Goal: Task Accomplishment & Management: Complete application form

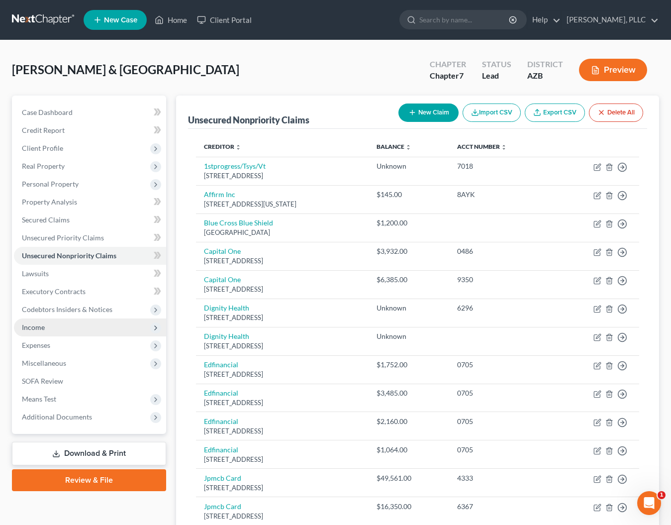
click at [41, 321] on span "Income" at bounding box center [90, 327] width 152 height 18
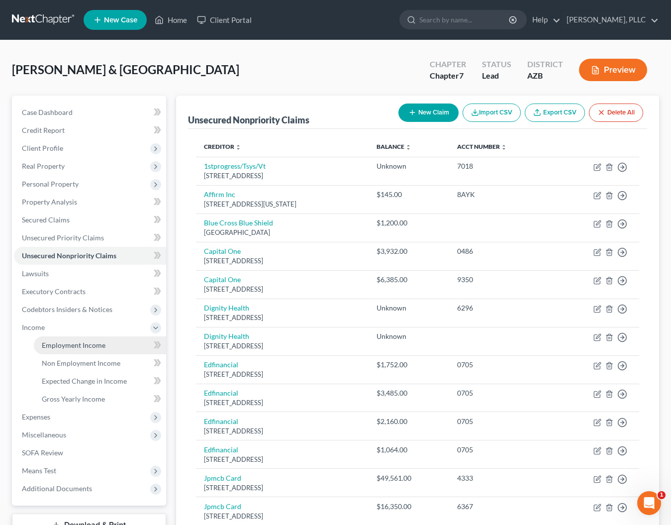
click at [55, 344] on span "Employment Income" at bounding box center [74, 345] width 64 height 8
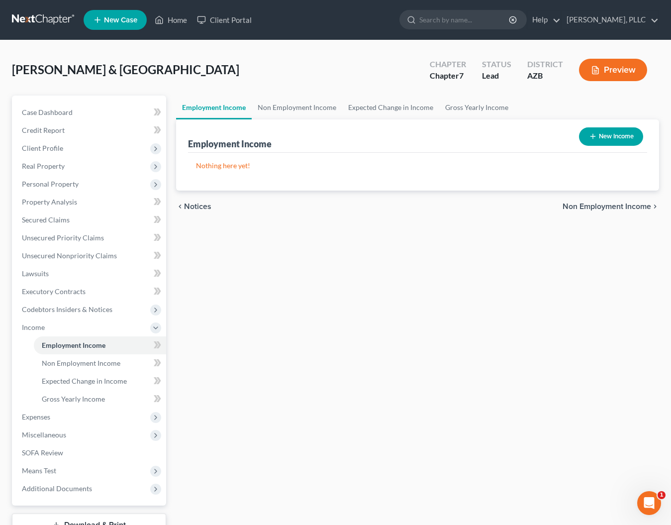
click at [604, 133] on button "New Income" at bounding box center [611, 136] width 64 height 18
select select "0"
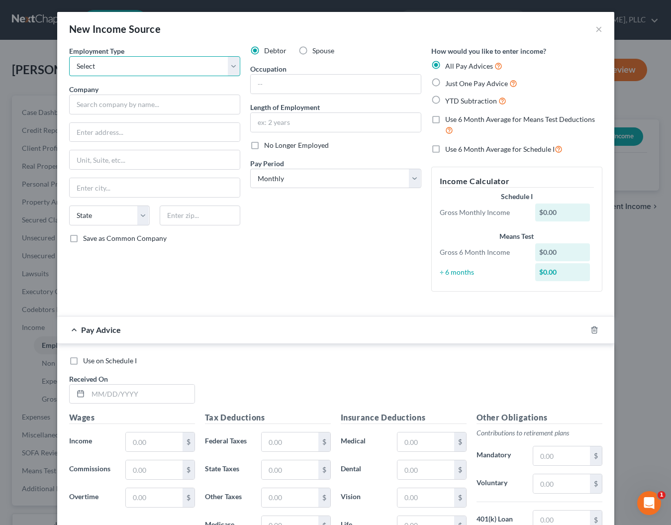
select select "0"
click at [156, 111] on input "text" at bounding box center [154, 105] width 171 height 20
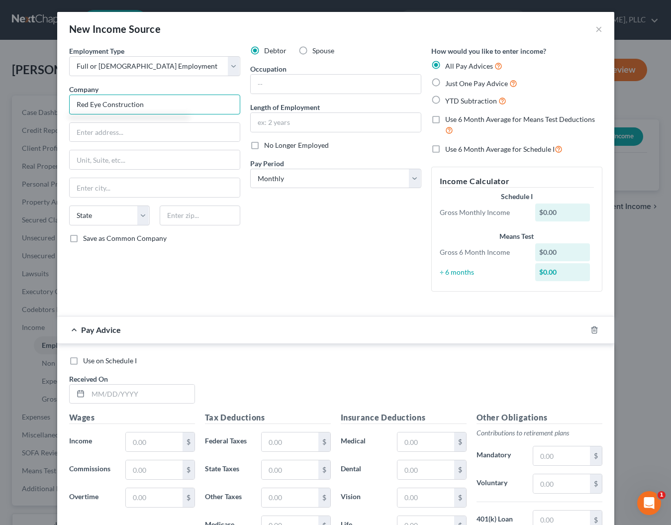
type input "Red Eye Construction"
click at [155, 132] on input "text" at bounding box center [155, 132] width 170 height 19
type input "[STREET_ADDRESS]"
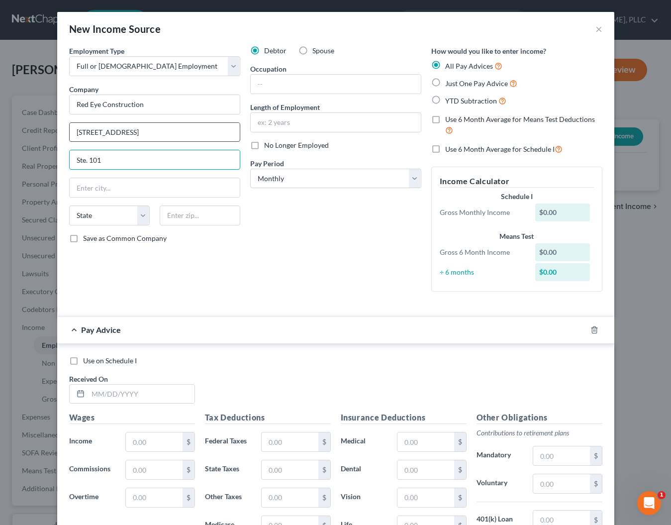
type input "Ste. 101"
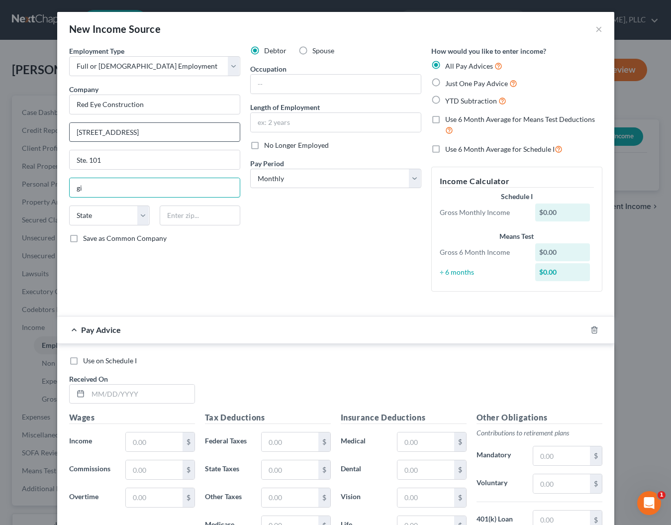
type input "g"
type input "[PERSON_NAME]"
select select "3"
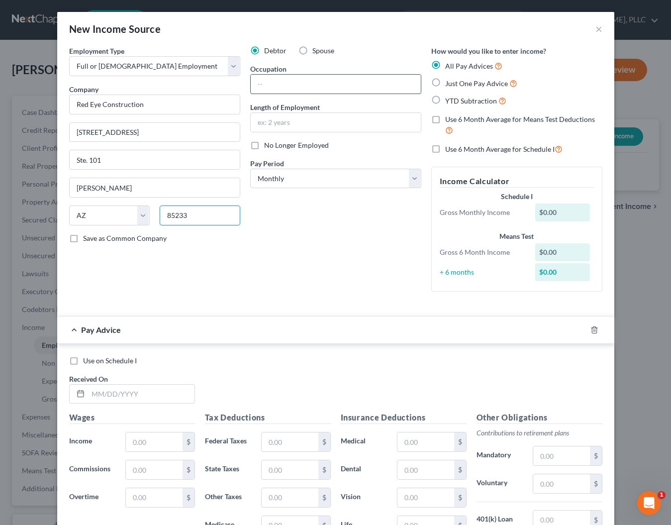
type input "85233"
click at [324, 84] on input "text" at bounding box center [336, 84] width 170 height 19
type input "Owner"
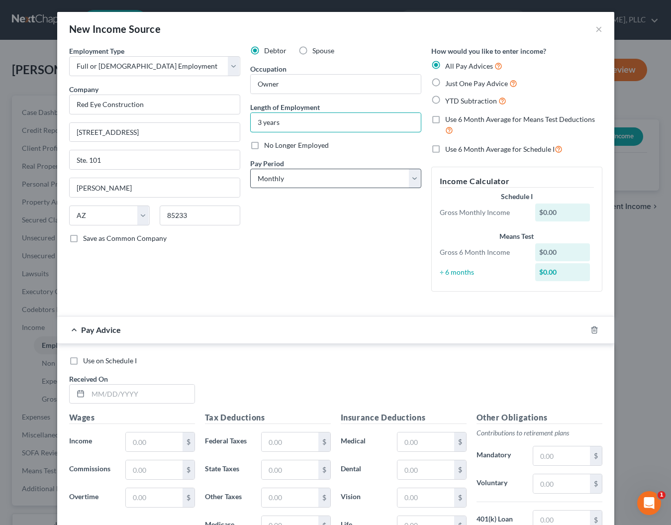
type input "3 years"
select select "2"
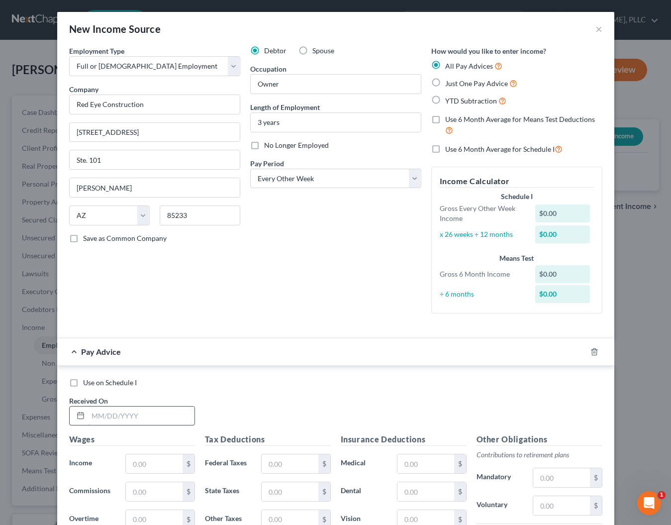
click at [129, 414] on input "text" at bounding box center [141, 416] width 106 height 19
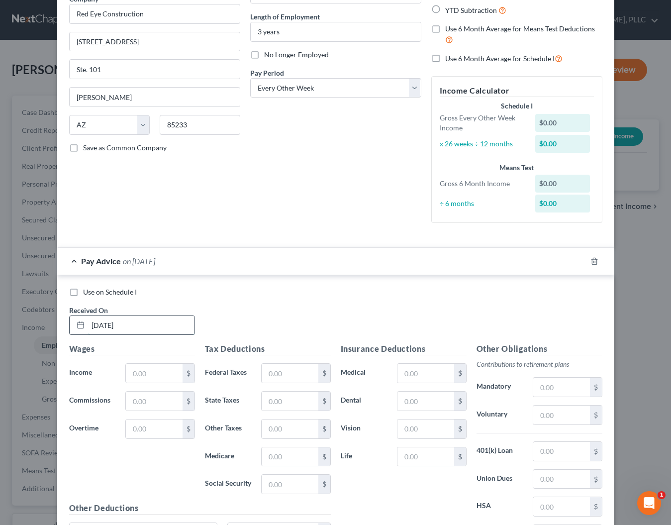
scroll to position [156, 0]
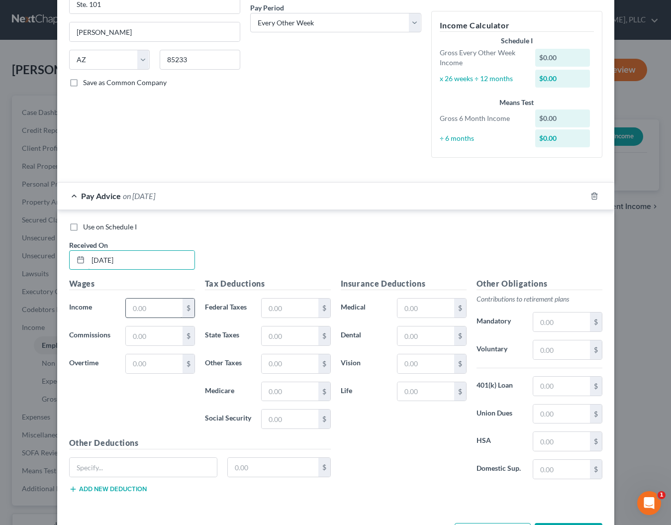
type input "[DATE]"
click at [167, 312] on input "text" at bounding box center [154, 308] width 56 height 19
type input "6,838.71"
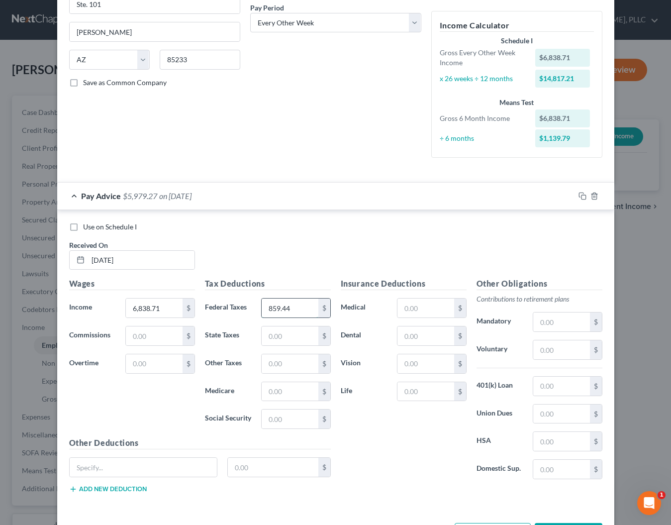
type input "859.44"
type input "205.16"
type input "87"
type input "1"
type input "372"
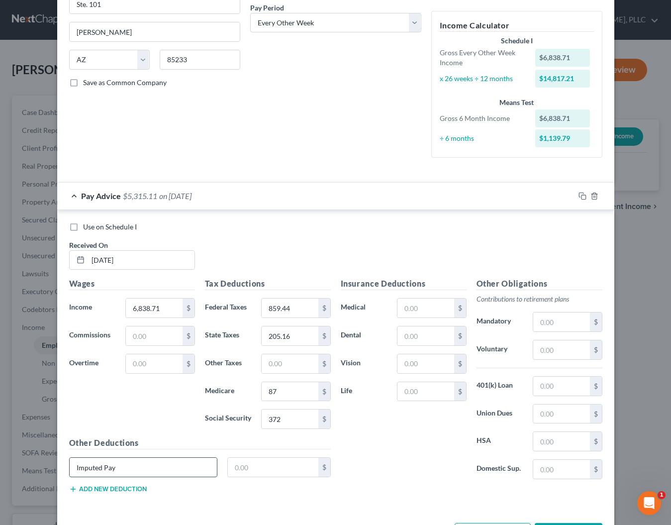
type input "Imputed Pay"
type input "838.71"
click at [133, 465] on input "Imputed Pay" at bounding box center [144, 467] width 148 height 19
type input "Imputed Pay (S-Corp Owners Insurance)"
click at [396, 441] on div "Insurance Deductions Medical $ Dental $ Vision $ Life $" at bounding box center [404, 382] width 136 height 209
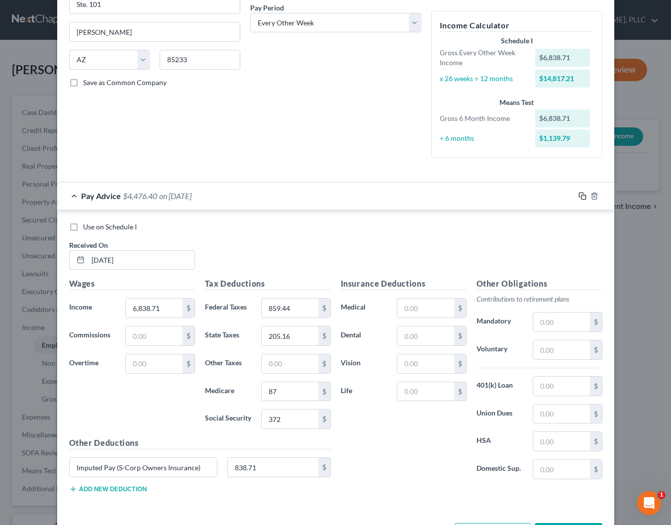
click at [583, 194] on icon "button" at bounding box center [583, 196] width 8 height 8
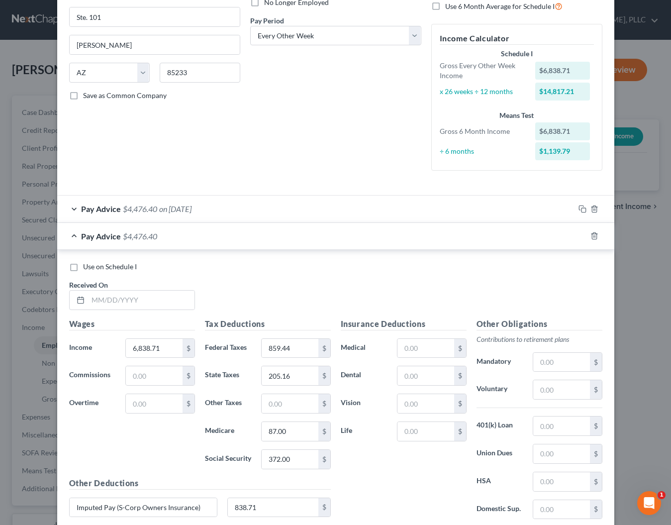
scroll to position [147, 0]
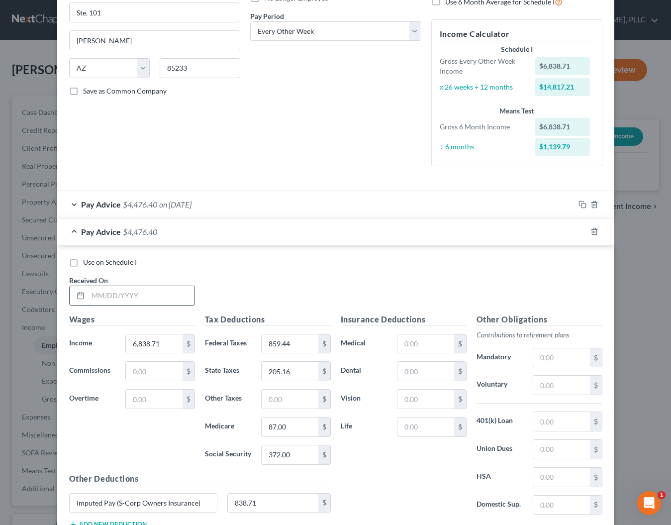
click at [164, 300] on input "text" at bounding box center [141, 295] width 106 height 19
type input "[DATE]"
click at [582, 231] on icon "button" at bounding box center [583, 231] width 8 height 8
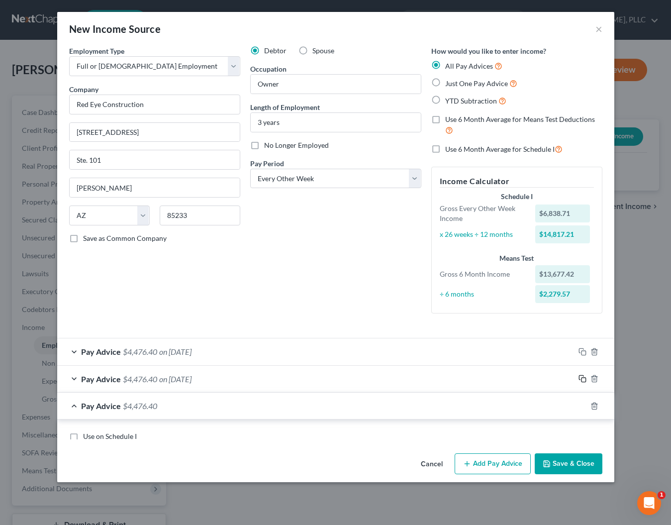
scroll to position [0, 0]
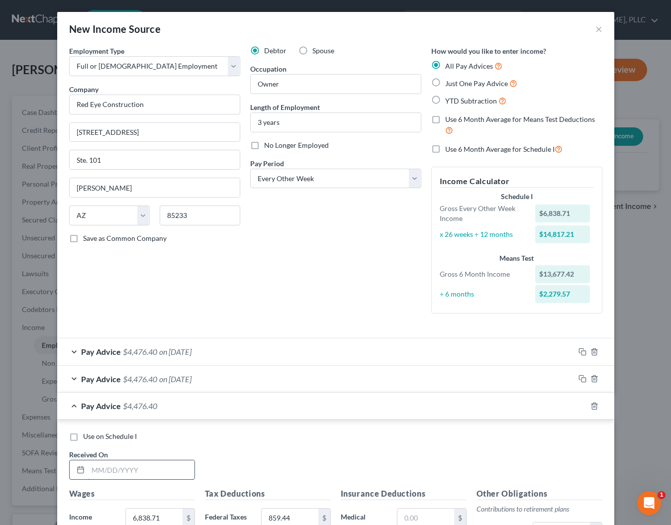
click at [158, 460] on input "text" at bounding box center [141, 469] width 106 height 19
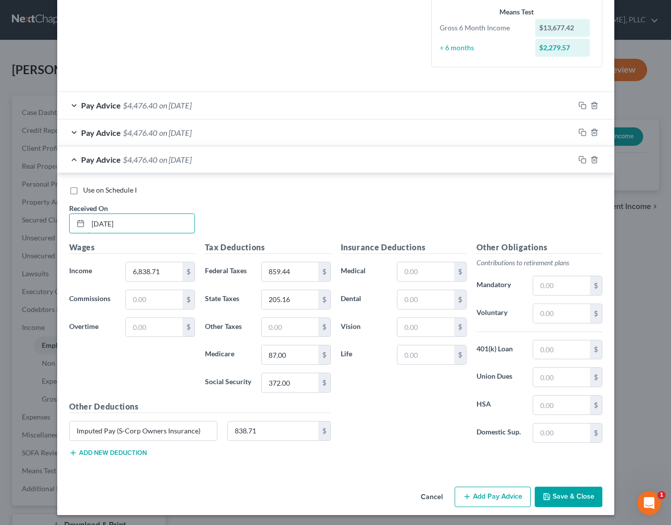
scroll to position [246, 0]
type input "[DATE]"
click at [583, 160] on icon "button" at bounding box center [583, 160] width 8 height 8
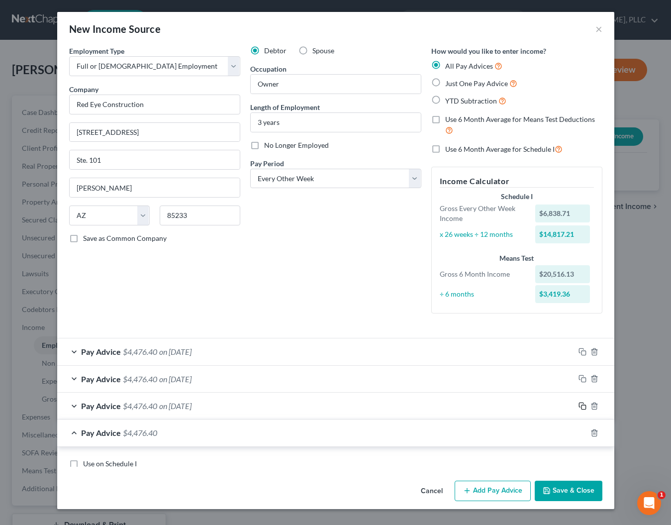
scroll to position [0, 0]
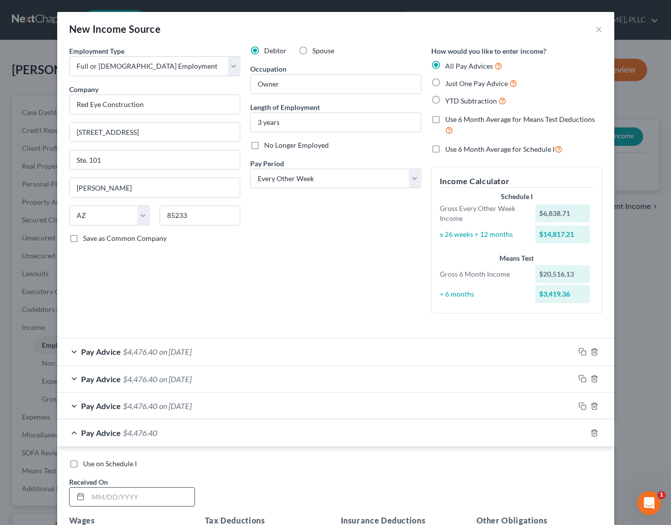
click at [126, 491] on input "text" at bounding box center [141, 497] width 106 height 19
type input "[DATE]"
click at [582, 432] on rect "button" at bounding box center [584, 434] width 4 height 4
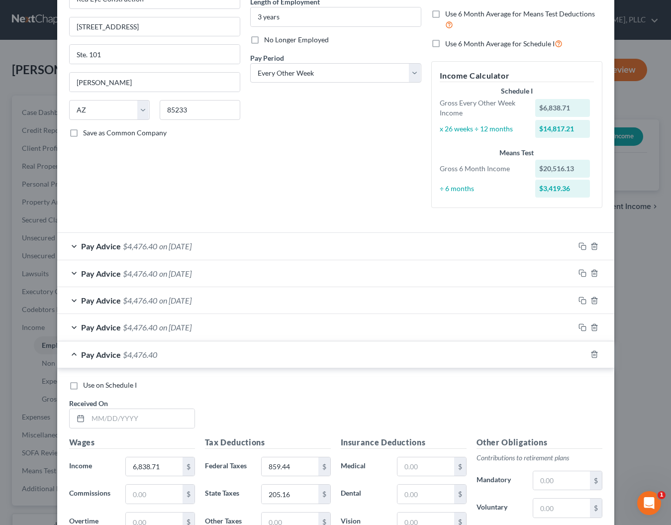
scroll to position [109, 0]
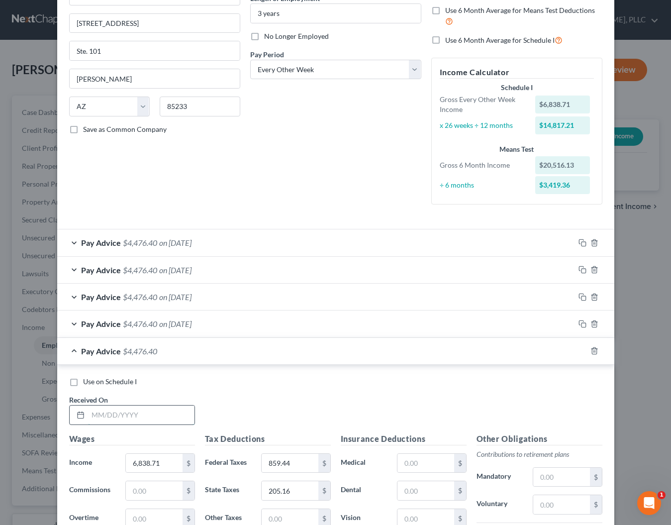
click at [104, 412] on input "text" at bounding box center [141, 415] width 106 height 19
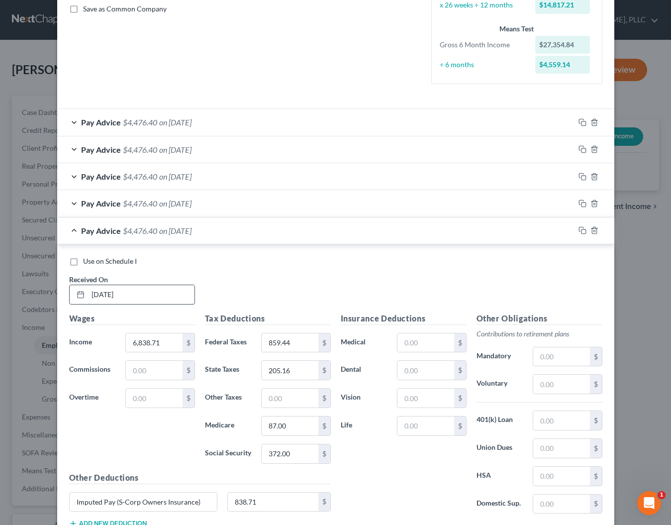
scroll to position [233, 0]
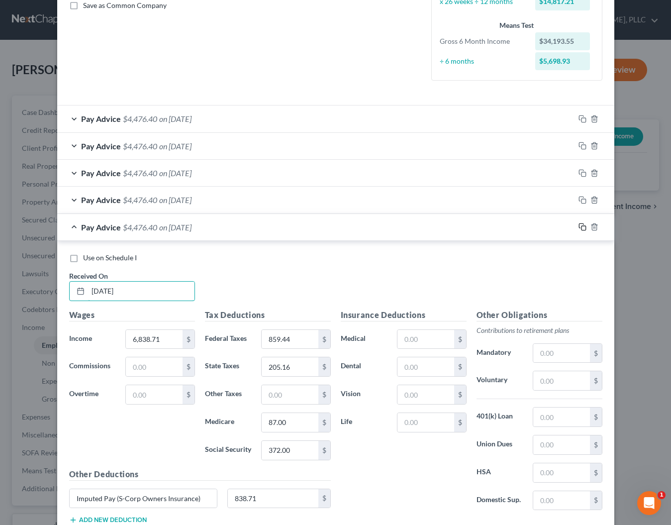
type input "[DATE]"
click at [581, 223] on icon "button" at bounding box center [583, 227] width 8 height 8
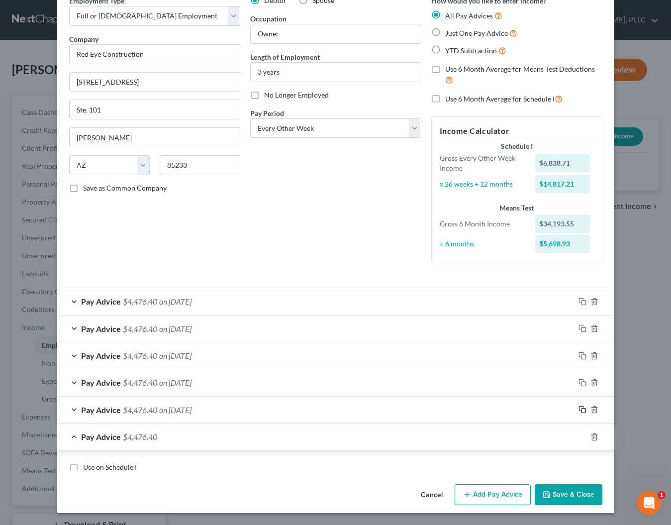
scroll to position [39, 0]
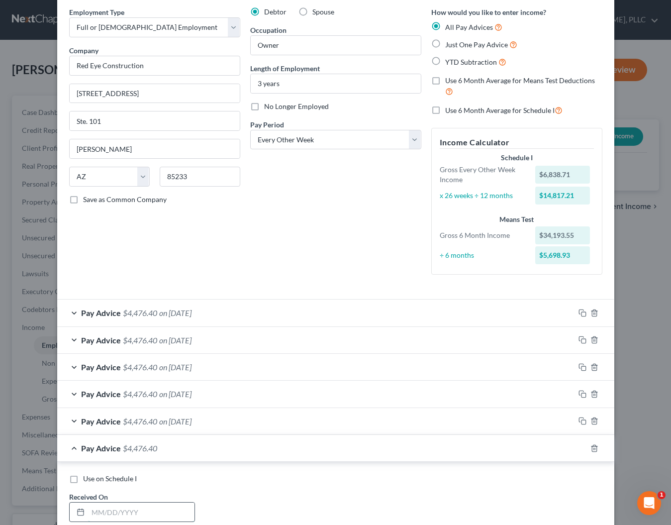
click at [118, 511] on input "text" at bounding box center [141, 512] width 106 height 19
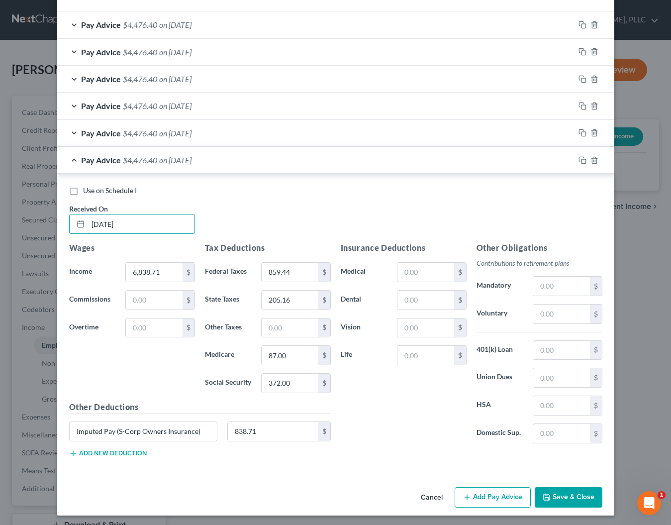
scroll to position [326, 0]
type input "[DATE]"
click at [563, 495] on button "Save & Close" at bounding box center [569, 498] width 68 height 21
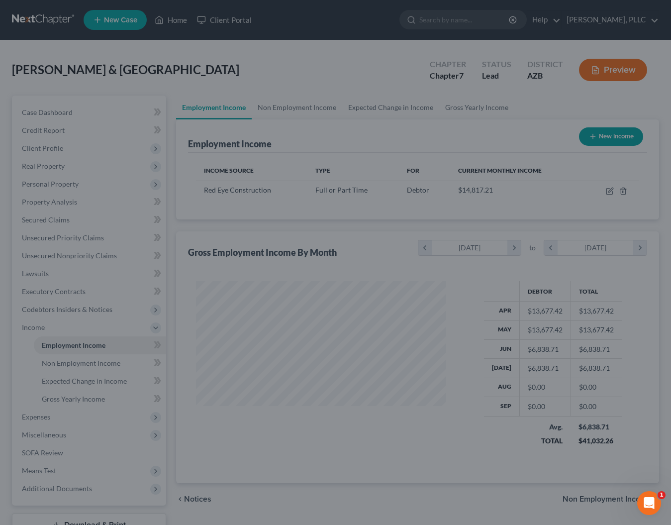
scroll to position [178, 270]
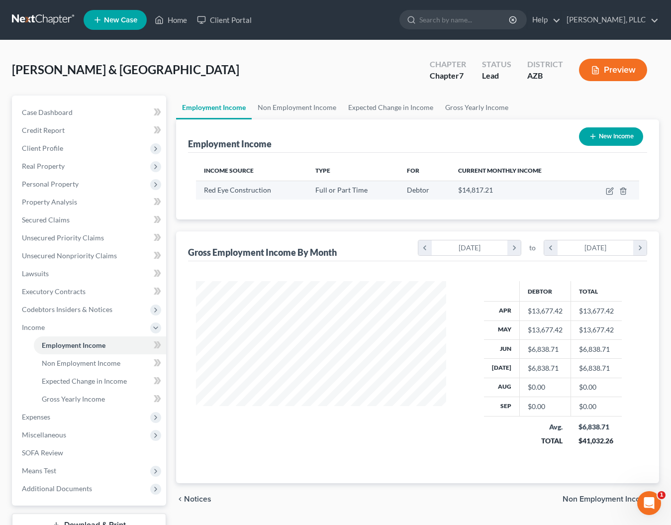
click at [606, 192] on td at bounding box center [611, 190] width 55 height 19
click at [612, 188] on icon "button" at bounding box center [611, 190] width 4 height 4
select select "0"
select select "3"
select select "2"
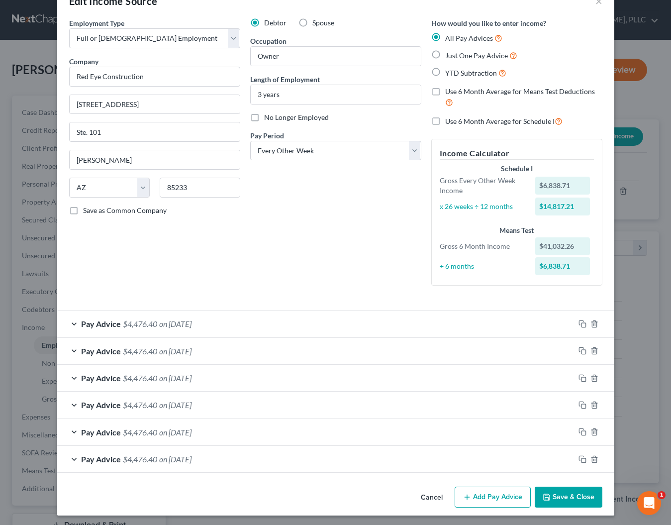
scroll to position [27, 0]
click at [477, 494] on button "Add Pay Advice" at bounding box center [493, 497] width 76 height 21
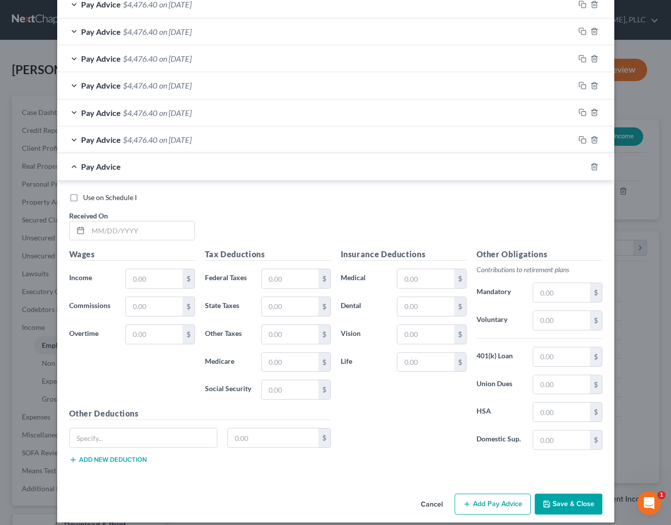
scroll to position [352, 0]
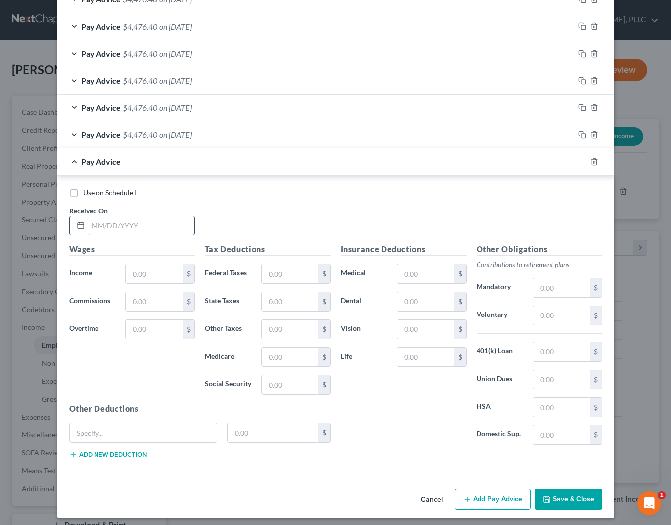
click at [145, 224] on input "text" at bounding box center [141, 225] width 106 height 19
type input "[DATE]"
click at [148, 268] on input "text" at bounding box center [154, 273] width 56 height 19
type input "4,800"
click at [268, 272] on input "text" at bounding box center [290, 273] width 56 height 19
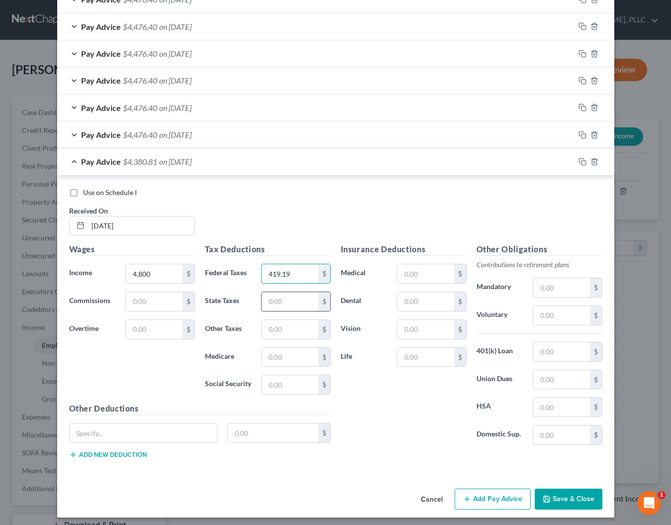
type input "419.19"
type input "144"
click at [282, 396] on div "Tax Deductions Federal Taxes 419.19 $ State Taxes 144 $ Other Taxes $ Medicare …" at bounding box center [268, 322] width 136 height 159
click at [283, 381] on input "text" at bounding box center [290, 384] width 56 height 19
type input "297.60"
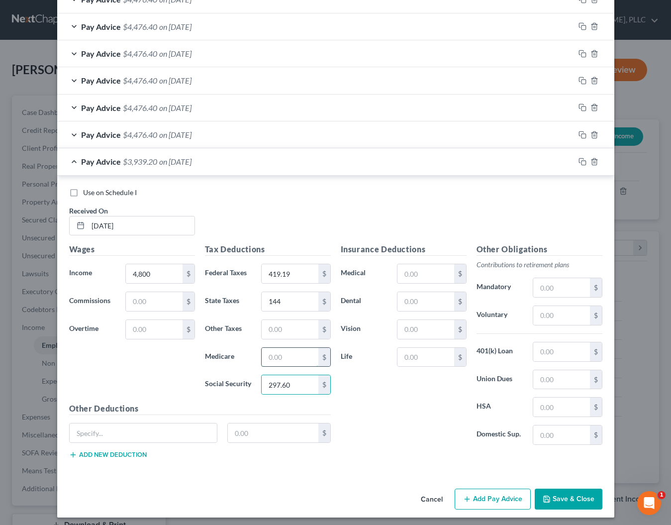
click at [306, 354] on input "text" at bounding box center [290, 357] width 56 height 19
type input "69.60"
click at [388, 380] on div "Insurance Deductions Medical $ Dental $ Vision $ Life $" at bounding box center [404, 347] width 136 height 209
click at [473, 493] on button "Add Pay Advice" at bounding box center [493, 499] width 76 height 21
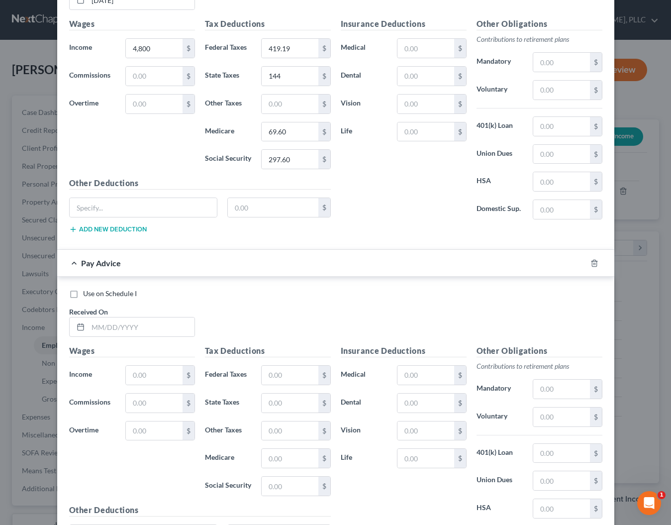
scroll to position [593, 0]
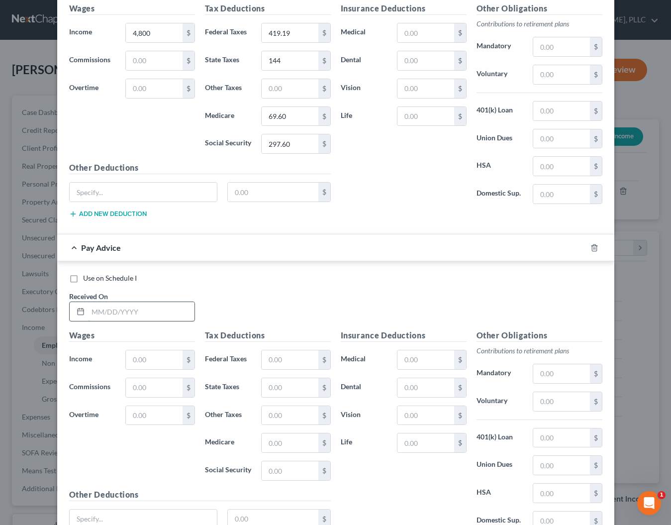
click at [129, 308] on input "text" at bounding box center [141, 311] width 106 height 19
type input "[DATE]"
click at [144, 359] on input "text" at bounding box center [154, 359] width 56 height 19
type input "6,000"
click at [271, 357] on input "text" at bounding box center [290, 359] width 56 height 19
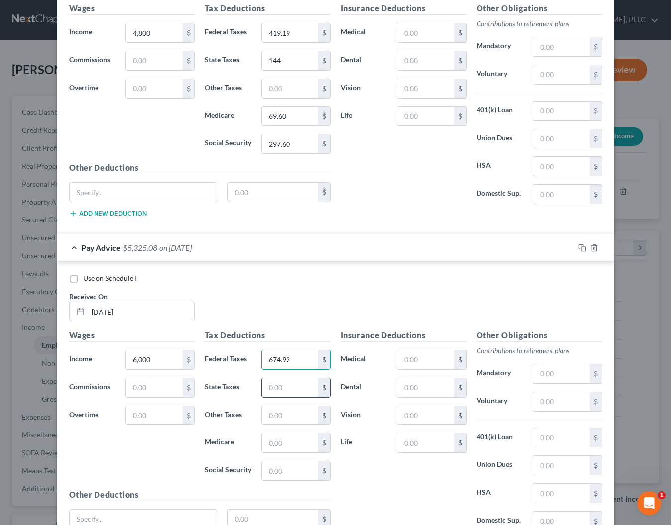
type input "674.92"
type input "180"
click at [283, 439] on input "text" at bounding box center [290, 442] width 56 height 19
type input "87"
click at [299, 470] on input "text" at bounding box center [290, 470] width 56 height 19
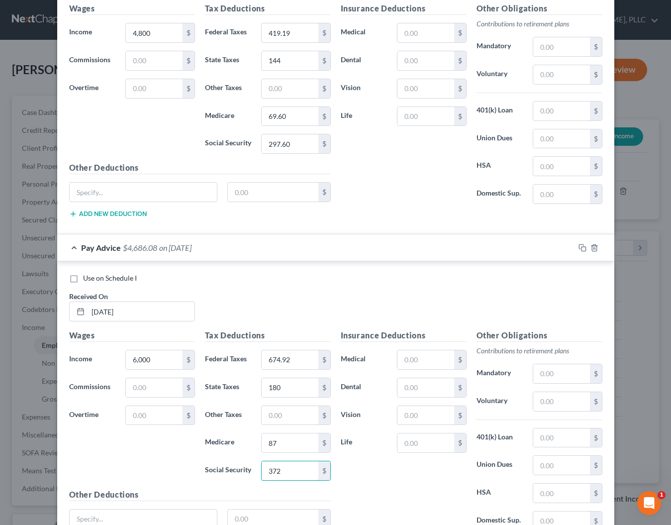
type input "372"
click at [389, 491] on div "Insurance Deductions Medical $ Dental $ Vision $ Life $" at bounding box center [404, 433] width 136 height 209
click at [582, 247] on rect "button" at bounding box center [584, 249] width 4 height 4
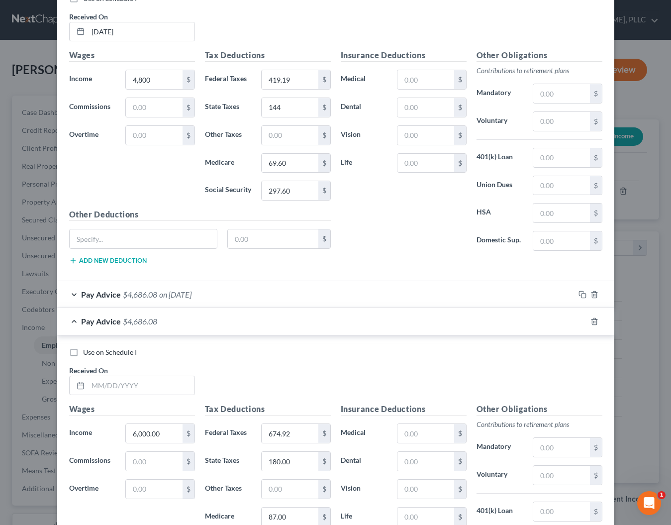
scroll to position [570, 0]
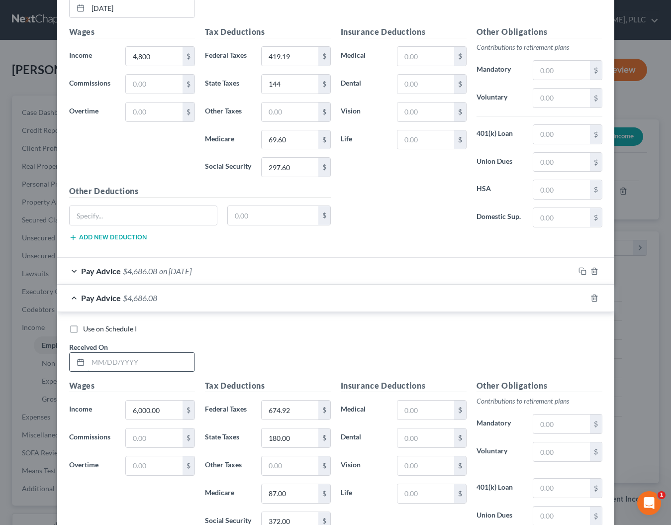
click at [121, 361] on input "text" at bounding box center [141, 362] width 106 height 19
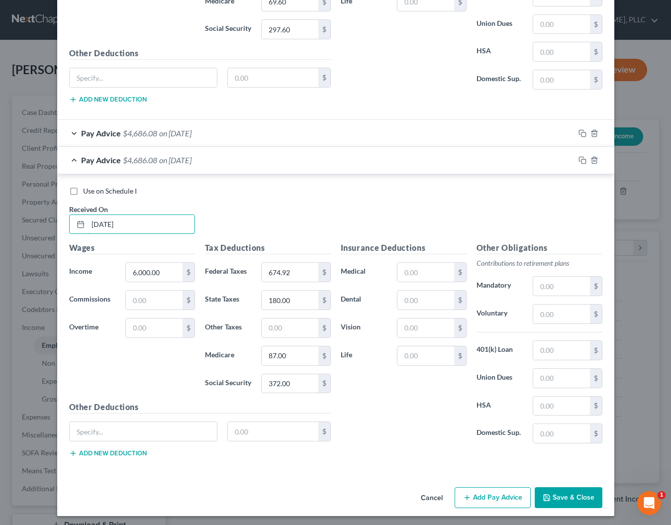
scroll to position [707, 0]
type input "[DATE]"
click at [549, 494] on icon "button" at bounding box center [547, 498] width 8 height 8
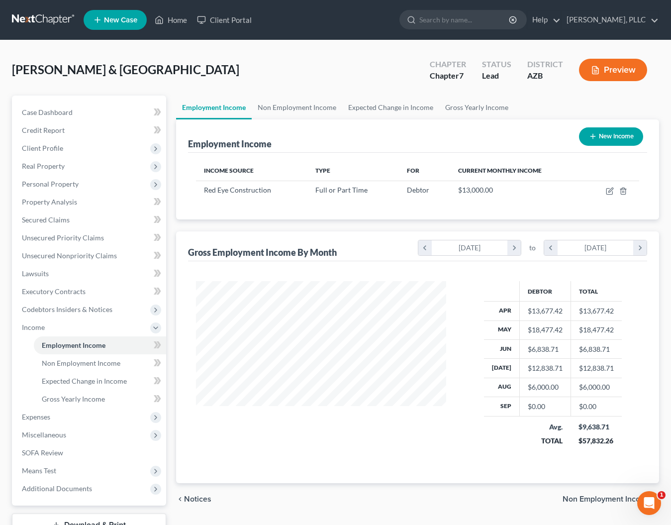
click at [617, 137] on button "New Income" at bounding box center [611, 136] width 64 height 18
select select "0"
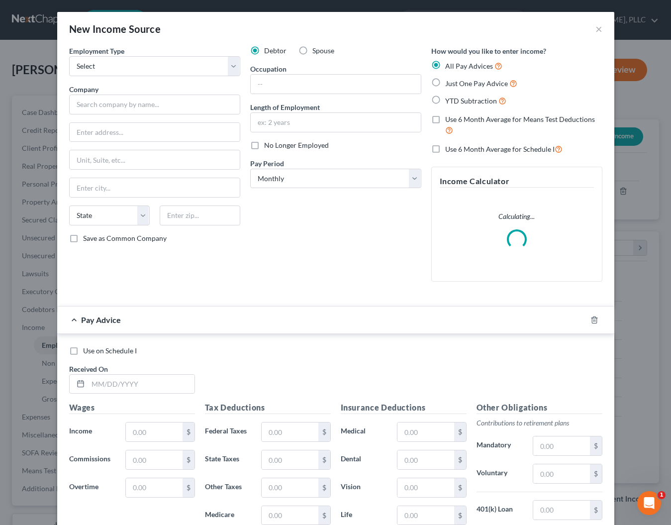
click at [312, 50] on label "Spouse" at bounding box center [323, 51] width 22 height 10
click at [316, 50] on input "Spouse" at bounding box center [319, 49] width 6 height 6
radio input "true"
select select "0"
click at [103, 104] on input "text" at bounding box center [154, 105] width 171 height 20
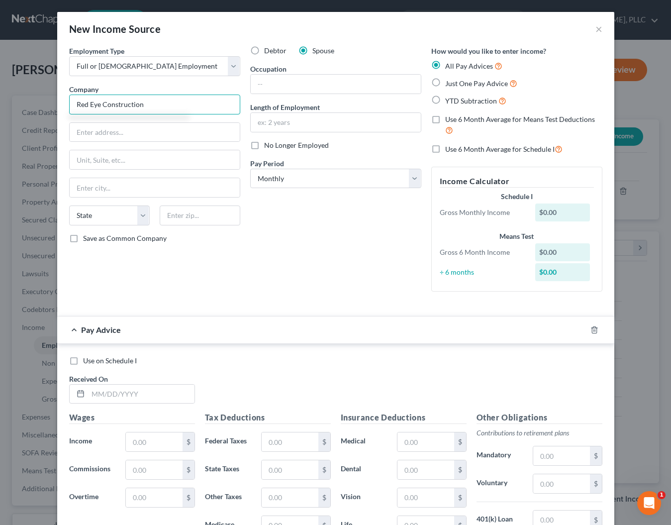
type input "Red Eye Construction"
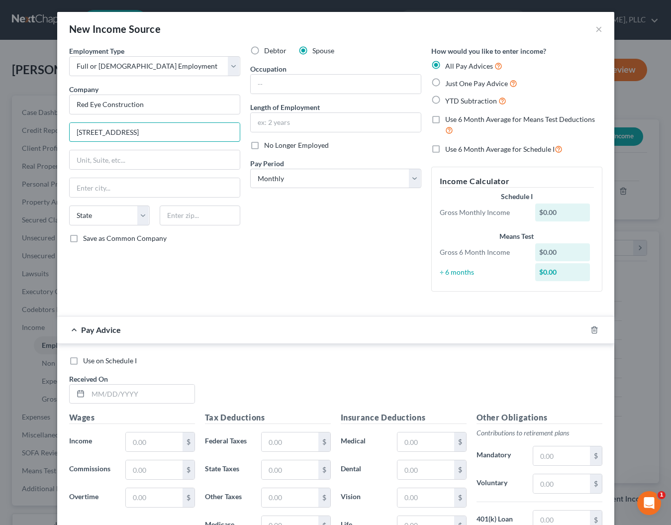
type input "[STREET_ADDRESS]"
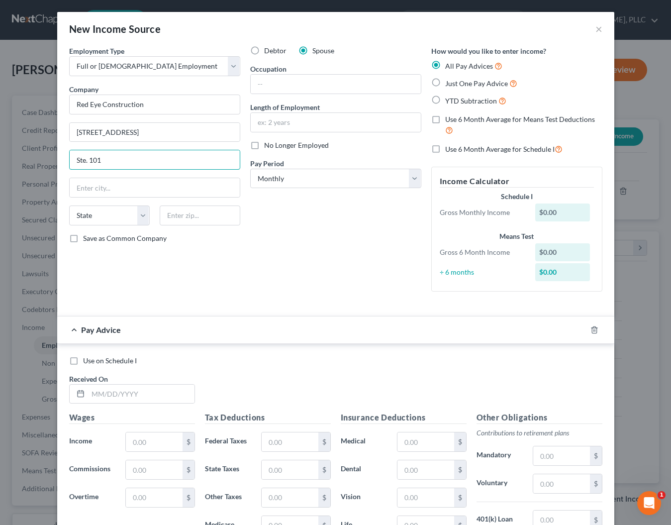
type input "Ste. 101"
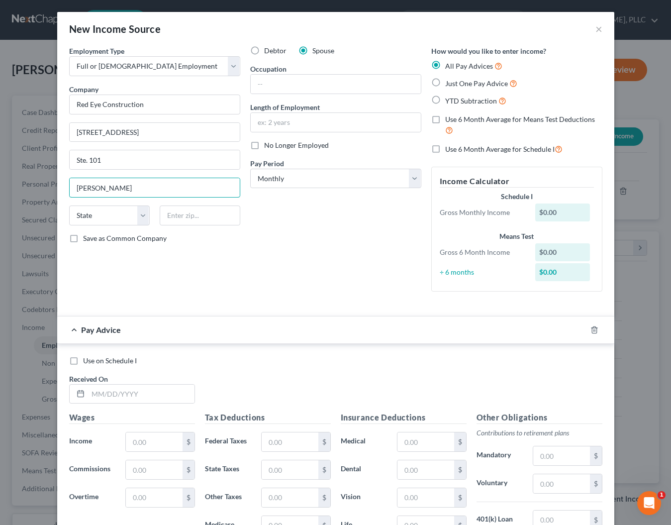
type input "[PERSON_NAME]"
select select "3"
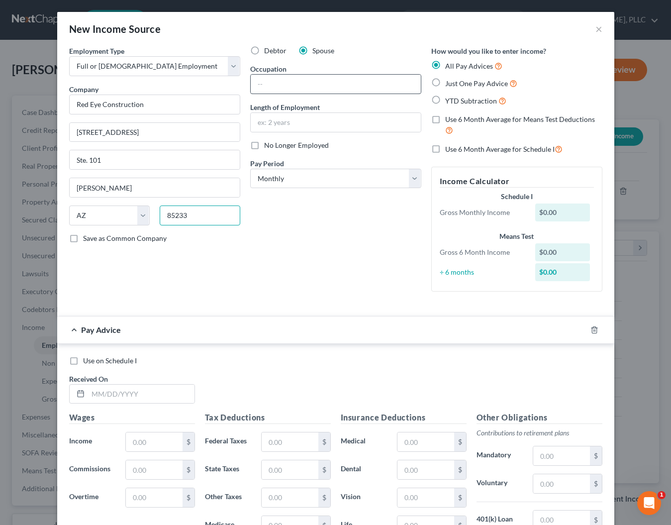
type input "85233"
click at [338, 87] on input "text" at bounding box center [336, 84] width 170 height 19
type input "General Manager"
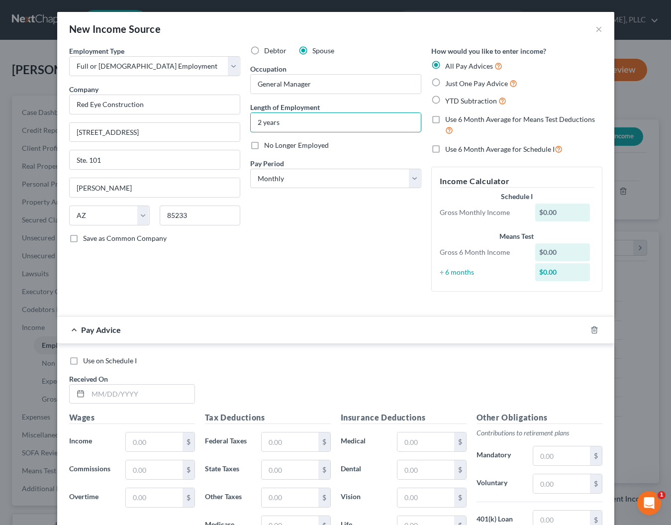
type input "2 years"
click at [264, 146] on label "No Longer Employed" at bounding box center [296, 145] width 65 height 10
click at [268, 146] on input "No Longer Employed" at bounding box center [271, 143] width 6 height 6
click at [264, 146] on label "No Longer Employed" at bounding box center [296, 145] width 65 height 10
click at [268, 146] on input "No Longer Employed" at bounding box center [271, 143] width 6 height 6
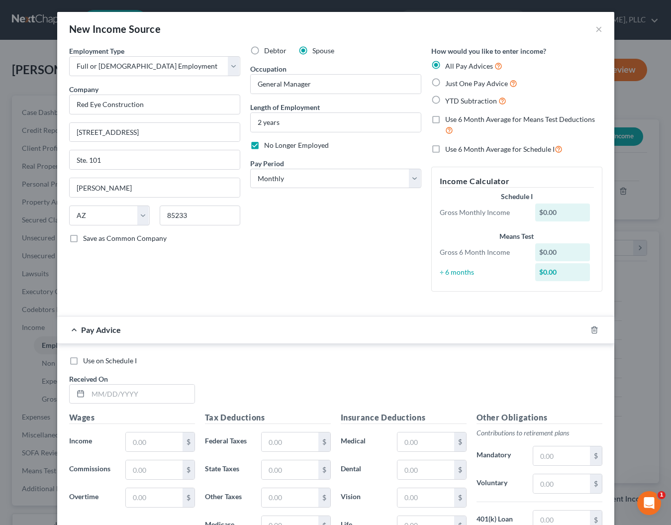
checkbox input "false"
click at [133, 394] on input "text" at bounding box center [141, 394] width 106 height 19
type input "[DATE]"
type input "1,344"
type input "40.32"
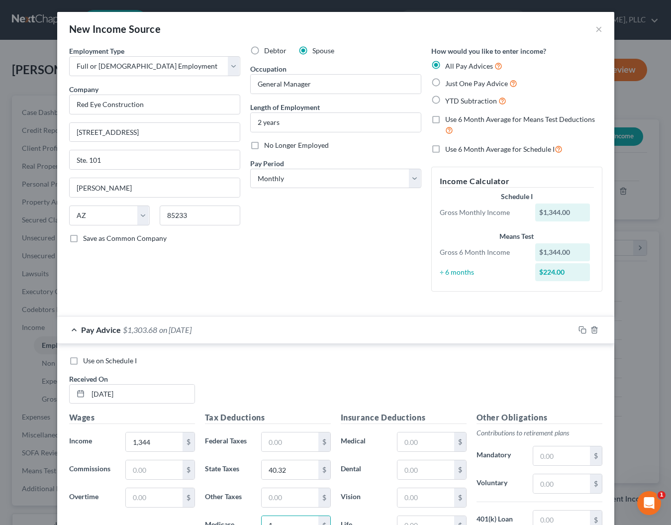
scroll to position [2, 0]
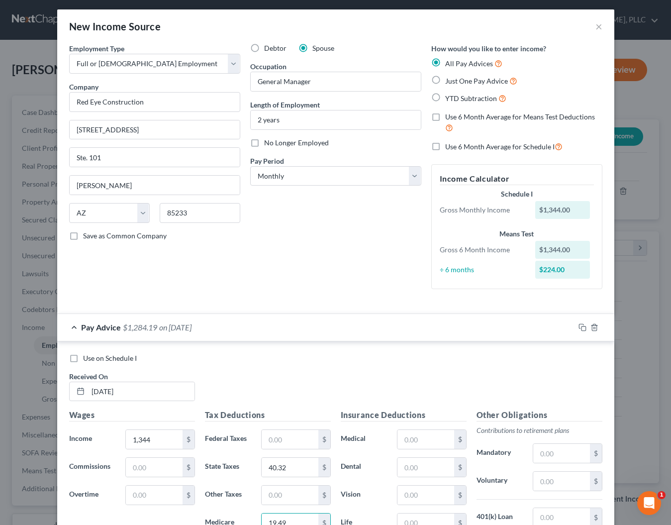
type input "19.49"
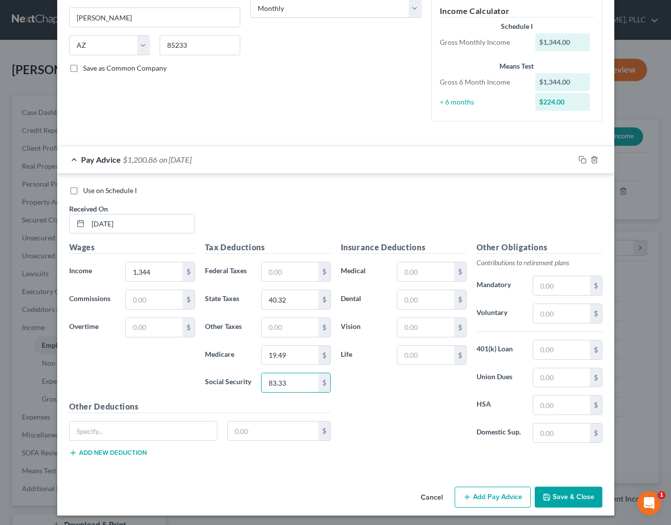
type input "83.33"
click at [493, 496] on button "Add Pay Advice" at bounding box center [493, 497] width 76 height 21
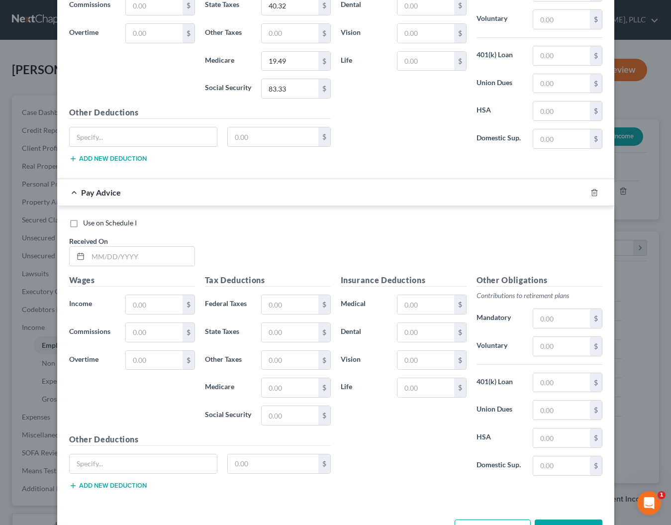
scroll to position [467, 0]
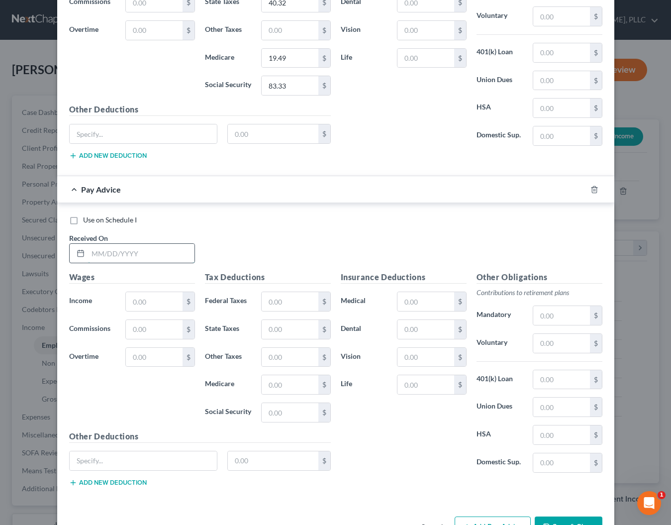
click at [136, 250] on input "text" at bounding box center [141, 253] width 106 height 19
click at [172, 301] on input "text" at bounding box center [154, 301] width 56 height 19
click at [111, 250] on input "[DATE]" at bounding box center [141, 253] width 106 height 19
type input "[DATE]"
click at [144, 298] on input "text" at bounding box center [154, 301] width 56 height 19
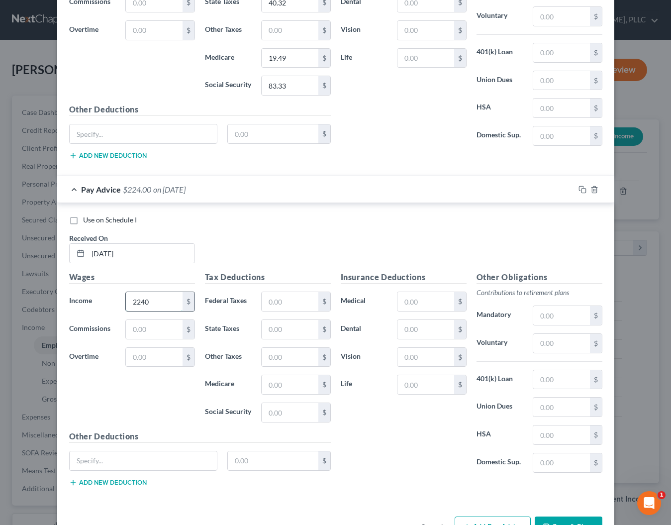
type input "2,240"
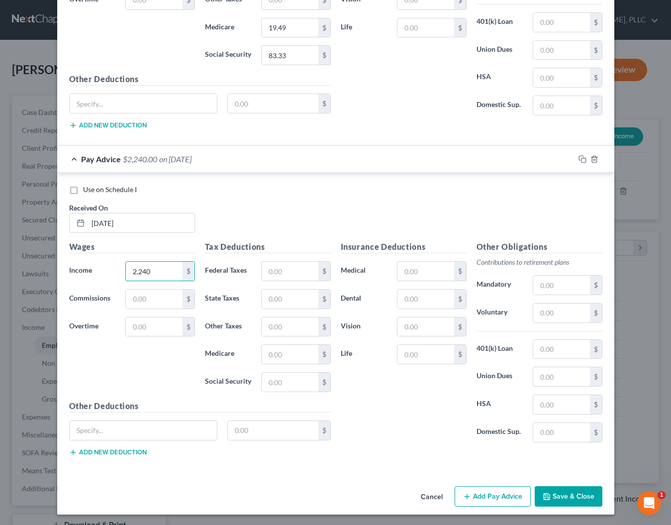
scroll to position [497, 0]
click at [424, 494] on button "Cancel" at bounding box center [432, 498] width 38 height 20
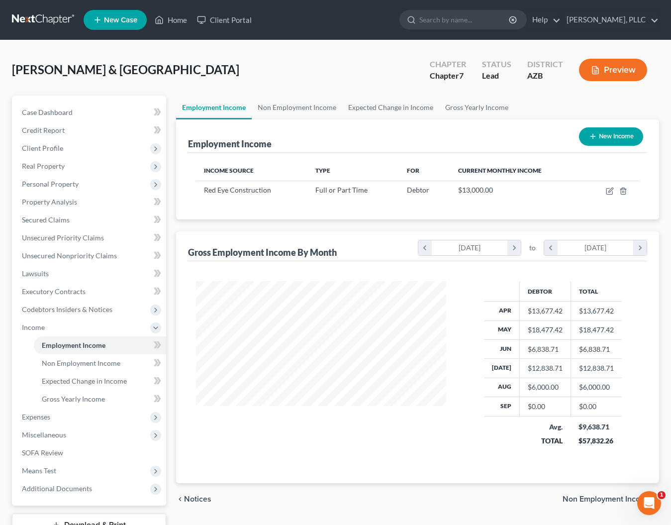
click at [602, 136] on button "New Income" at bounding box center [611, 136] width 64 height 18
select select "0"
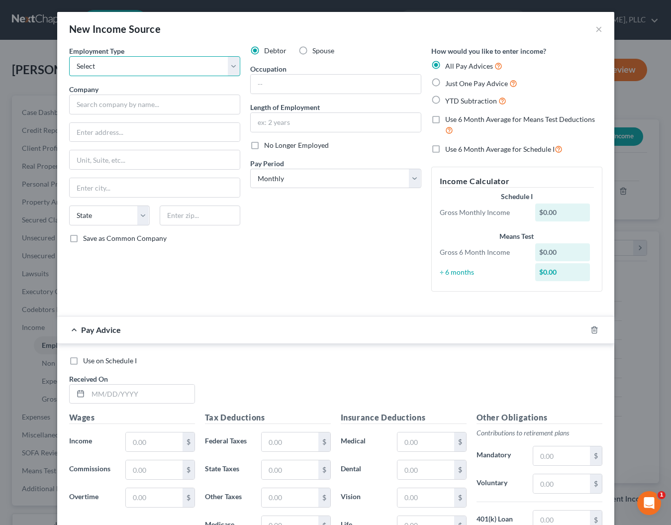
select select "0"
click at [98, 104] on input "text" at bounding box center [154, 105] width 171 height 20
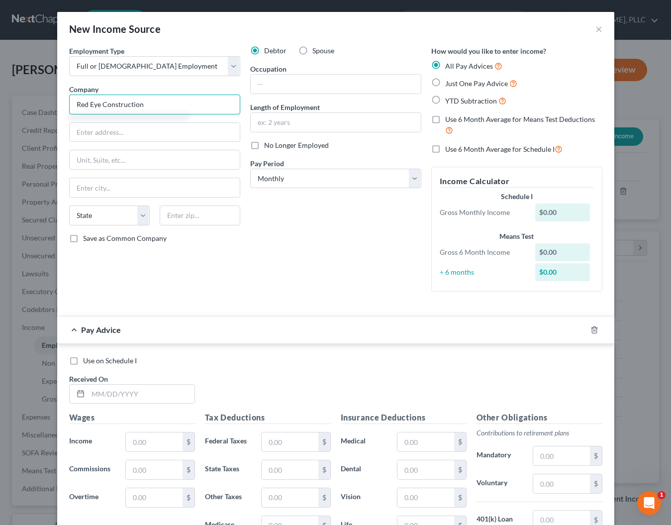
type input "Red Eye Construction"
type input "2"
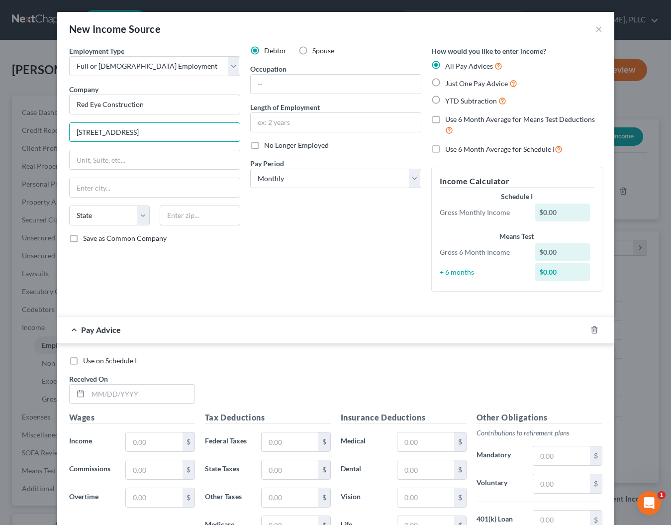
type input "[STREET_ADDRESS]"
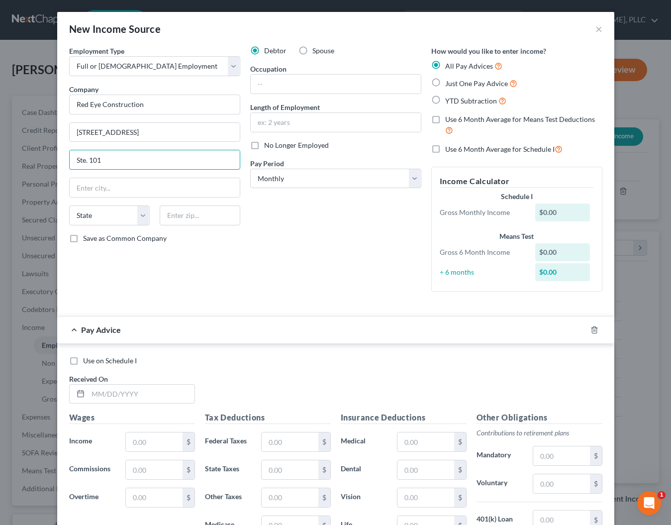
type input "Ste. 101"
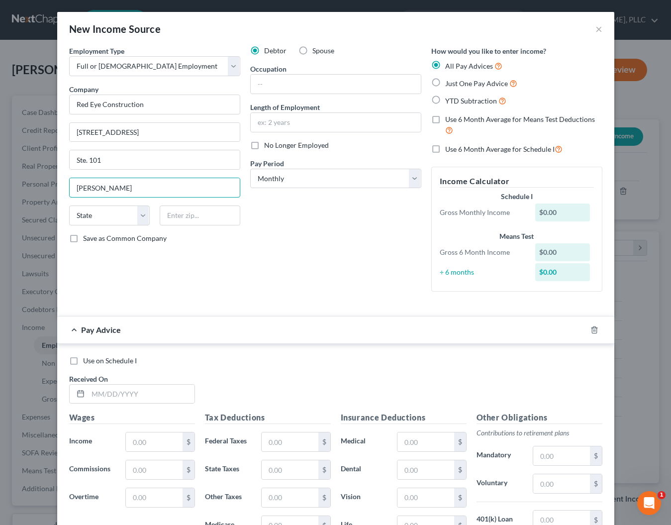
type input "[PERSON_NAME]"
select select "3"
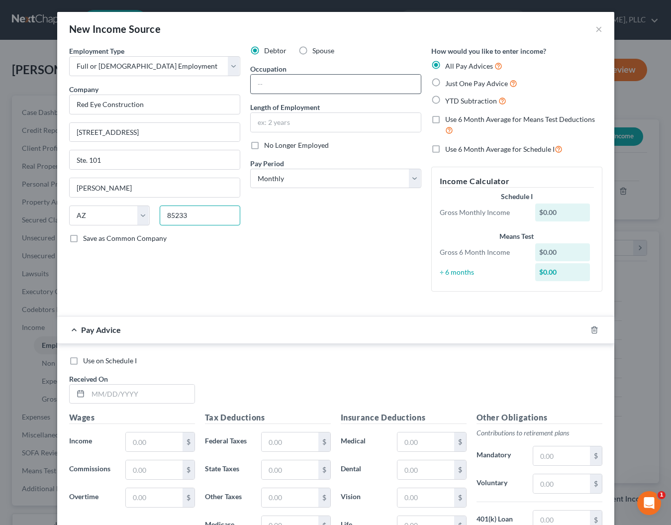
type input "85233"
click at [366, 85] on input "text" at bounding box center [336, 84] width 170 height 19
type input "General Manager"
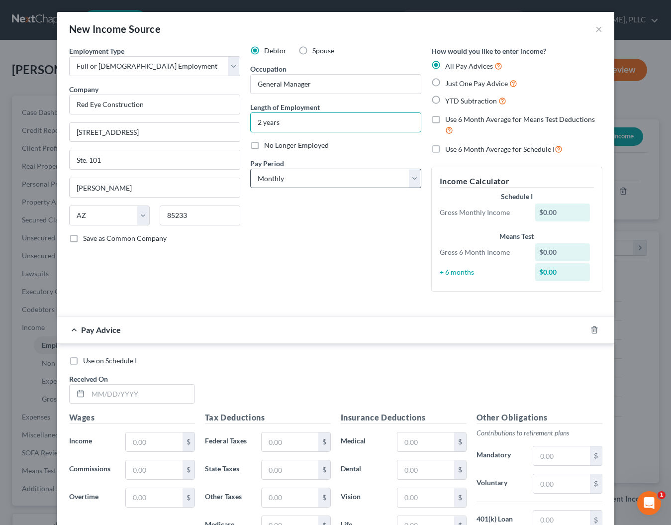
type input "2 years"
select select "2"
click at [102, 393] on input "text" at bounding box center [141, 394] width 106 height 19
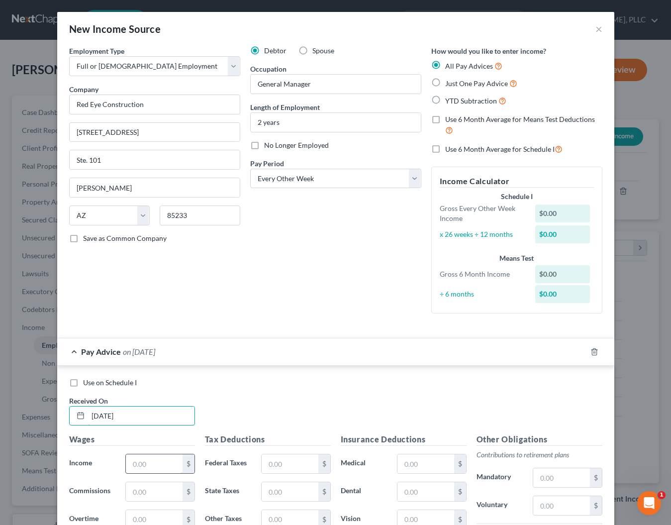
type input "[DATE]"
click at [170, 467] on input "text" at bounding box center [154, 463] width 56 height 19
type input "1,344"
click at [279, 460] on input "text" at bounding box center [290, 463] width 56 height 19
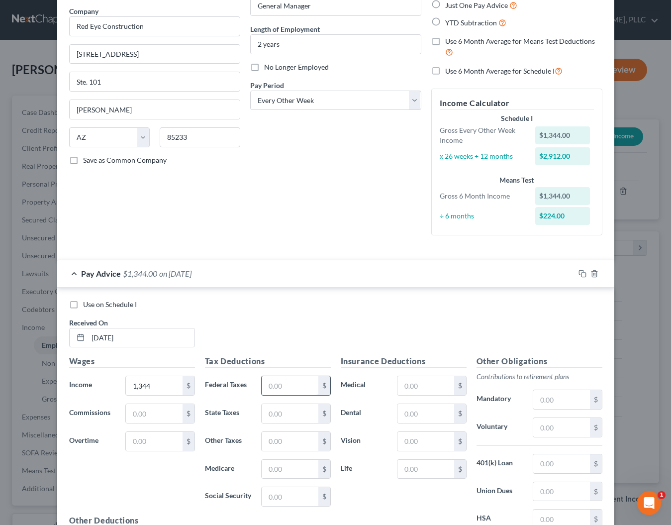
scroll to position [85, 0]
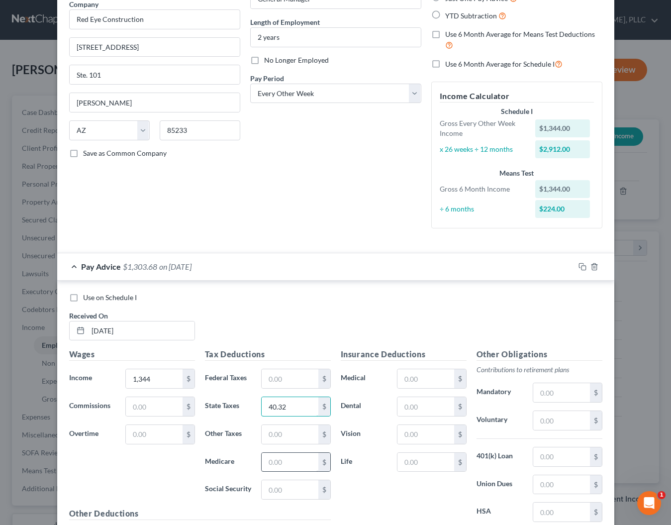
type input "40.32"
click at [286, 466] on input "text" at bounding box center [290, 462] width 56 height 19
type input "19.49"
click at [299, 486] on input "text" at bounding box center [290, 489] width 56 height 19
type input "83.33"
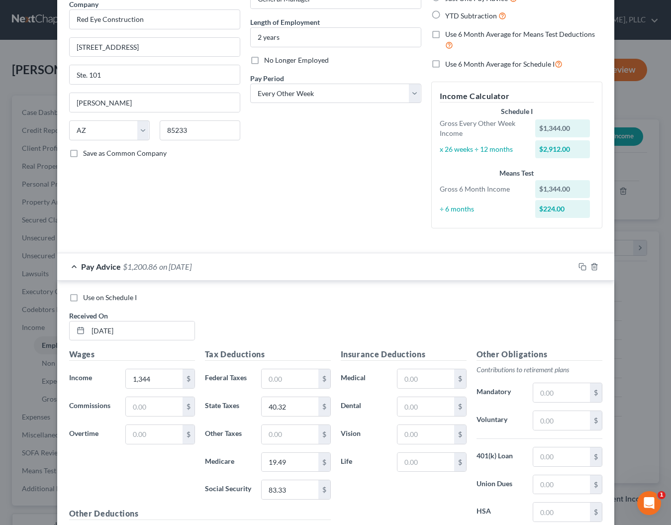
click at [361, 458] on label "Life" at bounding box center [364, 462] width 57 height 20
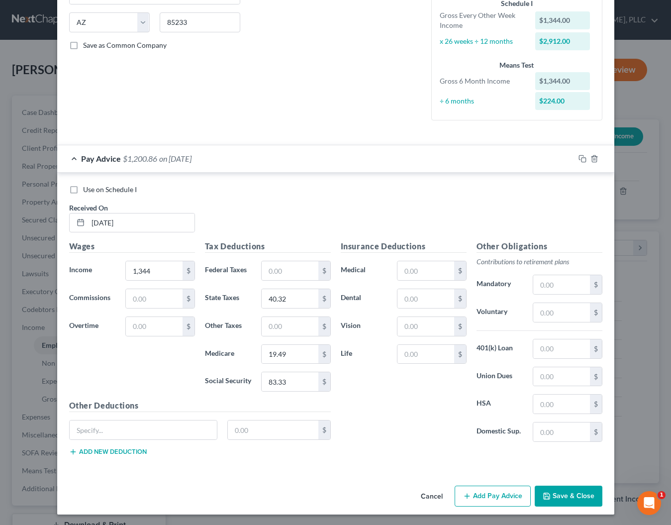
scroll to position [192, 0]
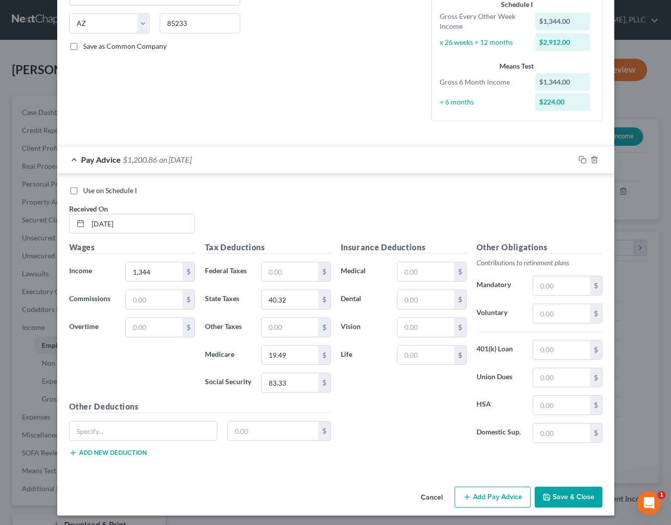
click at [484, 487] on button "Add Pay Advice" at bounding box center [493, 497] width 76 height 21
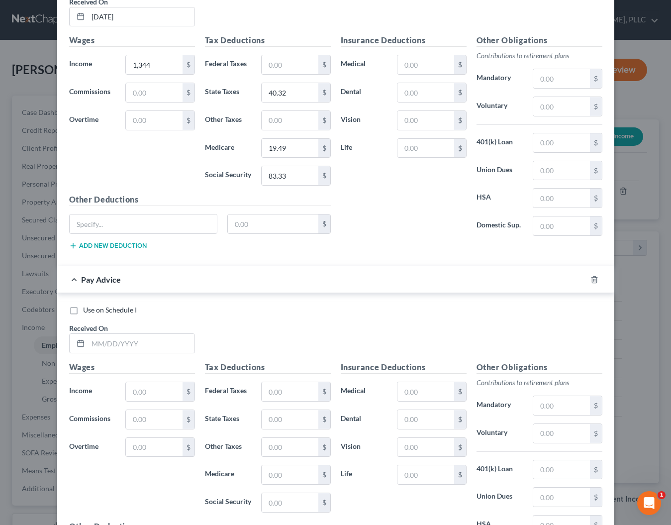
scroll to position [437, 0]
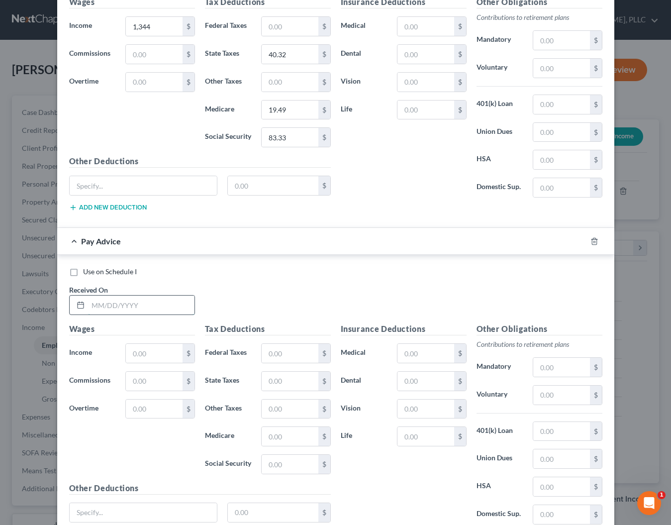
click at [152, 296] on input "text" at bounding box center [141, 305] width 106 height 19
type input "[DATE]"
click at [156, 352] on input "text" at bounding box center [154, 353] width 56 height 19
type input "2,240"
click at [270, 350] on input "text" at bounding box center [290, 353] width 56 height 19
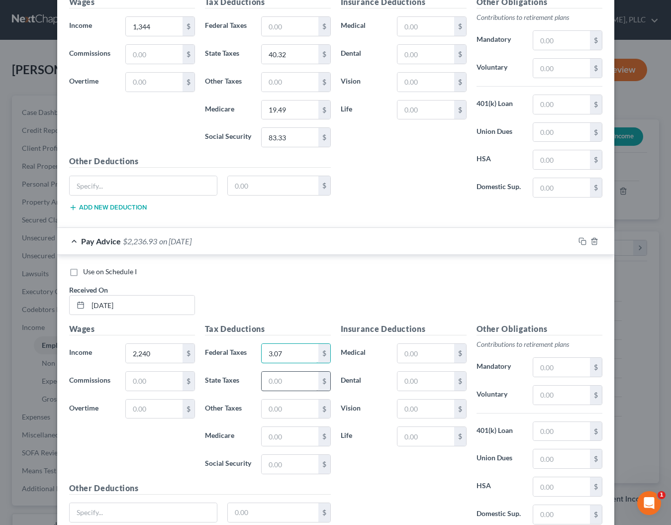
type input "3.07"
type input "67.2"
click at [271, 431] on input "text" at bounding box center [290, 436] width 56 height 19
type input "32.48"
click at [282, 466] on input "text" at bounding box center [290, 464] width 56 height 19
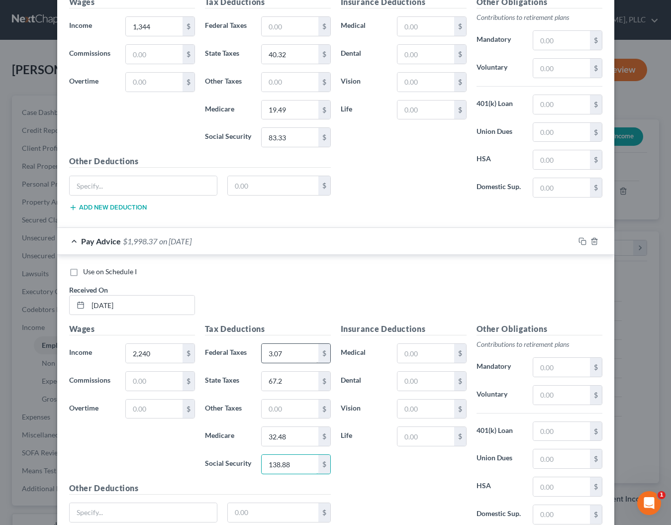
type input "138.88"
click at [273, 350] on input "3.07" at bounding box center [290, 353] width 56 height 19
type input "35.07"
click at [291, 309] on div "Use on Schedule I Received On * [DATE]" at bounding box center [335, 295] width 543 height 56
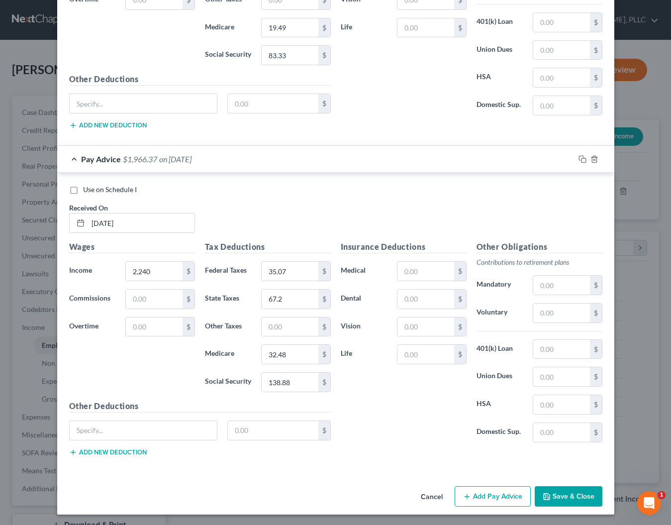
scroll to position [519, 0]
click at [582, 159] on rect "button" at bounding box center [584, 161] width 4 height 4
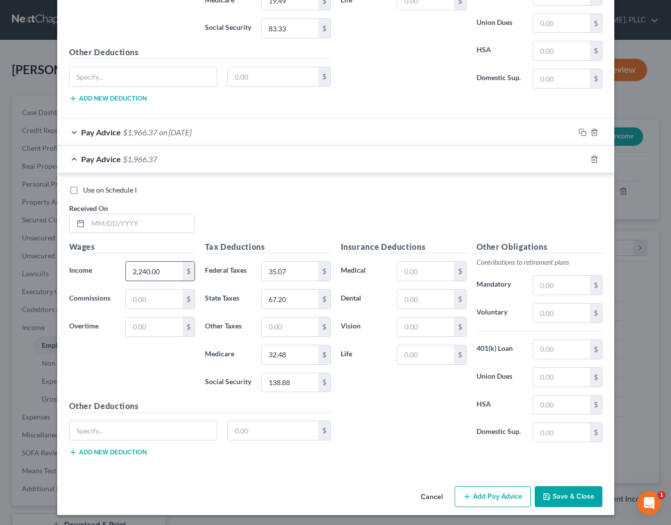
scroll to position [546, 0]
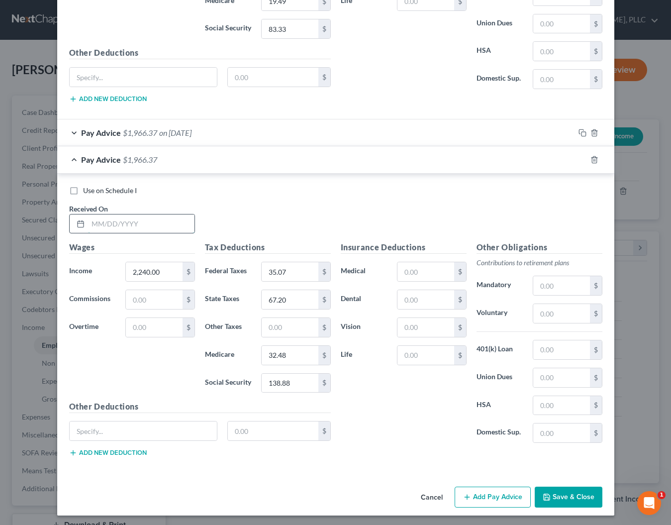
click at [137, 222] on input "text" at bounding box center [141, 223] width 106 height 19
type input "[DATE]"
click at [487, 498] on button "Add Pay Advice" at bounding box center [493, 497] width 76 height 21
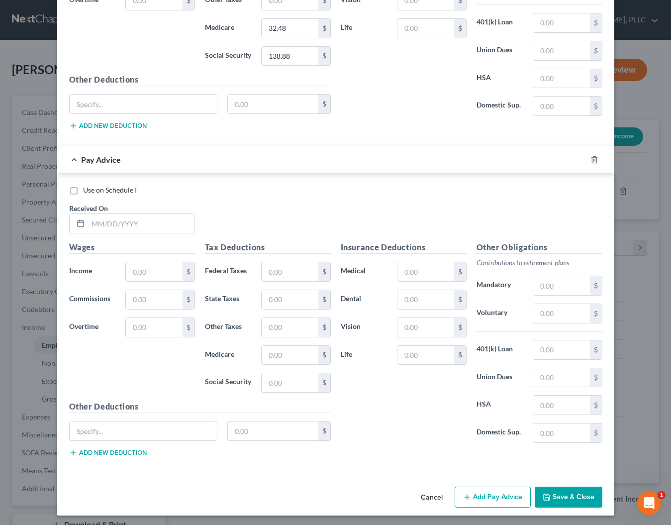
scroll to position [872, 0]
click at [176, 224] on input "text" at bounding box center [141, 223] width 106 height 19
type input "[DATE]"
click at [159, 275] on input "text" at bounding box center [154, 272] width 56 height 19
type input "1,792"
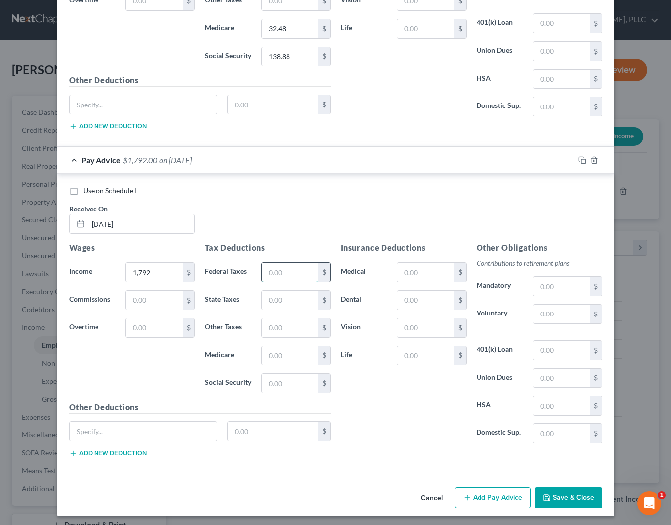
click at [265, 268] on input "text" at bounding box center [290, 272] width 56 height 19
click at [276, 271] on input "text" at bounding box center [290, 272] width 56 height 19
type input "53.76"
click at [279, 353] on input "text" at bounding box center [290, 355] width 56 height 19
type input "25.98"
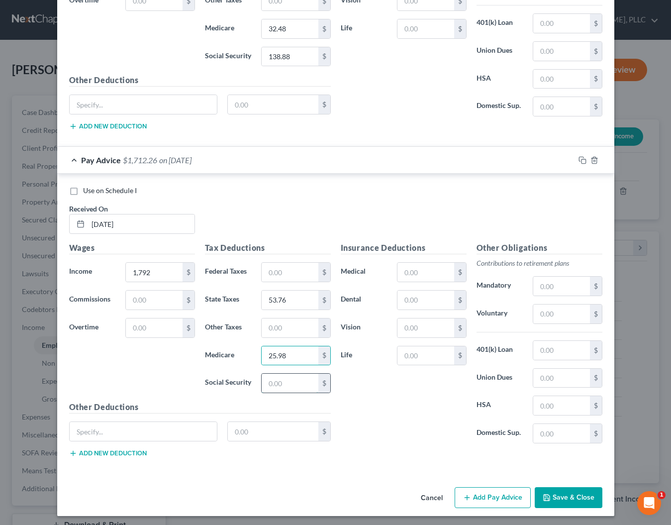
click at [282, 386] on input "text" at bounding box center [290, 383] width 56 height 19
type input "111.1"
click at [376, 388] on div "Insurance Deductions Medical $ Dental $ Vision $ Life $" at bounding box center [404, 346] width 136 height 209
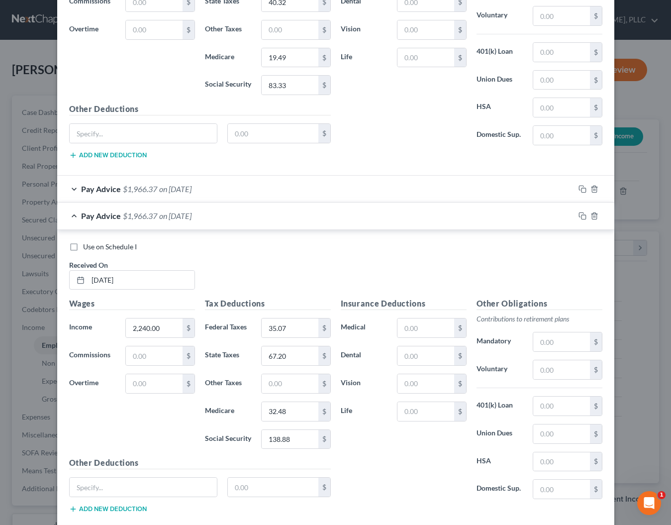
scroll to position [489, 0]
click at [583, 214] on icon "button" at bounding box center [583, 216] width 8 height 8
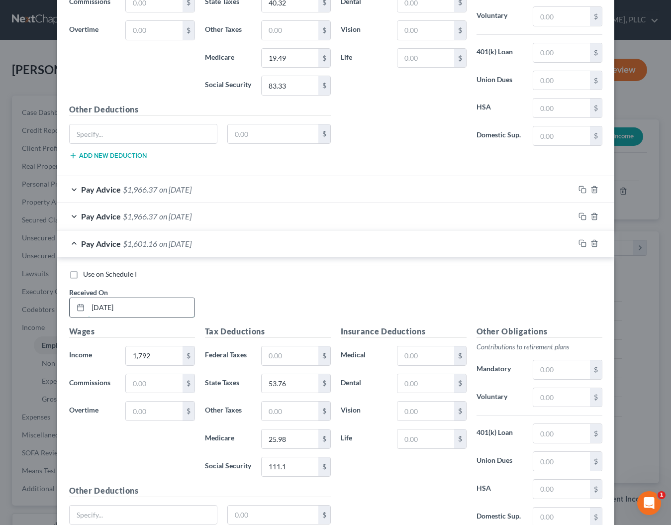
click at [167, 307] on input "[DATE]" at bounding box center [141, 307] width 106 height 19
type input "0"
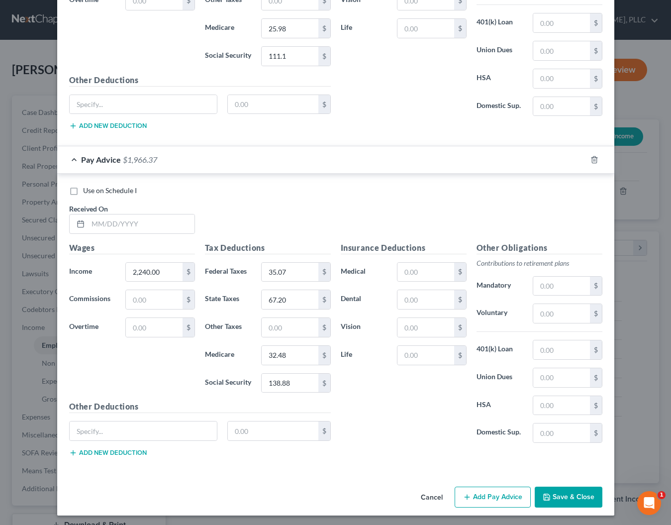
scroll to position [899, 0]
type input "[DATE]"
click at [557, 490] on button "Save & Close" at bounding box center [569, 497] width 68 height 21
click at [118, 224] on input "text" at bounding box center [141, 224] width 106 height 19
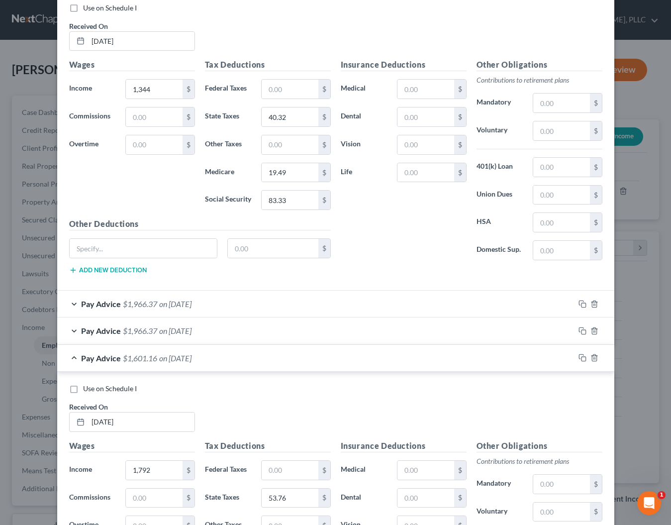
scroll to position [373, 0]
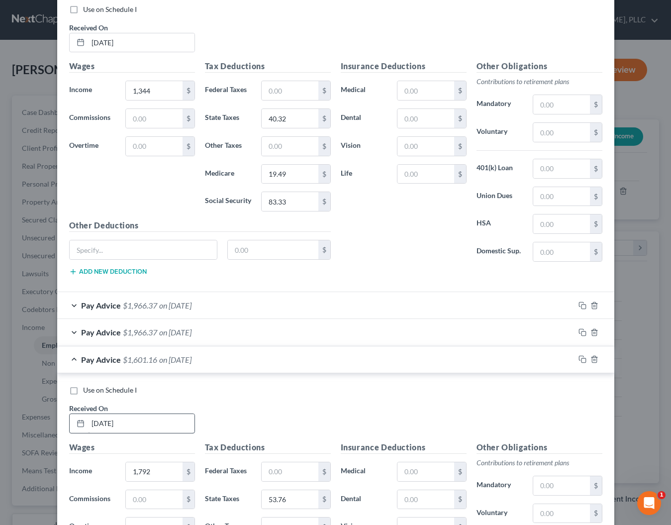
type input "[DATE]"
click at [111, 419] on input "[DATE]" at bounding box center [141, 423] width 106 height 19
type input "[DATE]"
click at [283, 408] on div "Use on Schedule I Received On * [DATE]" at bounding box center [335, 413] width 543 height 56
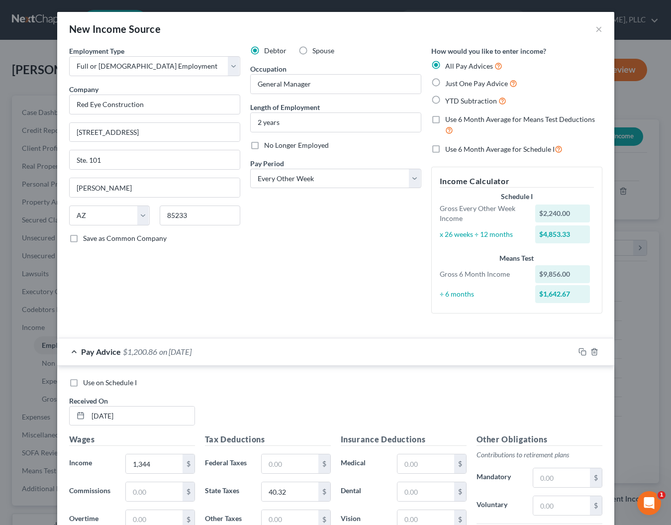
scroll to position [0, 0]
click at [312, 51] on label "Spouse" at bounding box center [323, 51] width 22 height 10
click at [316, 51] on input "Spouse" at bounding box center [319, 49] width 6 height 6
radio input "true"
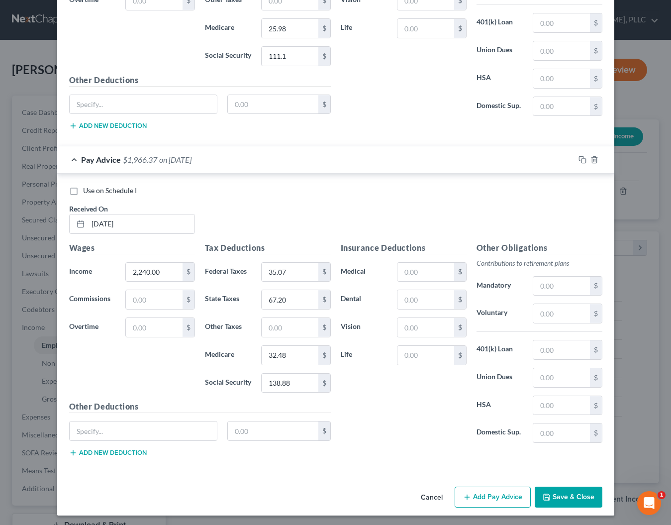
scroll to position [899, 0]
click at [560, 496] on button "Save & Close" at bounding box center [569, 497] width 68 height 21
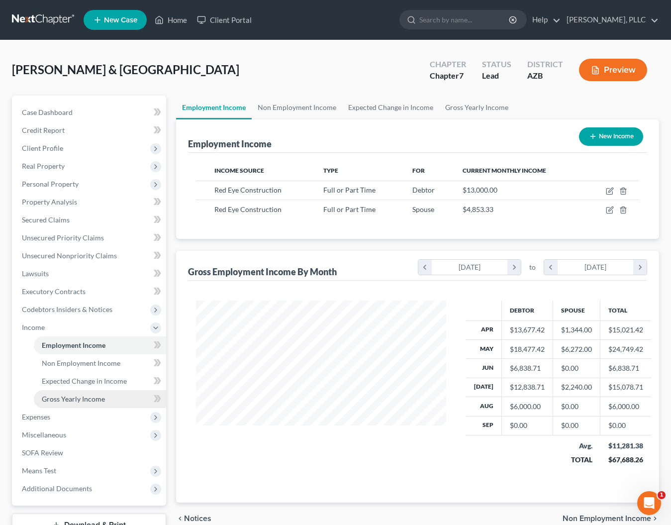
click at [42, 403] on span "Gross Yearly Income" at bounding box center [73, 399] width 63 height 8
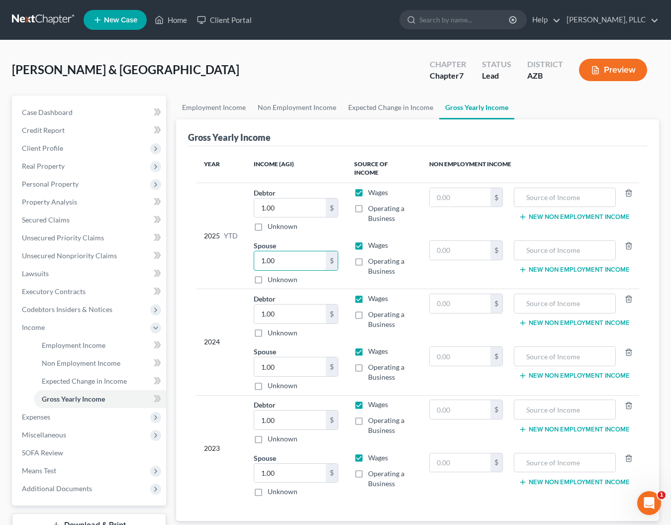
drag, startPoint x: 303, startPoint y: 260, endPoint x: 251, endPoint y: 259, distance: 52.3
click at [252, 259] on td "Spouse 1.00 $ Unknown Balance Undetermined 1.00 $ Unknown" at bounding box center [296, 262] width 101 height 53
type input "21,280"
drag, startPoint x: 279, startPoint y: 207, endPoint x: 252, endPoint y: 204, distance: 26.6
click at [252, 204] on td "Debtor 1.00 $ Unknown Balance Undetermined 1.00 $ Unknown" at bounding box center [296, 209] width 101 height 53
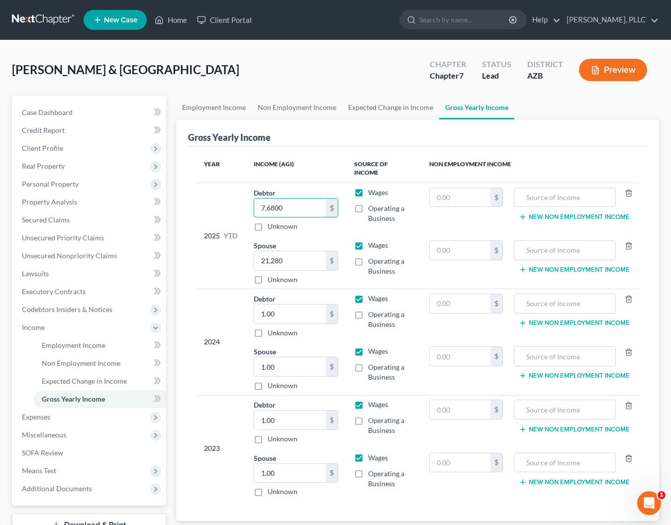
type input "76,800"
click at [365, 133] on div "Gross Yearly Income" at bounding box center [417, 132] width 459 height 27
click at [53, 364] on span "Non Employment Income" at bounding box center [81, 363] width 79 height 8
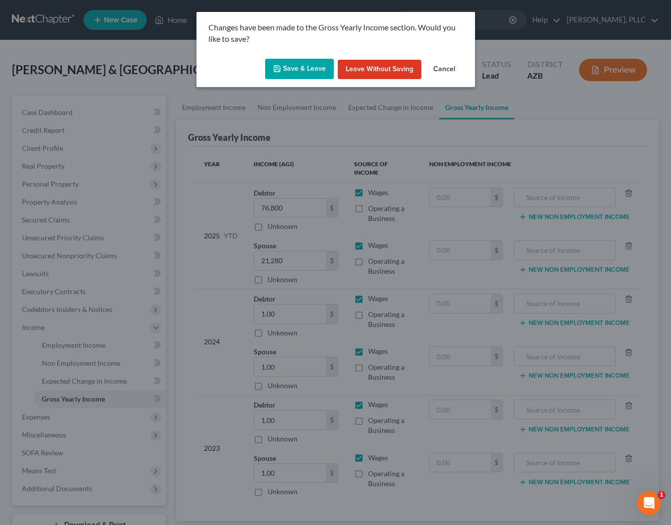
click at [301, 69] on button "Save & Leave" at bounding box center [299, 69] width 69 height 21
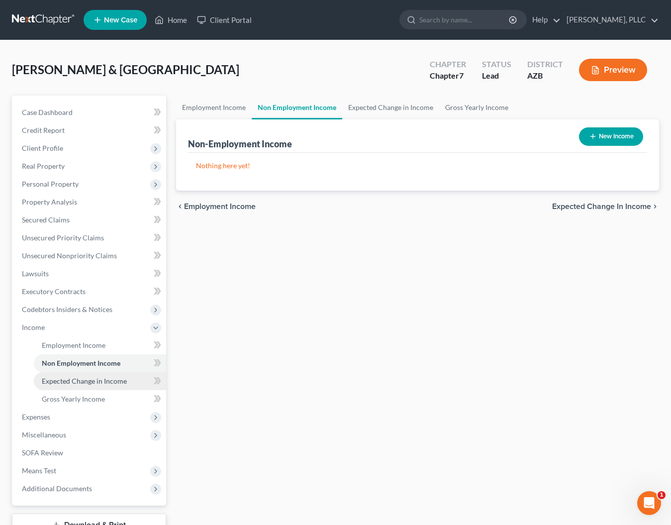
click at [68, 381] on span "Expected Change in Income" at bounding box center [84, 381] width 85 height 8
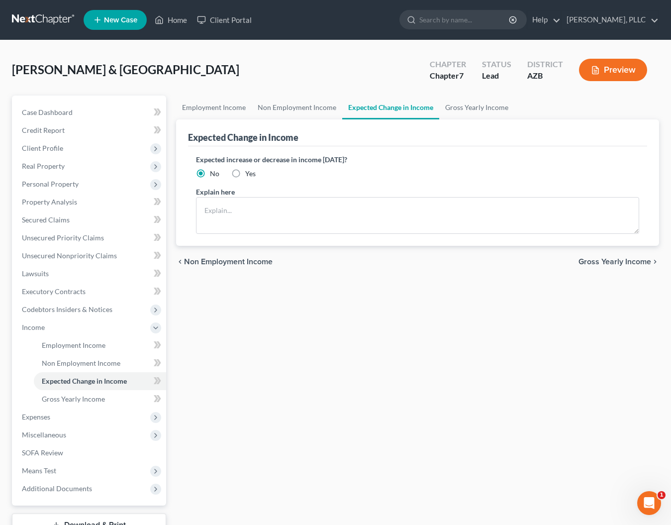
click at [245, 173] on label "Yes" at bounding box center [250, 174] width 10 height 10
click at [249, 173] on input "Yes" at bounding box center [252, 172] width 6 height 6
radio input "true"
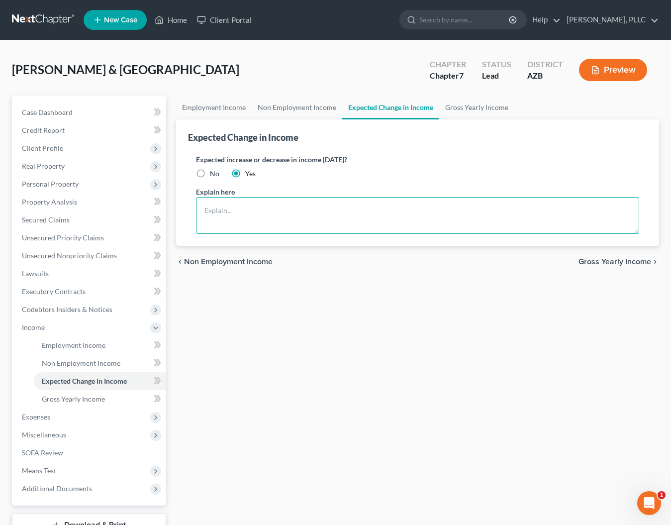
click at [224, 204] on textarea at bounding box center [417, 215] width 443 height 37
type textarea "D"
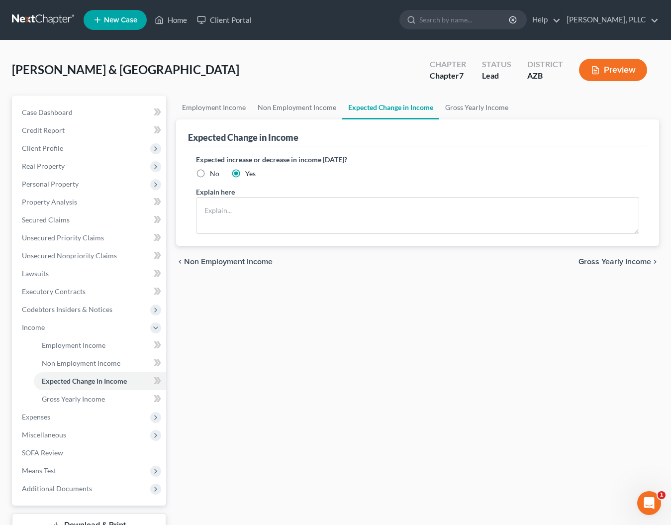
click at [210, 172] on label "No" at bounding box center [214, 174] width 9 height 10
click at [214, 172] on input "No" at bounding box center [217, 172] width 6 height 6
radio input "true"
click at [211, 108] on link "Employment Income" at bounding box center [214, 108] width 76 height 24
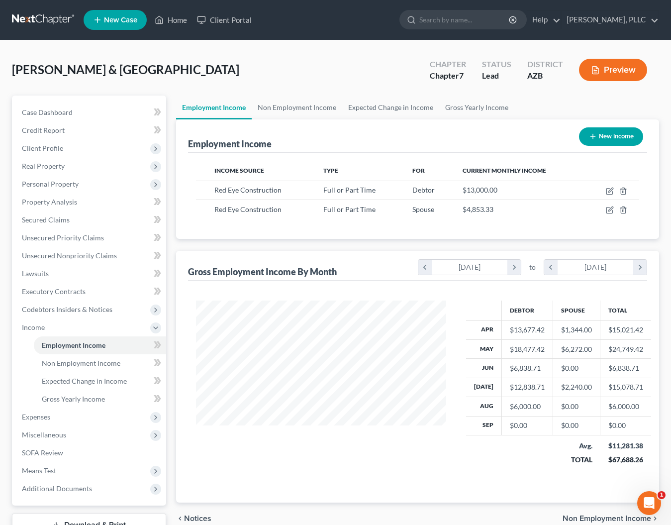
scroll to position [178, 270]
click at [38, 470] on span "Means Test" at bounding box center [39, 470] width 34 height 8
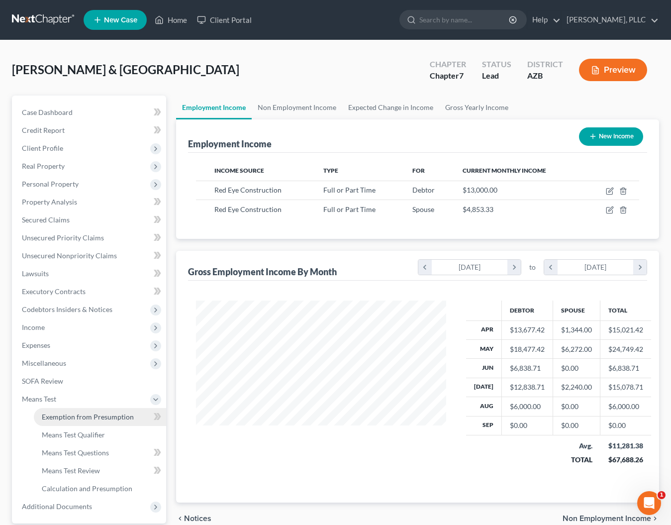
click at [76, 417] on span "Exemption from Presumption" at bounding box center [88, 416] width 92 height 8
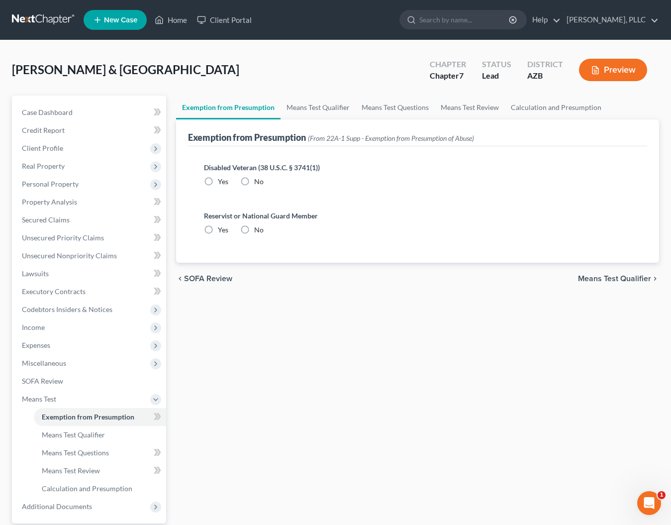
click at [254, 181] on label "No" at bounding box center [258, 182] width 9 height 10
click at [258, 181] on input "No" at bounding box center [261, 180] width 6 height 6
radio input "true"
click at [254, 228] on label "No" at bounding box center [258, 230] width 9 height 10
click at [258, 228] on input "No" at bounding box center [261, 228] width 6 height 6
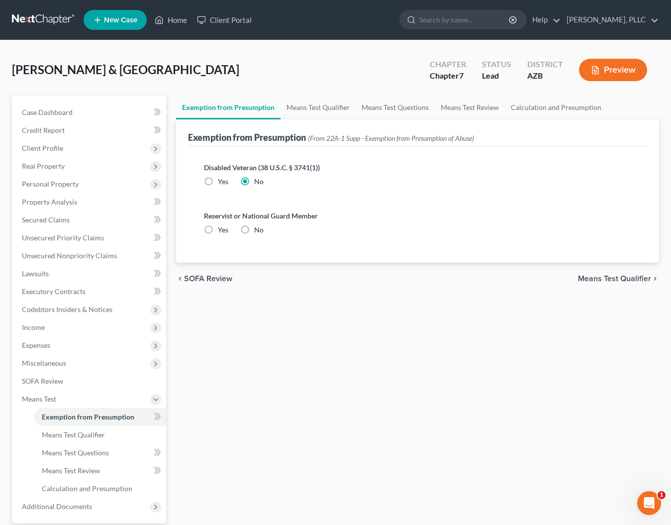
radio input "true"
click at [611, 277] on span "Means Test Qualifier" at bounding box center [614, 279] width 73 height 8
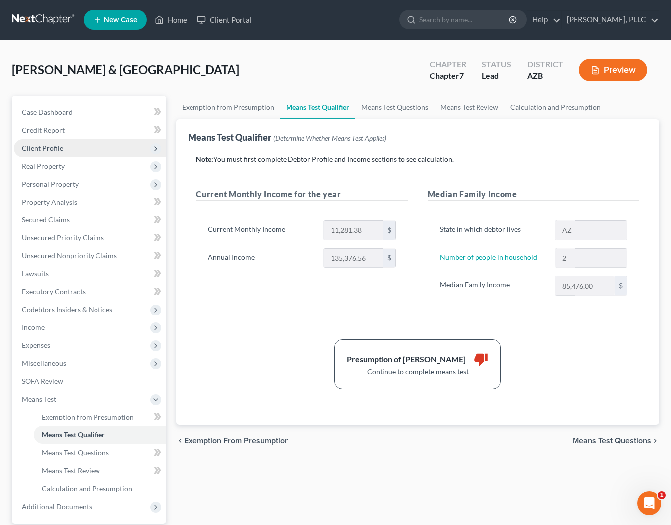
click at [45, 149] on span "Client Profile" at bounding box center [42, 148] width 41 height 8
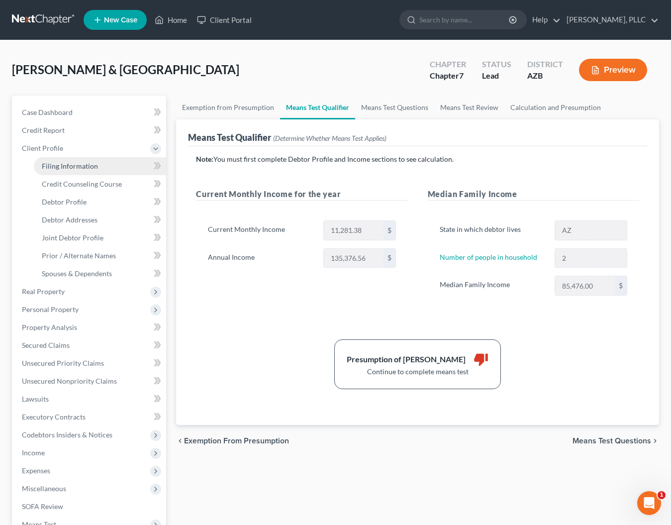
click at [54, 168] on span "Filing Information" at bounding box center [70, 166] width 56 height 8
select select "1"
select select "0"
select select "3"
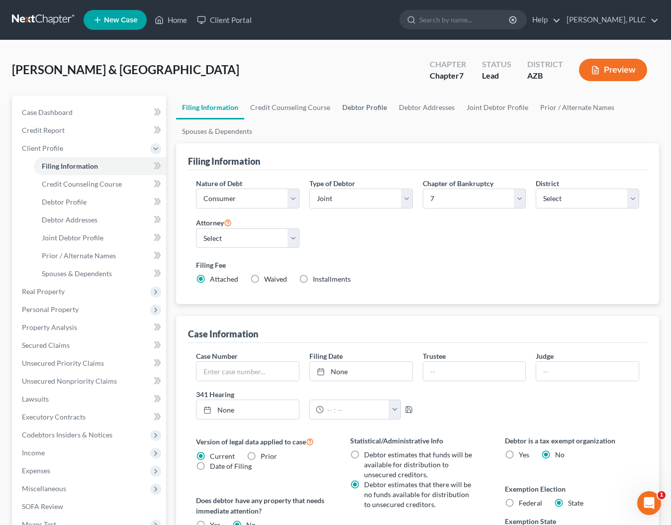
click at [366, 105] on link "Debtor Profile" at bounding box center [364, 108] width 57 height 24
select select "1"
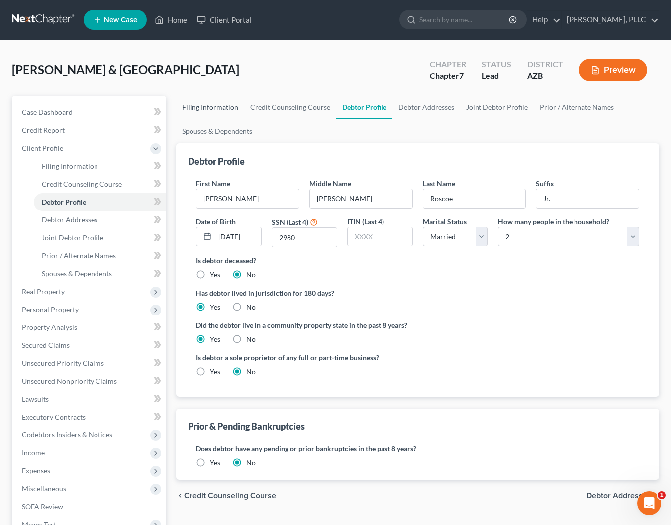
click at [235, 108] on link "Filing Information" at bounding box center [210, 108] width 68 height 24
select select "1"
select select "0"
select select "4"
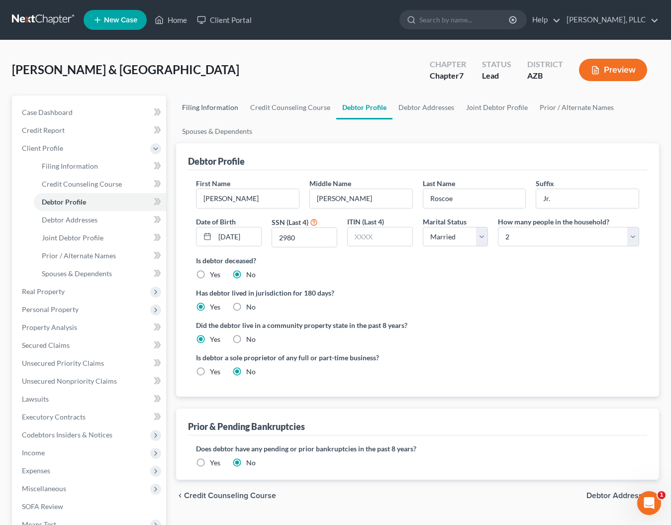
select select "0"
select select "3"
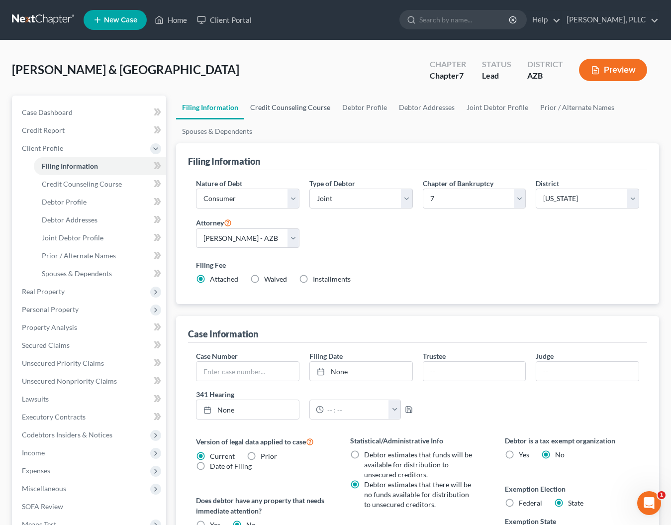
click at [294, 107] on link "Credit Counseling Course" at bounding box center [290, 108] width 92 height 24
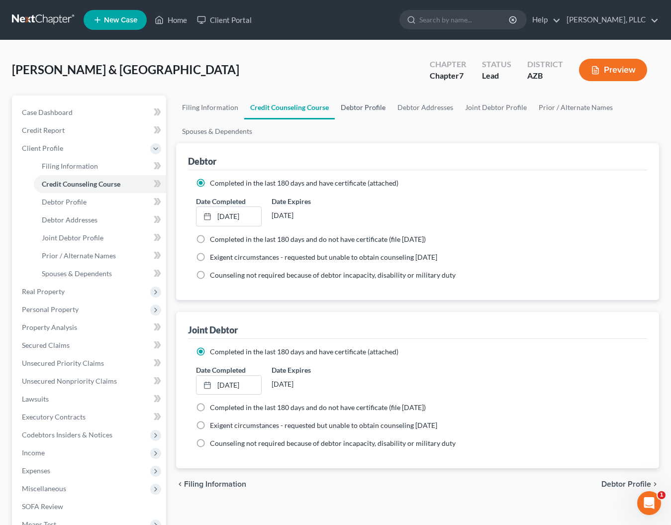
click at [365, 104] on link "Debtor Profile" at bounding box center [363, 108] width 57 height 24
select select "1"
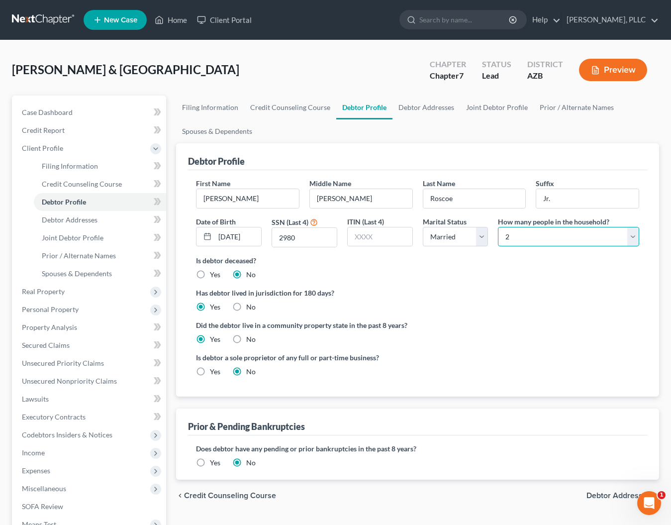
select select "3"
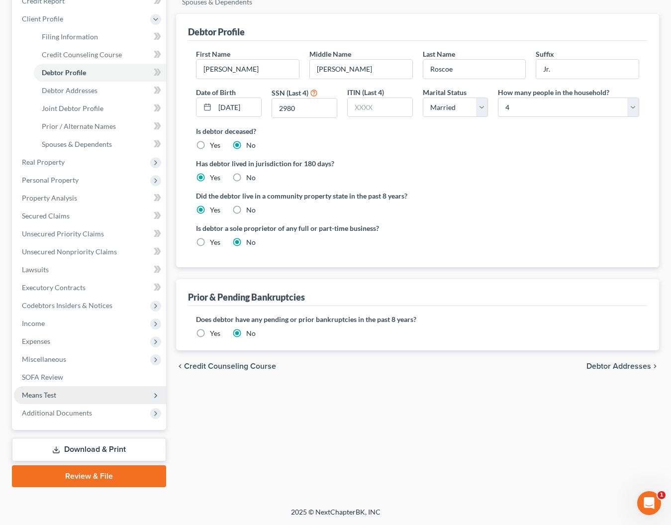
click at [48, 397] on span "Means Test" at bounding box center [39, 395] width 34 height 8
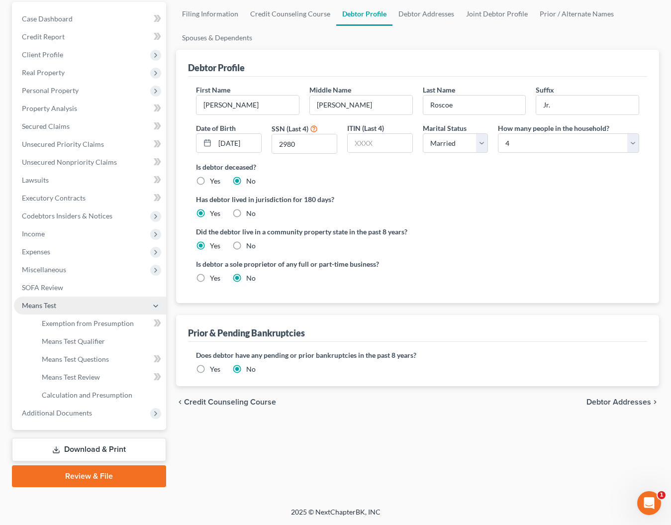
scroll to position [94, 0]
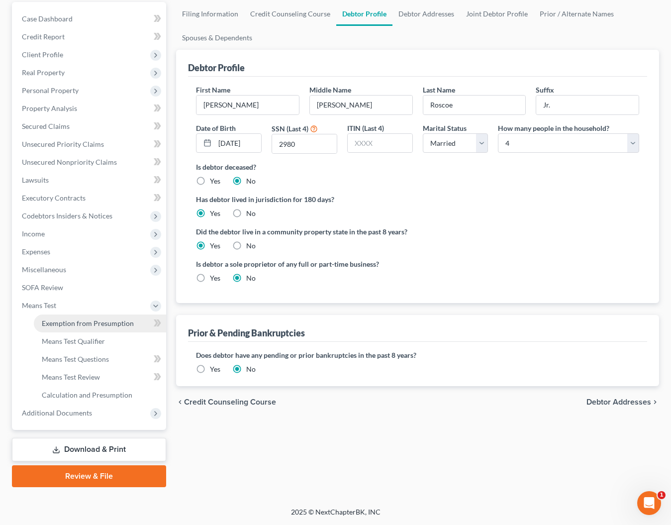
click at [89, 323] on span "Exemption from Presumption" at bounding box center [88, 323] width 92 height 8
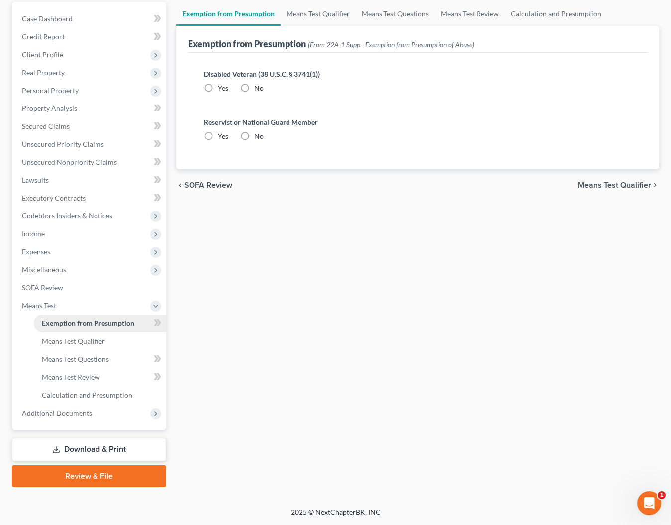
scroll to position [10, 0]
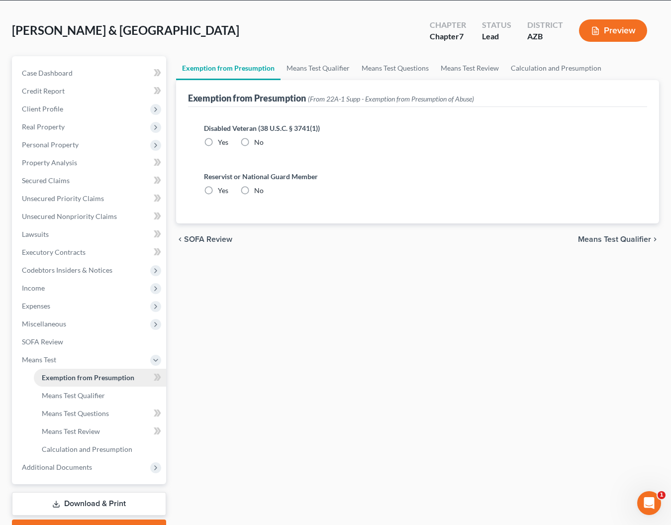
radio input "true"
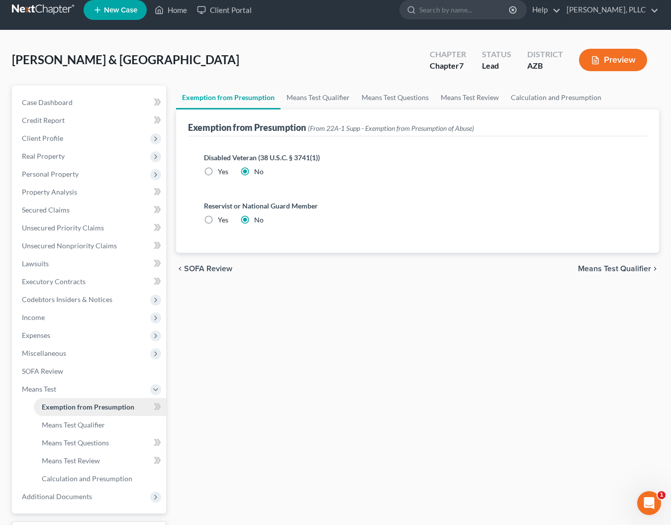
scroll to position [0, 0]
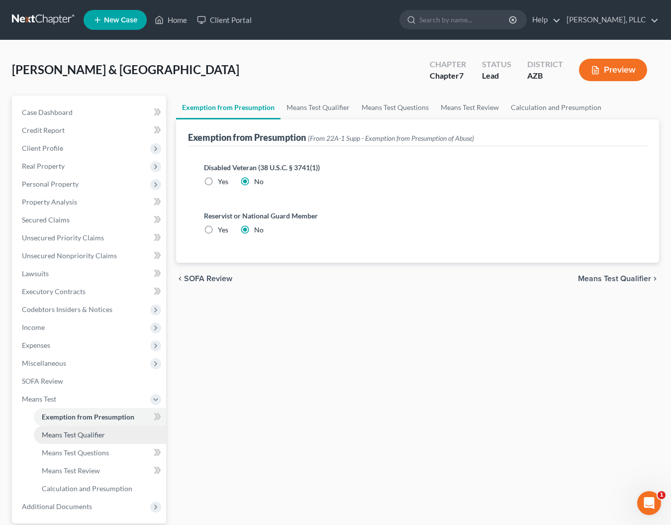
click at [68, 432] on span "Means Test Qualifier" at bounding box center [73, 434] width 63 height 8
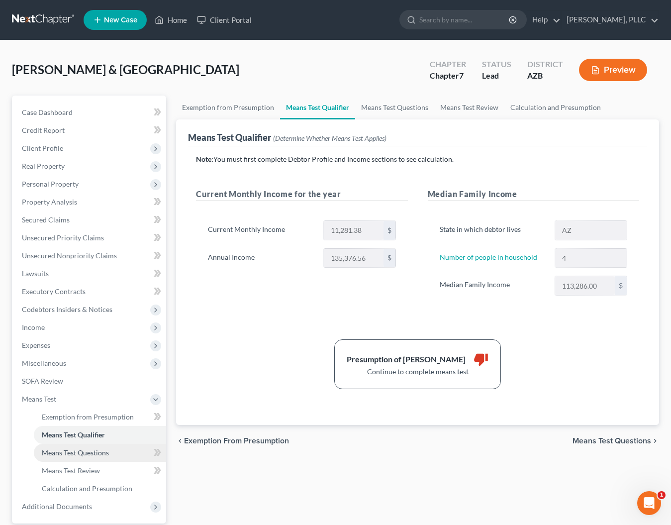
click at [63, 454] on span "Means Test Questions" at bounding box center [75, 452] width 67 height 8
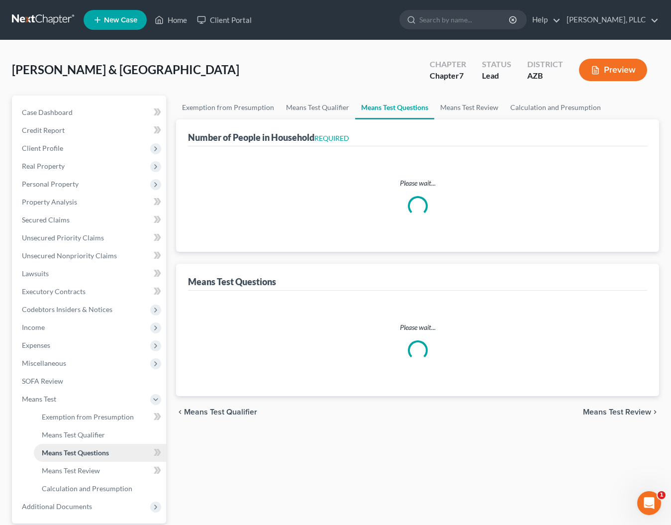
select select "0"
select select "60"
select select "1"
select select "60"
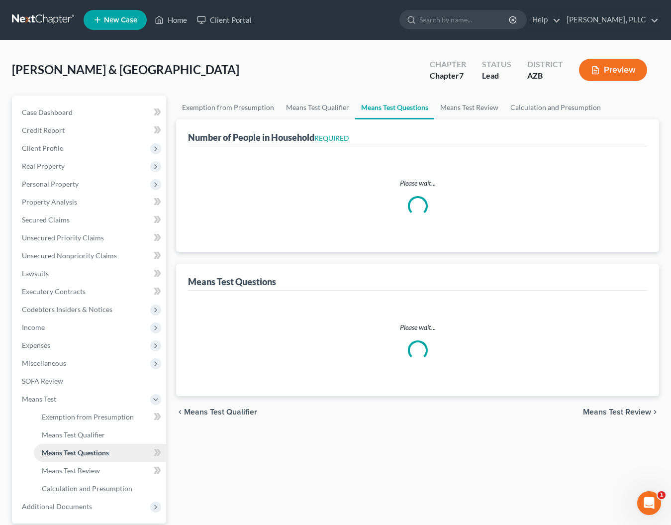
select select "60"
select select "3"
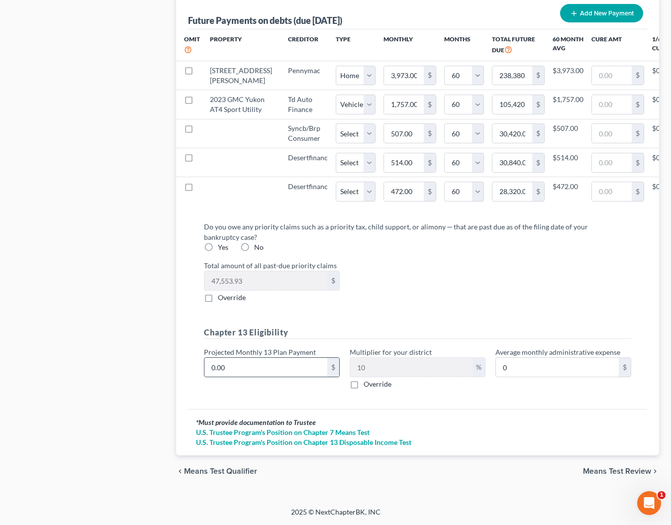
scroll to position [1076, 0]
click at [595, 469] on span "Means Test Review" at bounding box center [617, 471] width 68 height 8
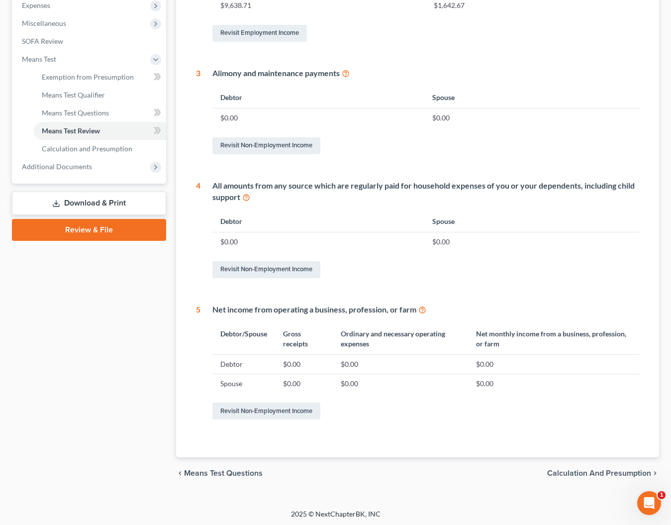
scroll to position [339, 0]
click at [570, 471] on span "Calculation and Presumption" at bounding box center [599, 474] width 104 height 8
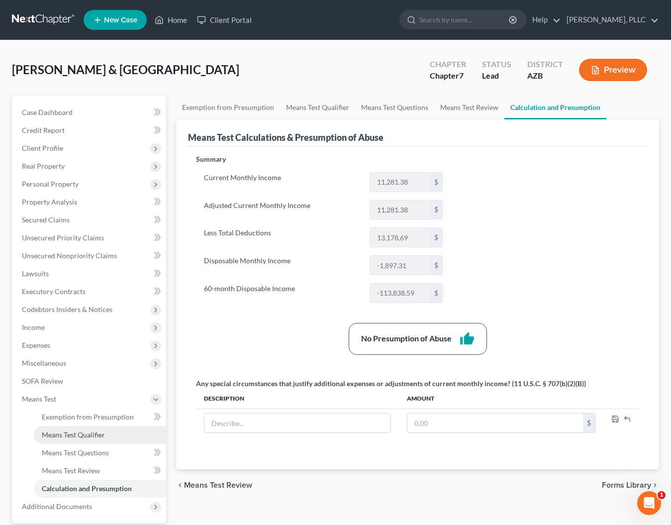
click at [73, 436] on span "Means Test Qualifier" at bounding box center [73, 434] width 63 height 8
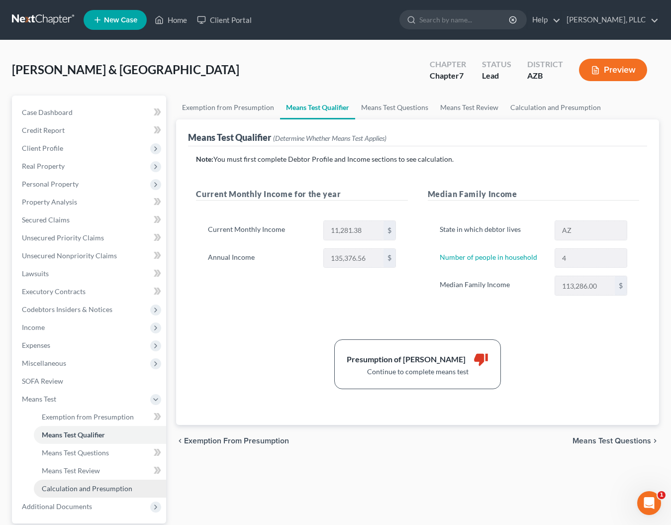
click at [64, 487] on span "Calculation and Presumption" at bounding box center [87, 488] width 91 height 8
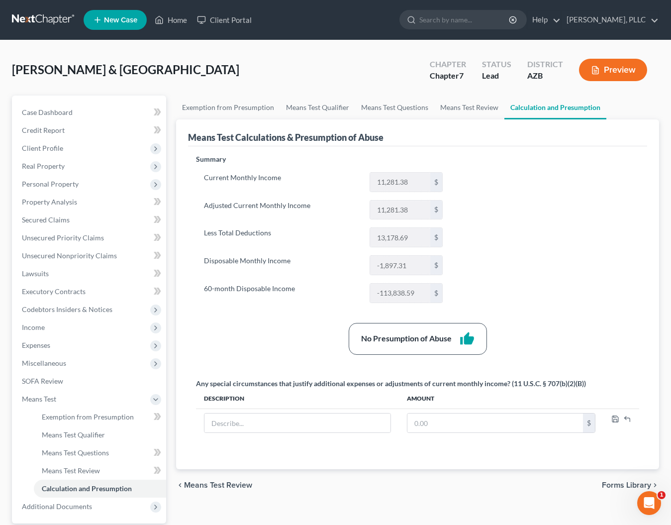
click at [218, 342] on div "No Presumption of Abuse thumb_up" at bounding box center [417, 339] width 453 height 32
click at [41, 329] on span "Income" at bounding box center [33, 327] width 23 height 8
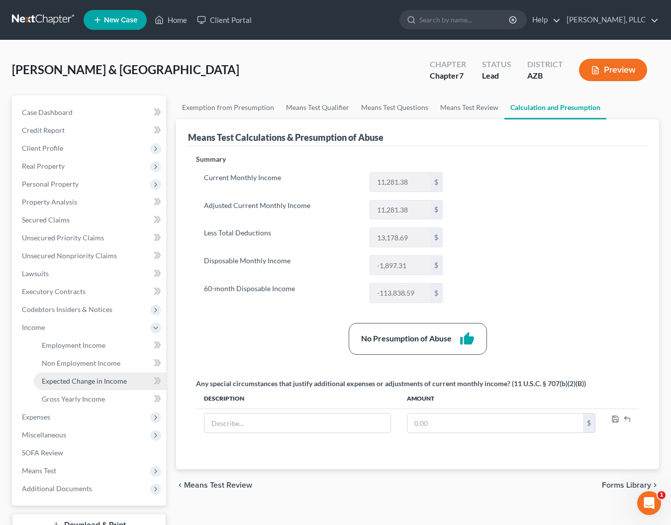
click at [62, 379] on span "Expected Change in Income" at bounding box center [84, 381] width 85 height 8
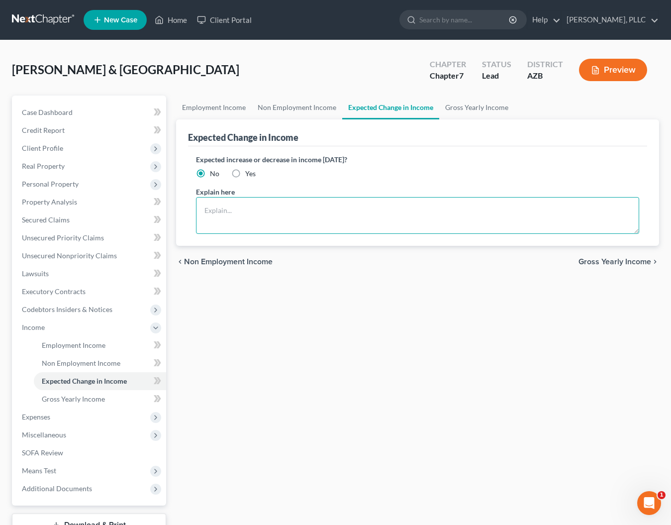
click at [277, 211] on textarea at bounding box center [417, 215] width 443 height 37
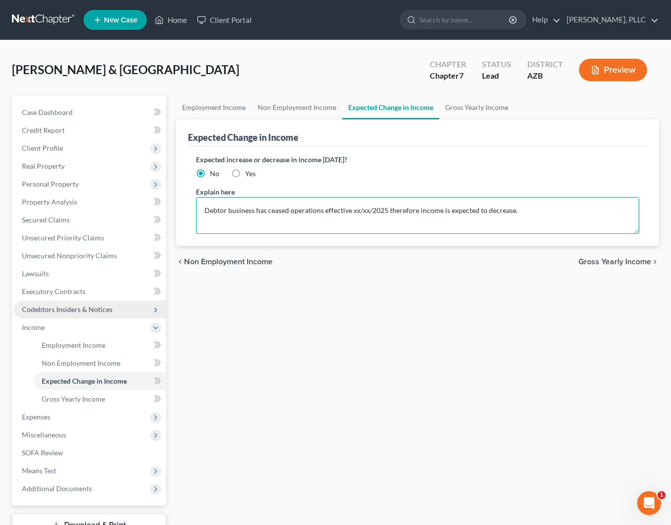
type textarea "Debtor business has ceased operations effective xx/xx/2025 therefore income is …"
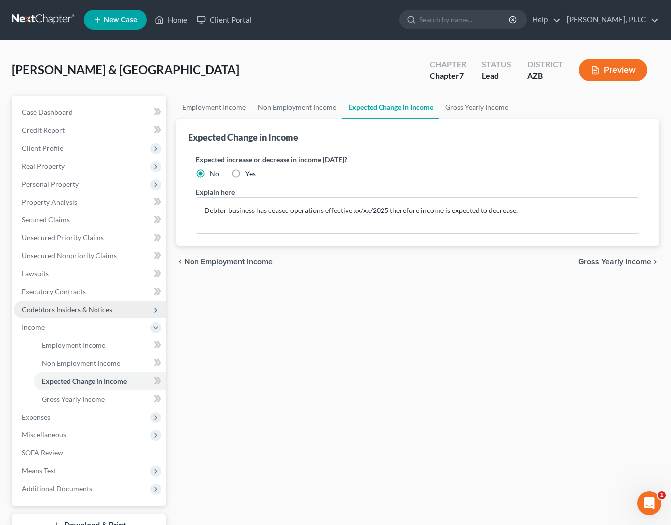
click at [45, 302] on span "Codebtors Insiders & Notices" at bounding box center [90, 310] width 152 height 18
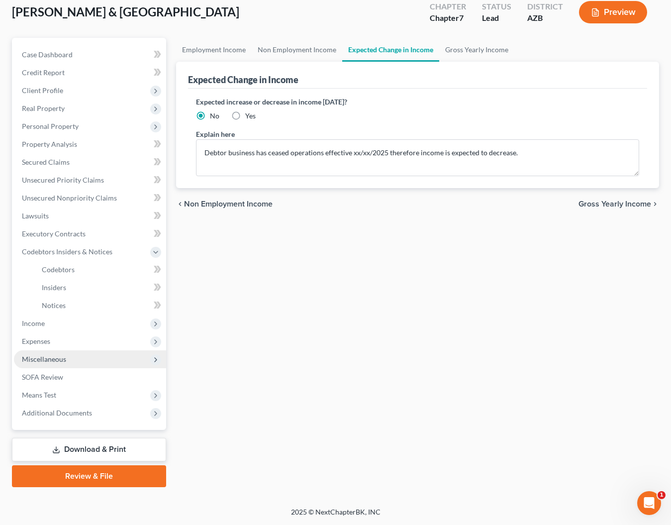
scroll to position [58, 0]
click at [69, 453] on link "Download & Print" at bounding box center [89, 449] width 154 height 23
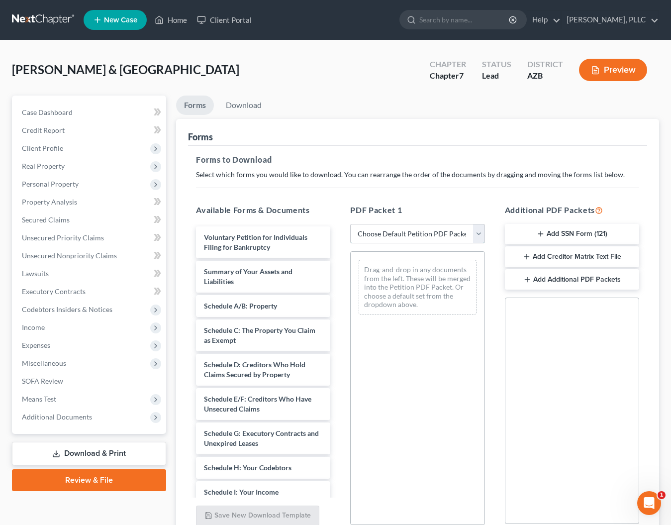
select select "0"
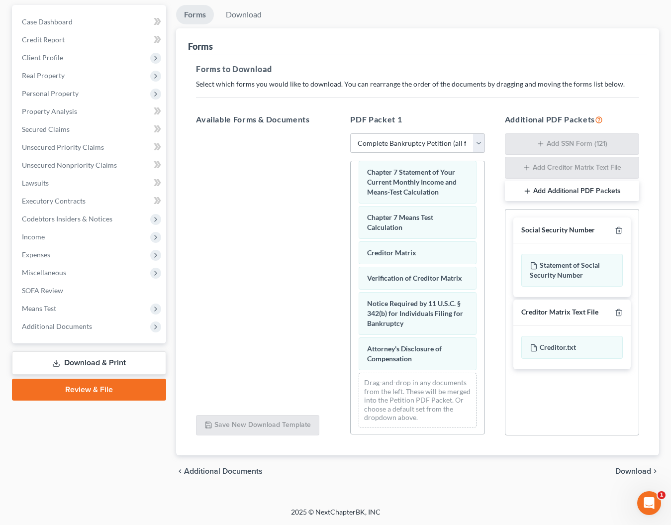
scroll to position [91, 0]
click at [633, 472] on span "Download" at bounding box center [634, 471] width 36 height 8
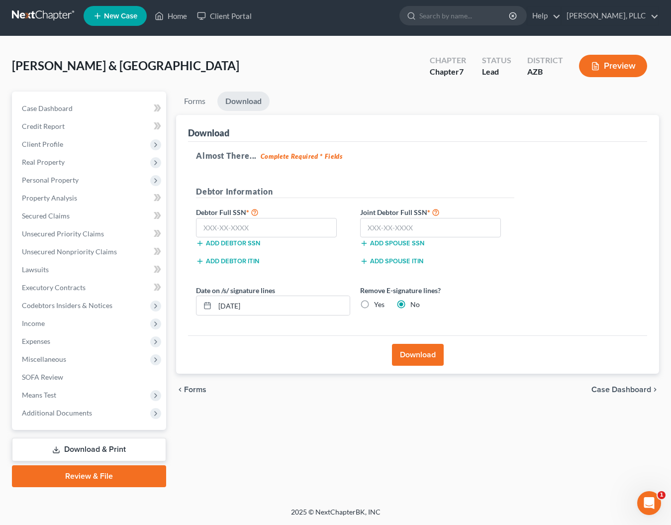
scroll to position [4, 0]
click at [320, 231] on input "text" at bounding box center [266, 228] width 141 height 20
type input "238-95-6564"
click at [418, 227] on input "text" at bounding box center [430, 228] width 141 height 20
type input "832-76-5654"
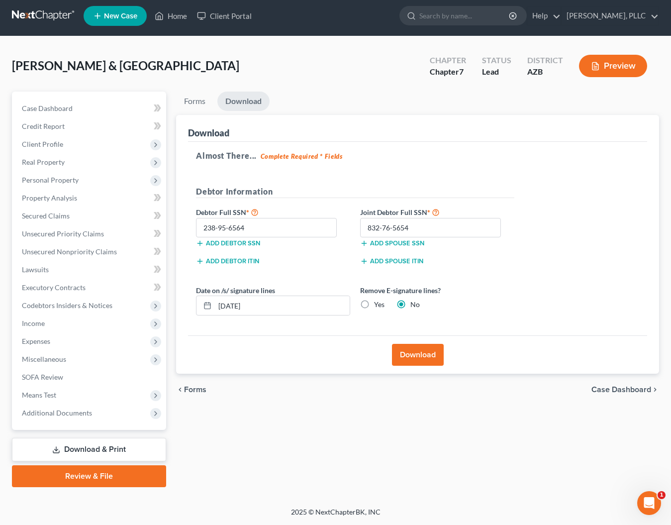
click at [401, 349] on button "Download" at bounding box center [418, 355] width 52 height 22
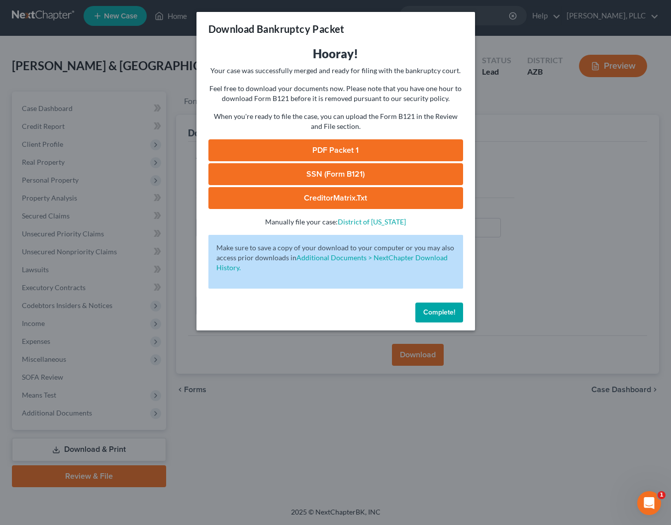
click at [345, 153] on link "PDF Packet 1" at bounding box center [335, 150] width 255 height 22
click at [423, 310] on span "Complete!" at bounding box center [439, 312] width 32 height 8
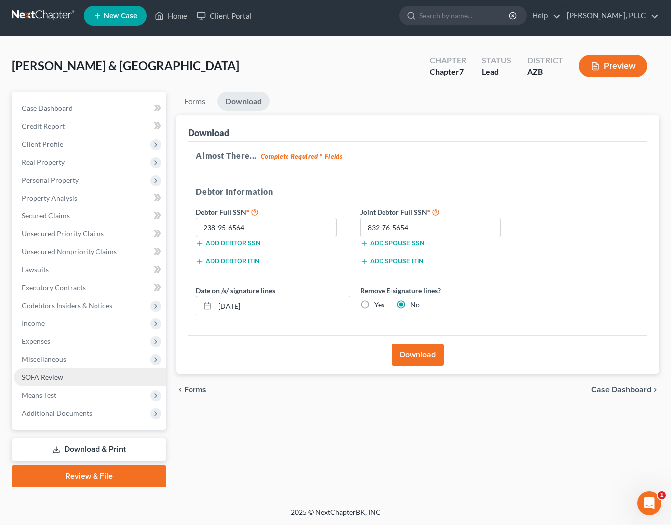
click at [60, 373] on span "SOFA Review" at bounding box center [42, 377] width 41 height 8
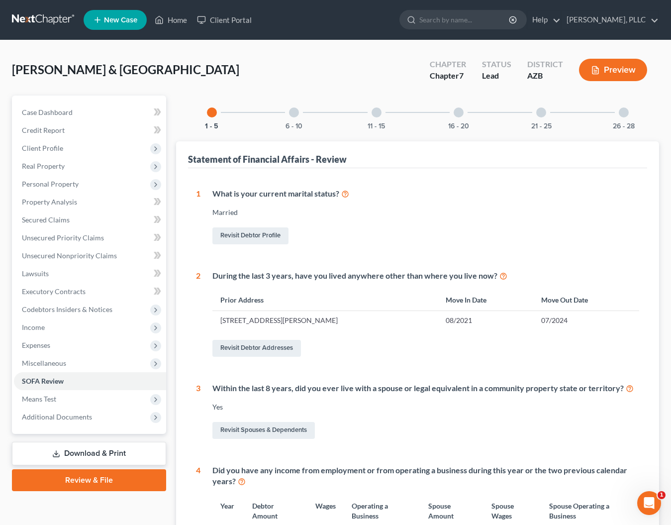
click at [72, 452] on link "Download & Print" at bounding box center [89, 453] width 154 height 23
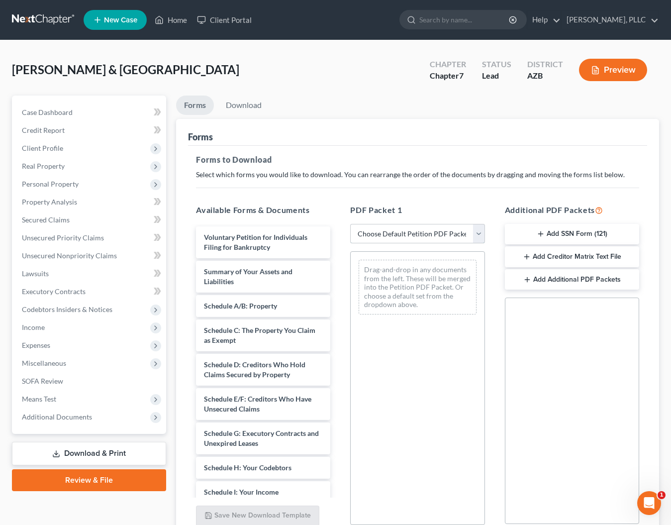
select select "0"
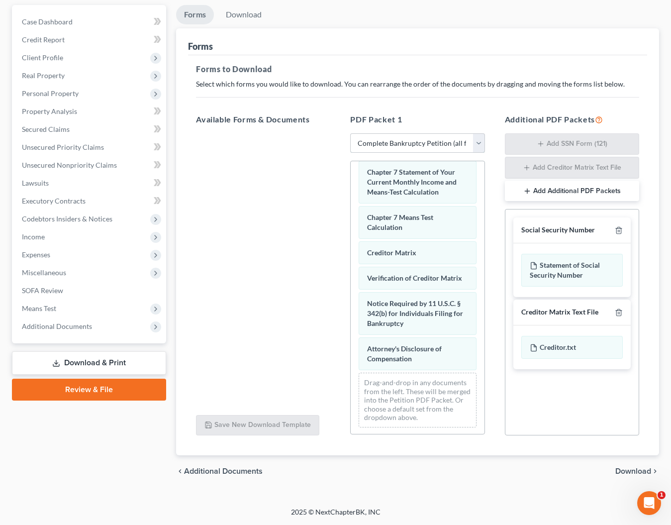
scroll to position [91, 0]
click at [625, 470] on span "Download" at bounding box center [634, 471] width 36 height 8
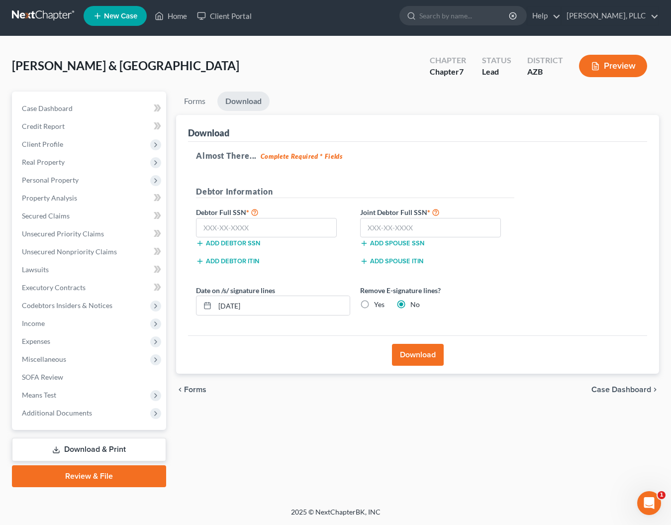
scroll to position [4, 0]
click at [285, 228] on input "text" at bounding box center [266, 228] width 141 height 20
type input "463-46-5432"
click at [381, 223] on input "text" at bounding box center [430, 228] width 141 height 20
type input "463-43-4787"
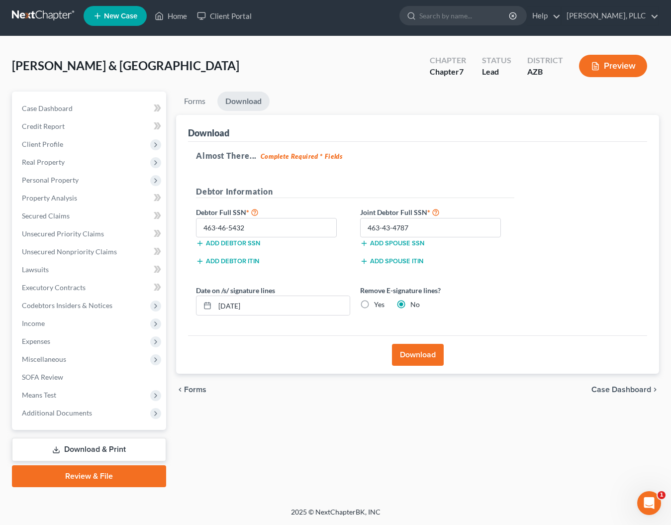
click at [411, 349] on button "Download" at bounding box center [418, 355] width 52 height 22
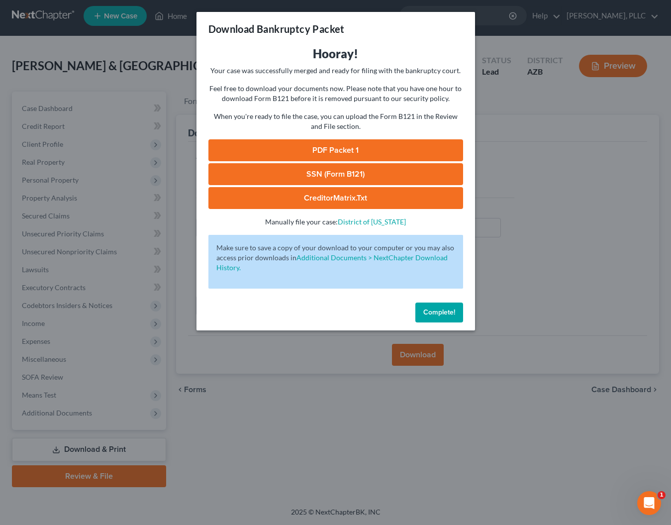
click at [337, 151] on link "PDF Packet 1" at bounding box center [335, 150] width 255 height 22
click at [448, 318] on button "Complete!" at bounding box center [439, 313] width 48 height 20
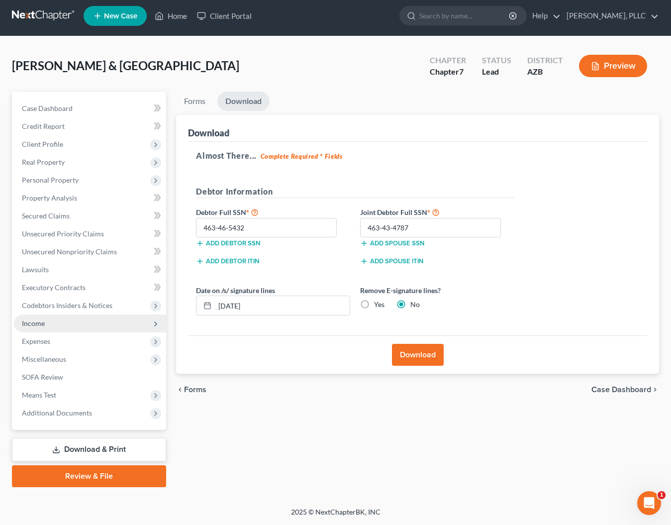
click at [41, 321] on span "Income" at bounding box center [33, 323] width 23 height 8
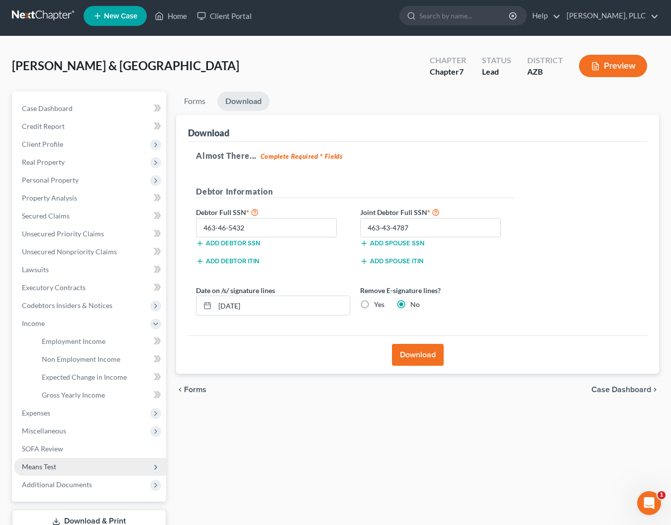
click at [37, 468] on span "Means Test" at bounding box center [39, 466] width 34 height 8
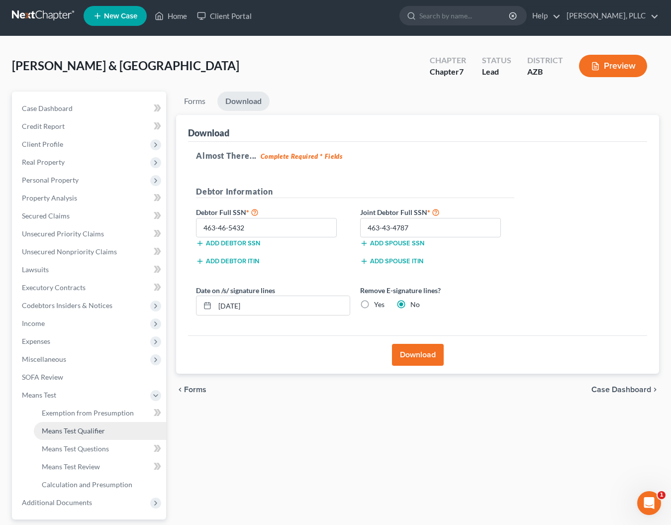
click at [75, 428] on span "Means Test Qualifier" at bounding box center [73, 430] width 63 height 8
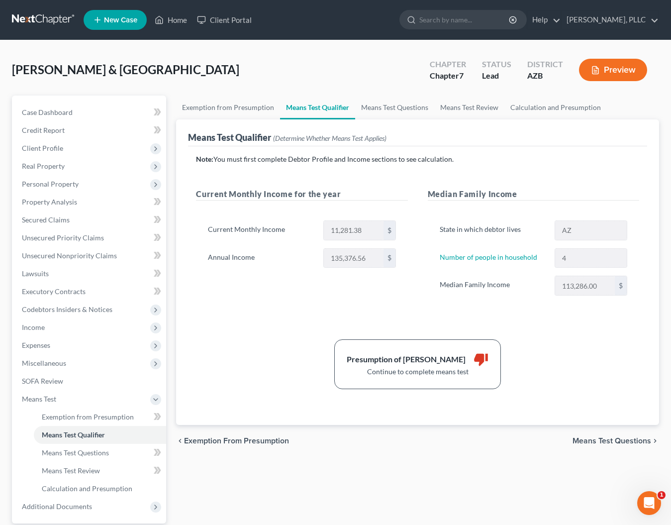
click at [603, 435] on div "chevron_left Exemption from Presumption Means Test Questions chevron_right" at bounding box center [417, 441] width 483 height 32
click at [602, 440] on span "Means Test Questions" at bounding box center [612, 441] width 79 height 8
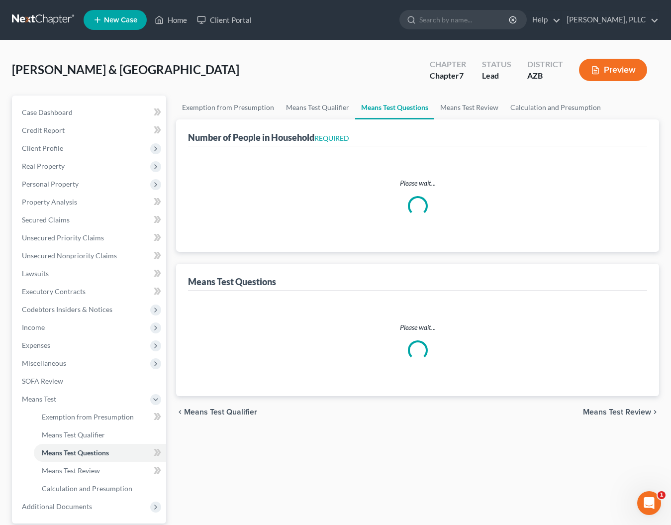
select select "0"
select select "60"
select select "1"
select select "60"
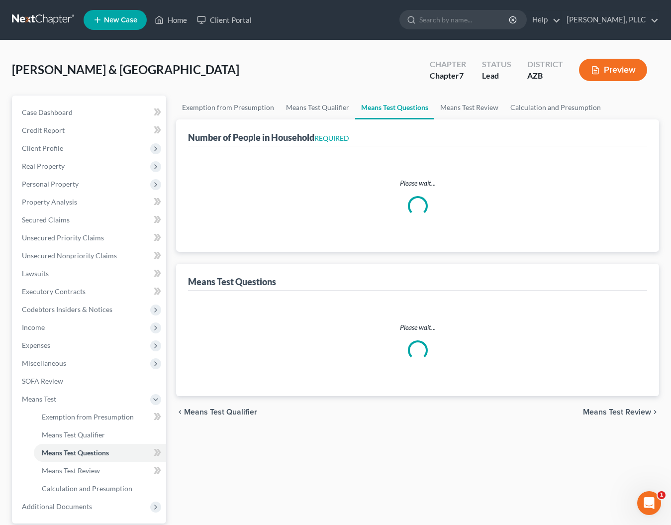
select select "60"
select select "3"
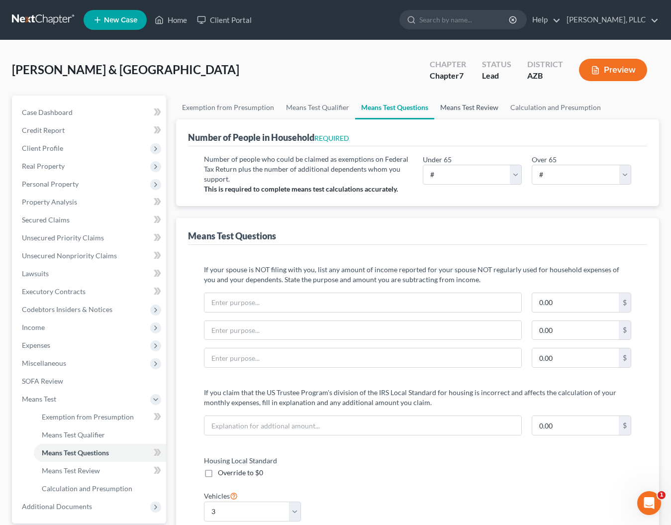
click at [478, 105] on link "Means Test Review" at bounding box center [469, 108] width 70 height 24
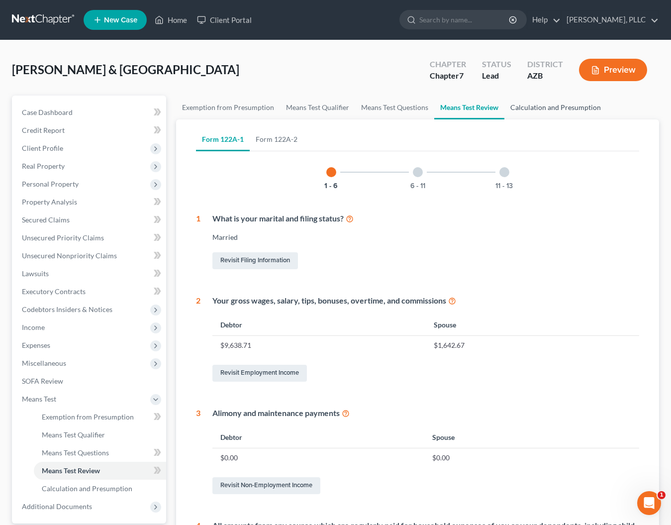
click at [525, 106] on link "Calculation and Presumption" at bounding box center [556, 108] width 103 height 24
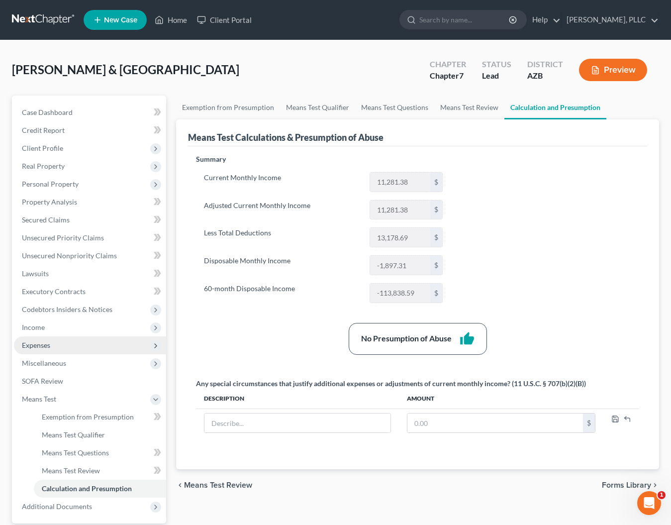
click at [42, 351] on span "Expenses" at bounding box center [90, 345] width 152 height 18
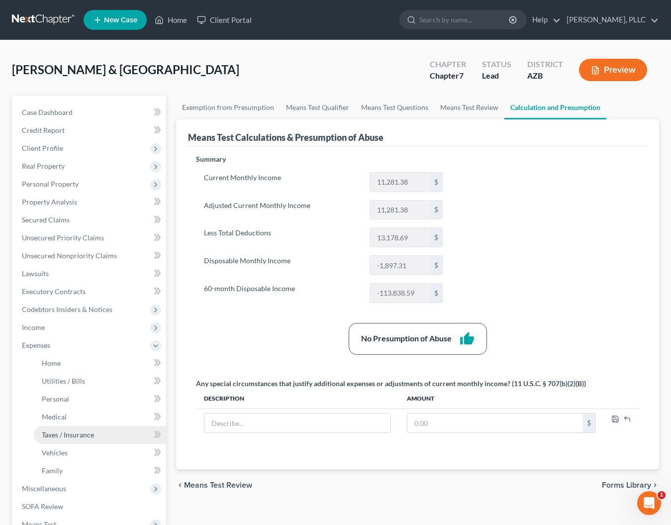
click at [57, 440] on link "Taxes / Insurance" at bounding box center [100, 435] width 132 height 18
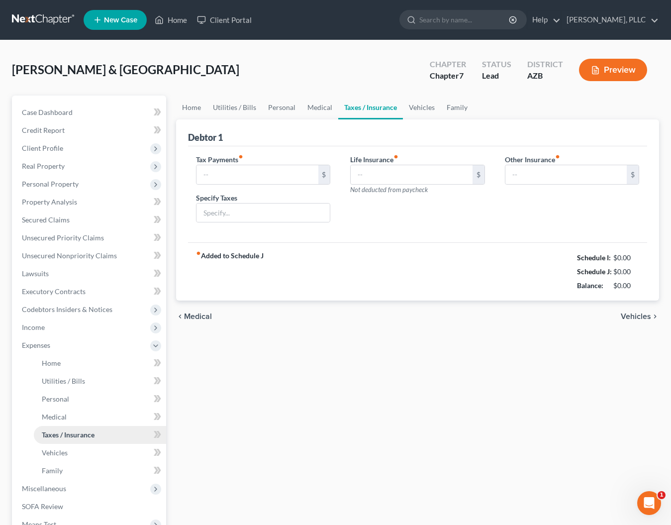
type input "0.00"
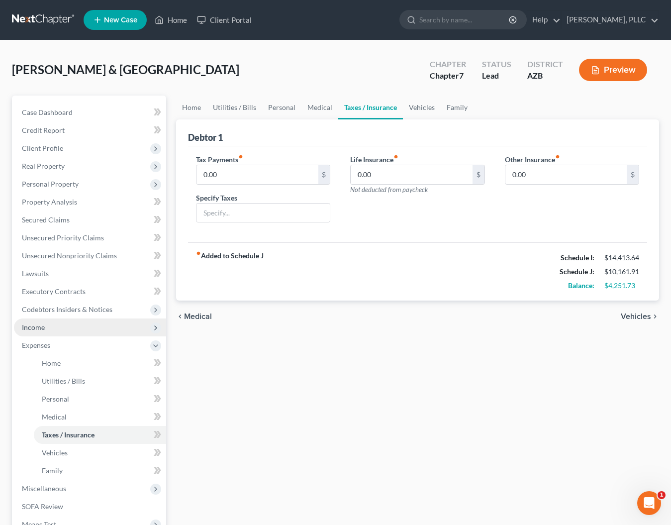
click at [38, 329] on span "Income" at bounding box center [33, 327] width 23 height 8
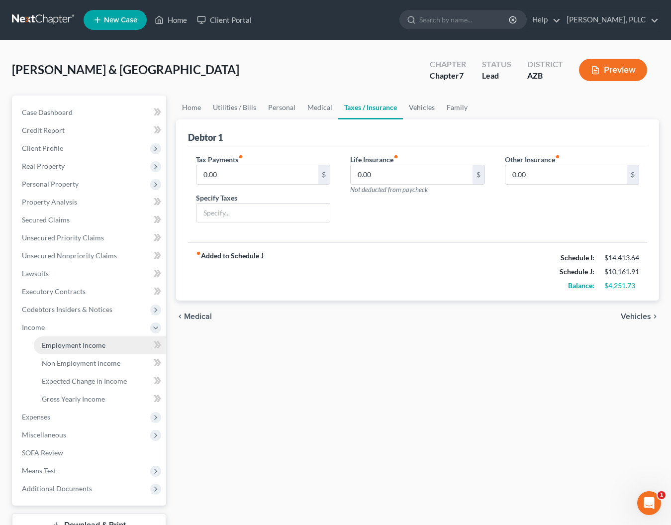
click at [82, 343] on span "Employment Income" at bounding box center [74, 345] width 64 height 8
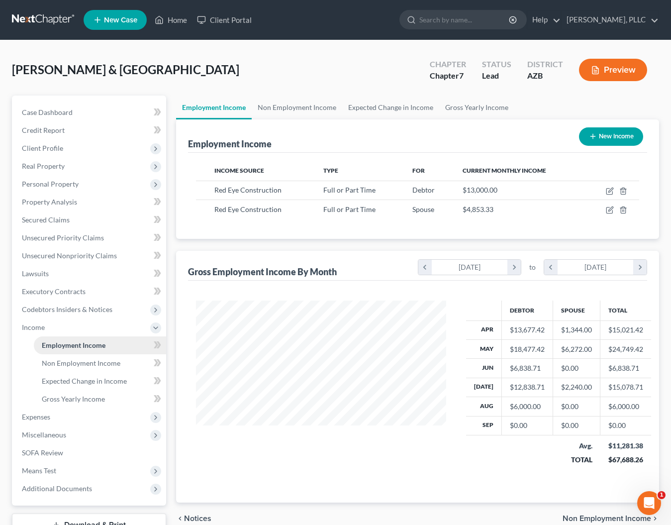
scroll to position [178, 270]
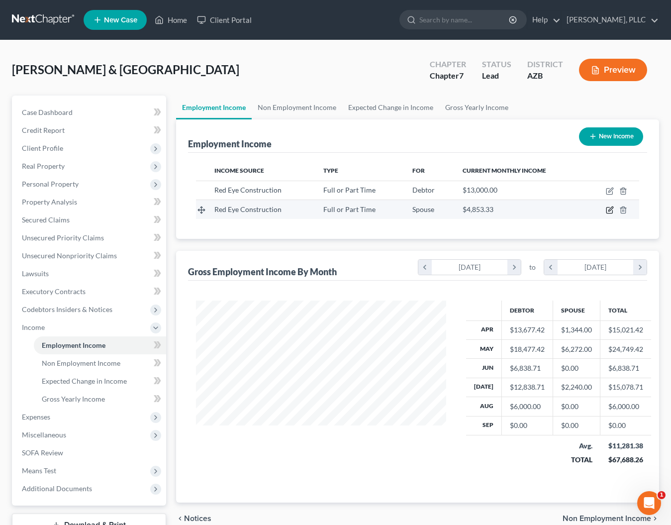
click at [611, 209] on icon "button" at bounding box center [611, 209] width 4 height 4
select select "0"
select select "3"
select select "2"
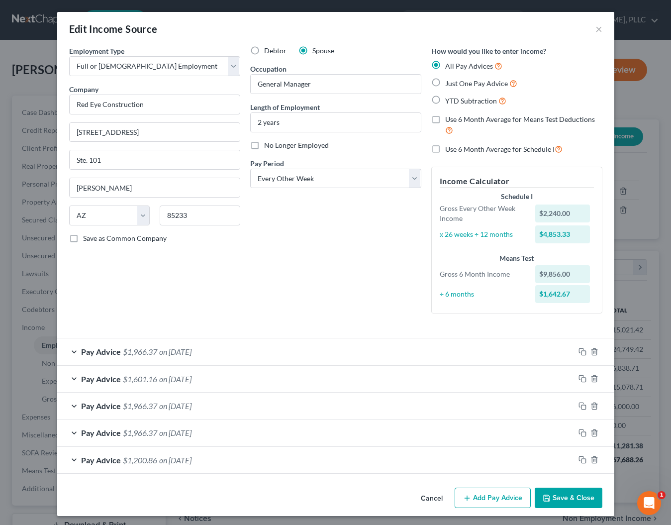
click at [283, 457] on div "Pay Advice $1,200.86 on [DATE]" at bounding box center [315, 460] width 517 height 26
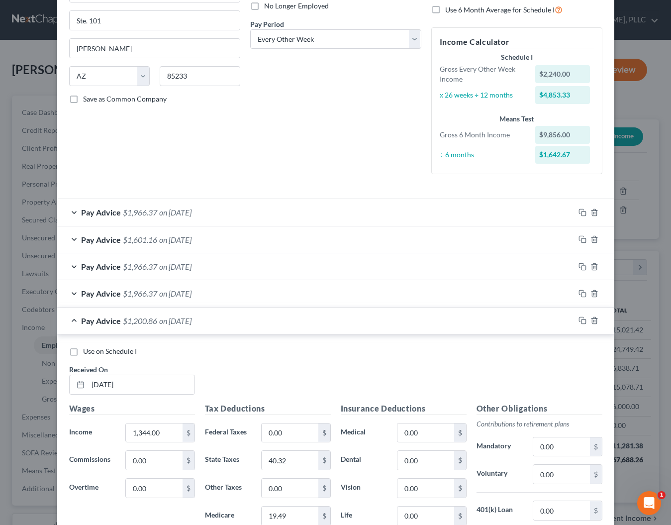
scroll to position [141, 0]
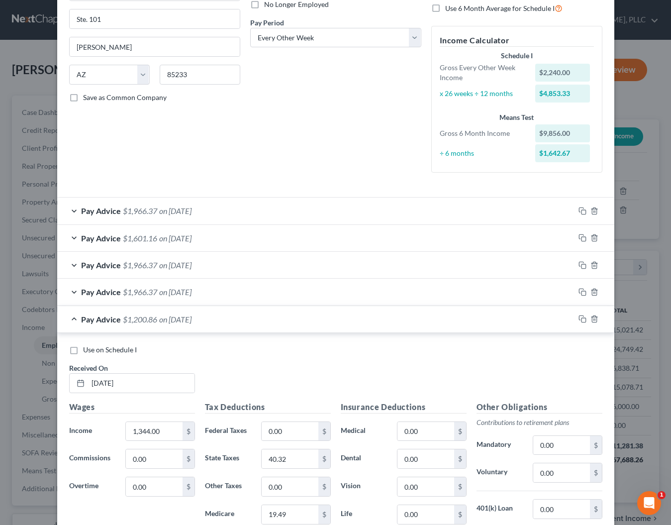
click at [275, 288] on div "Pay Advice $1,966.37 on [DATE]" at bounding box center [315, 292] width 517 height 26
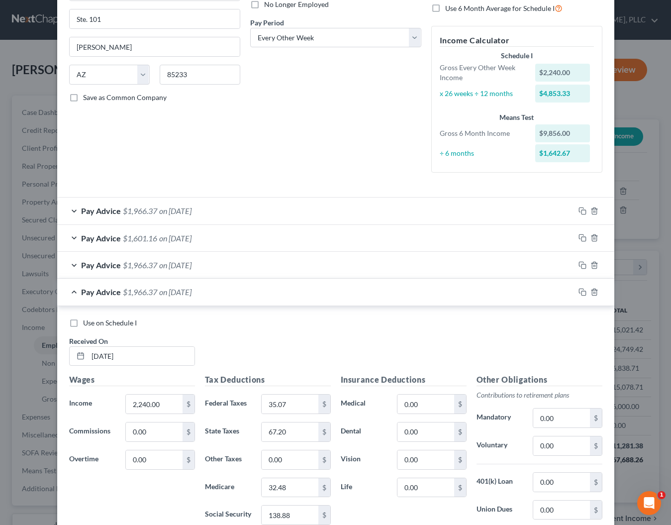
click at [83, 318] on label "Use on Schedule I" at bounding box center [110, 323] width 54 height 10
click at [87, 318] on input "Use on Schedule I" at bounding box center [90, 321] width 6 height 6
checkbox input "true"
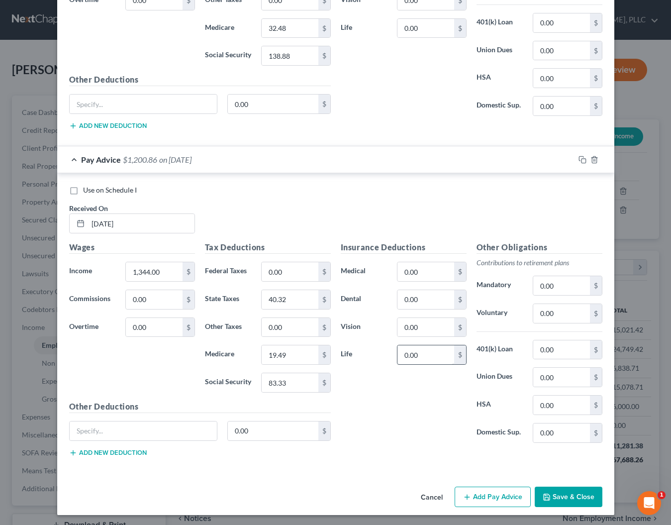
scroll to position [600, 0]
click at [571, 498] on button "Save & Close" at bounding box center [569, 497] width 68 height 21
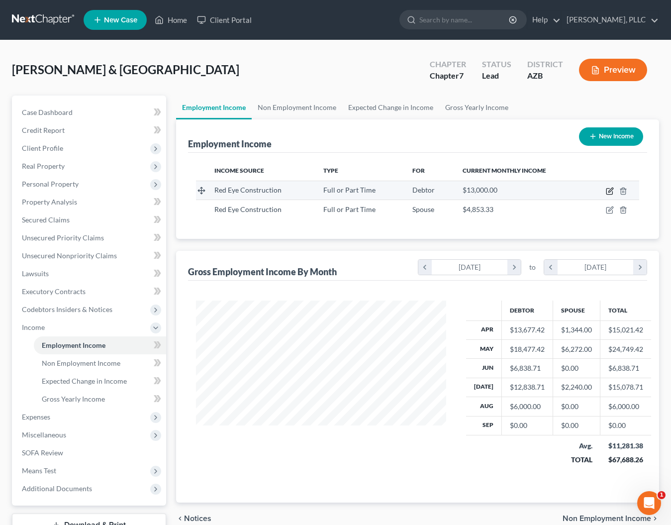
click at [611, 191] on icon "button" at bounding box center [610, 191] width 8 height 8
select select "0"
select select "3"
select select "2"
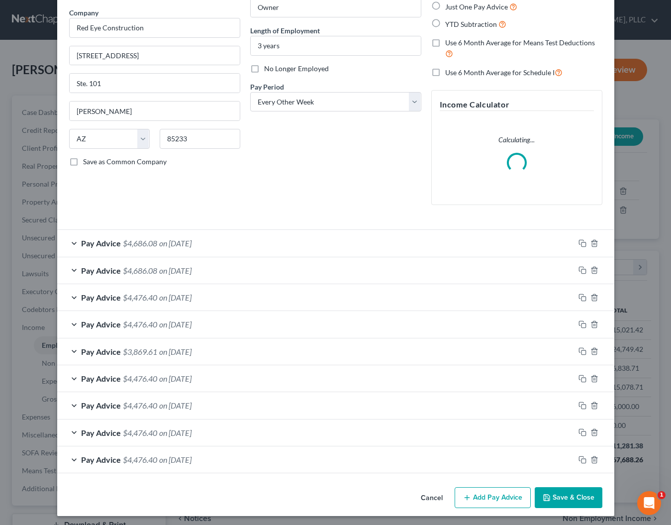
scroll to position [76, 0]
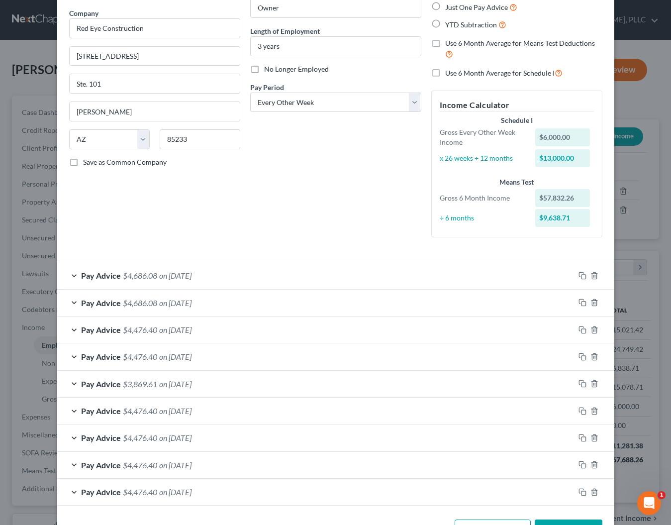
click at [225, 487] on div "Pay Advice $4,476.40 on [DATE]" at bounding box center [315, 492] width 517 height 26
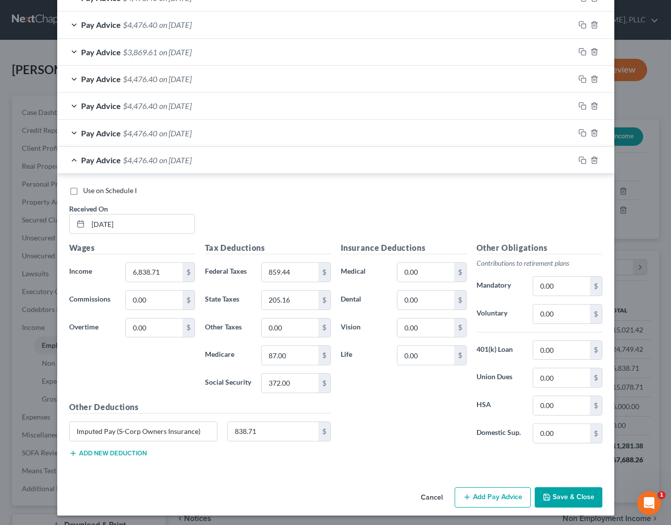
scroll to position [407, 0]
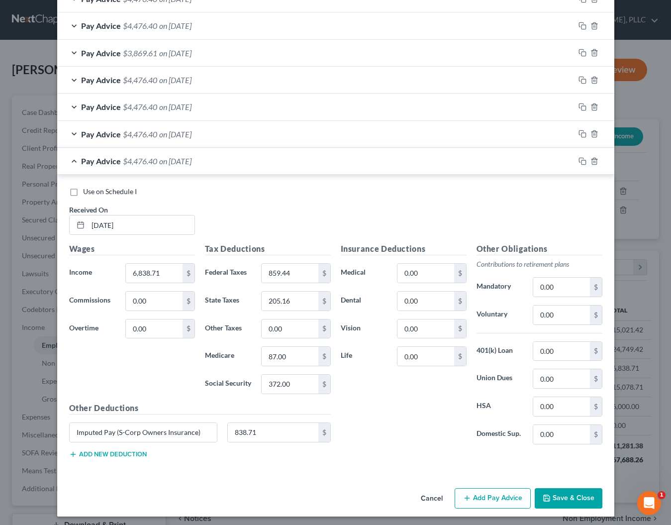
click at [350, 159] on div "Pay Advice $4,476.40 on [DATE]" at bounding box center [315, 161] width 517 height 26
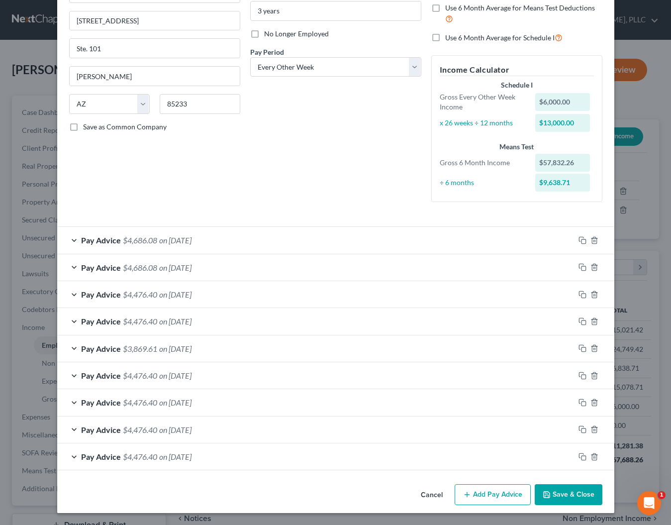
scroll to position [108, 0]
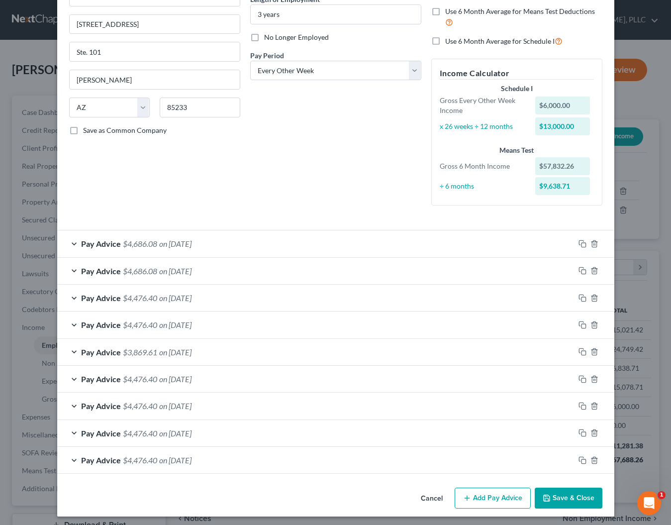
click at [219, 244] on div "Pay Advice $4,686.08 on [DATE]" at bounding box center [315, 243] width 517 height 26
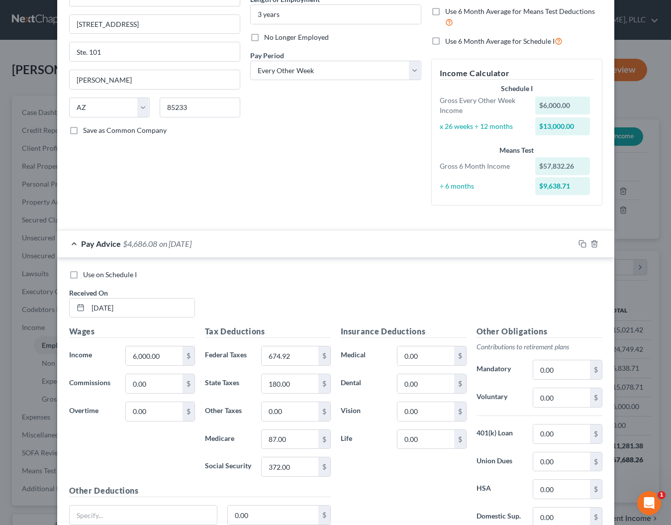
click at [83, 274] on label "Use on Schedule I" at bounding box center [110, 275] width 54 height 10
click at [87, 274] on input "Use on Schedule I" at bounding box center [90, 273] width 6 height 6
checkbox input "true"
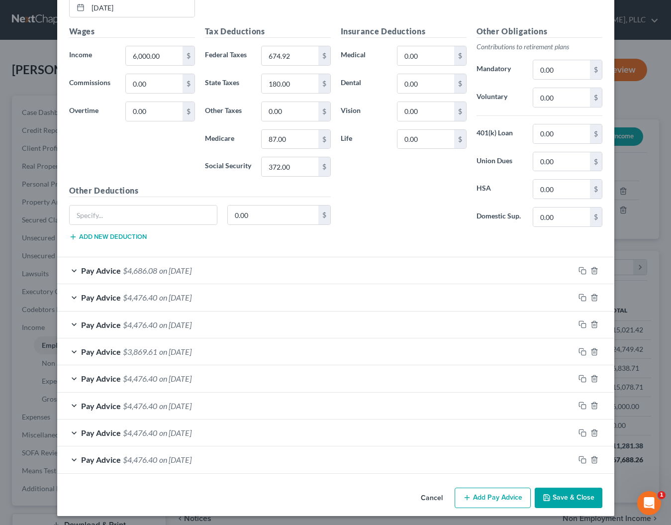
scroll to position [408, 0]
click at [576, 502] on button "Save & Close" at bounding box center [569, 498] width 68 height 21
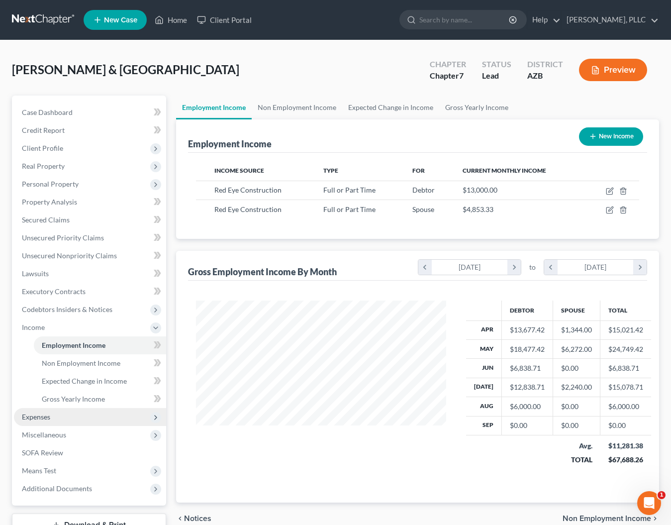
click at [37, 417] on span "Expenses" at bounding box center [36, 416] width 28 height 8
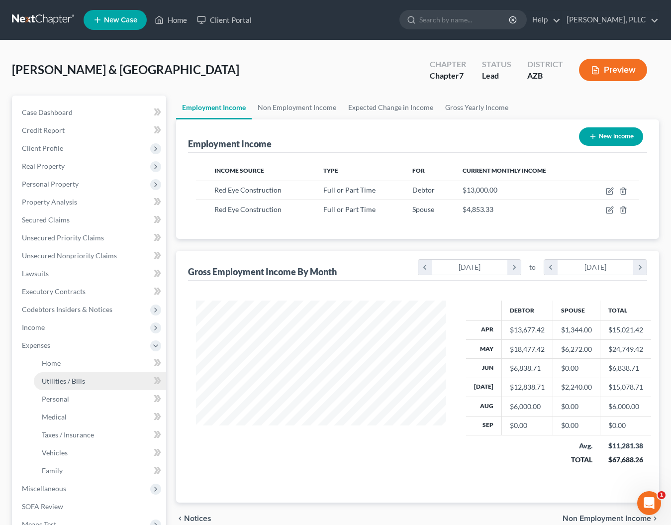
click at [80, 383] on span "Utilities / Bills" at bounding box center [63, 381] width 43 height 8
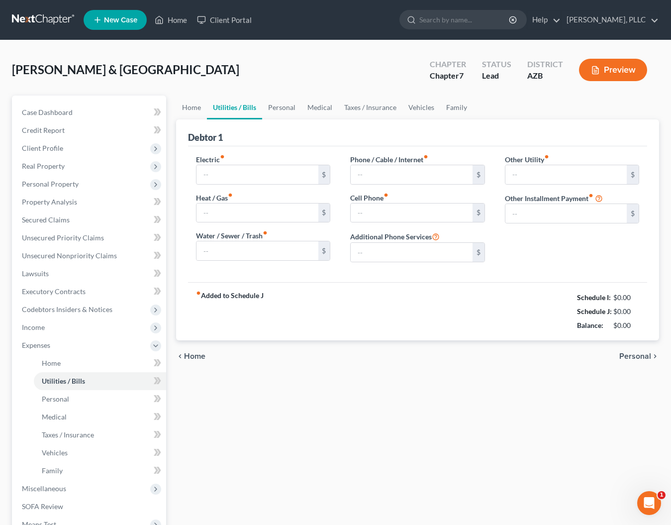
type input "350.00"
type input "0.00"
type input "90.00"
type input "200.00"
type input "0.00"
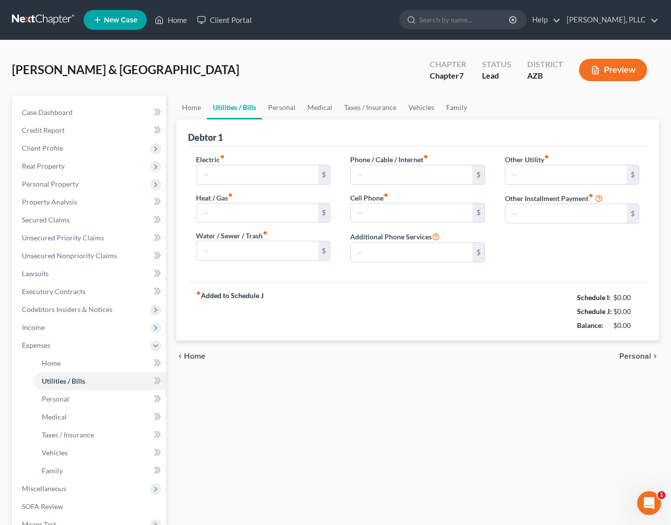
type input "0.00"
click at [410, 107] on link "Vehicles" at bounding box center [422, 108] width 38 height 24
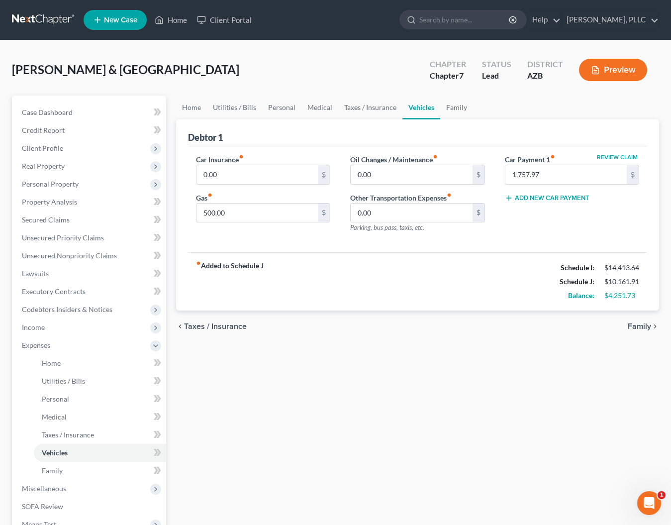
click at [532, 200] on button "Add New Car Payment" at bounding box center [547, 198] width 85 height 8
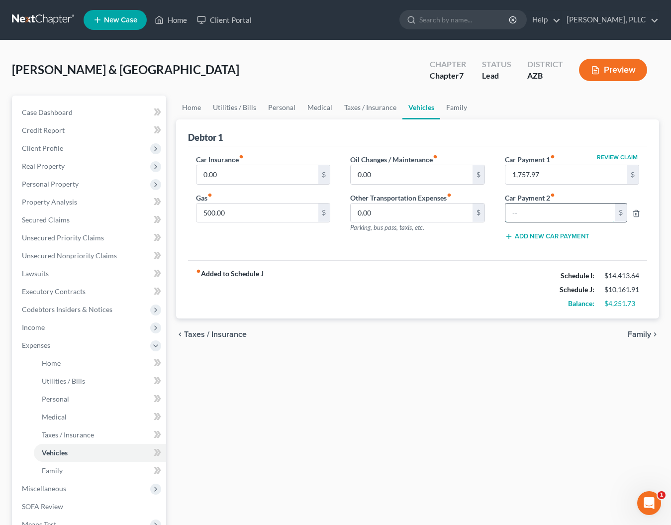
click at [530, 215] on input "text" at bounding box center [560, 213] width 109 height 19
type input "472"
click at [473, 253] on div "Car Insurance fiber_manual_record 0.00 $ Gas fiber_manual_record 500.00 $ Oil C…" at bounding box center [417, 203] width 459 height 114
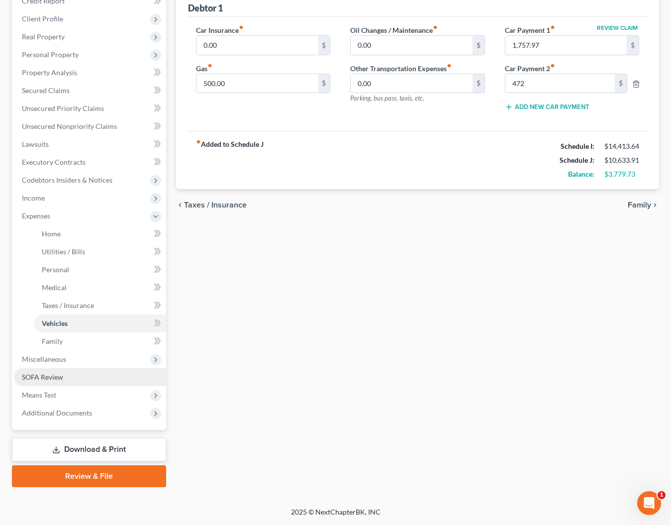
scroll to position [129, 0]
click at [34, 390] on span "Means Test" at bounding box center [90, 395] width 152 height 18
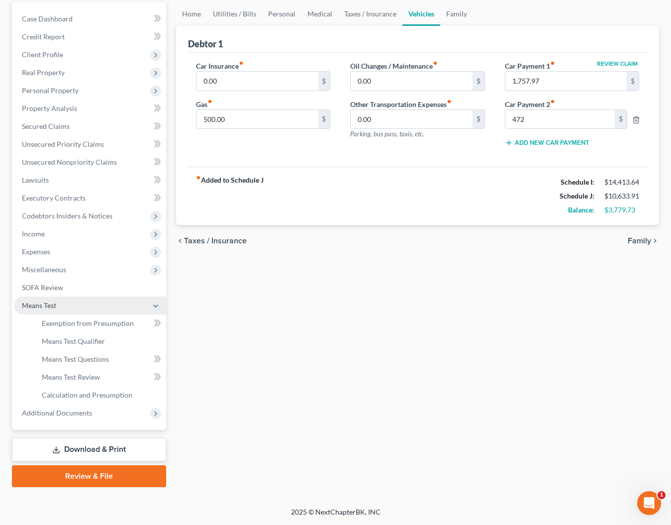
scroll to position [94, 0]
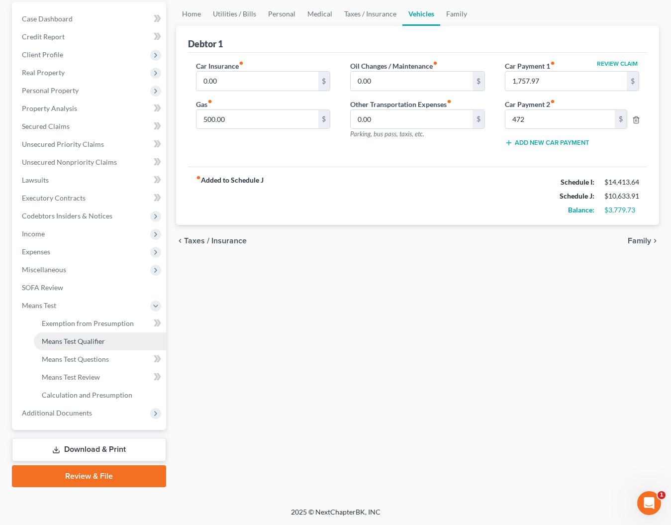
click at [66, 344] on span "Means Test Qualifier" at bounding box center [73, 341] width 63 height 8
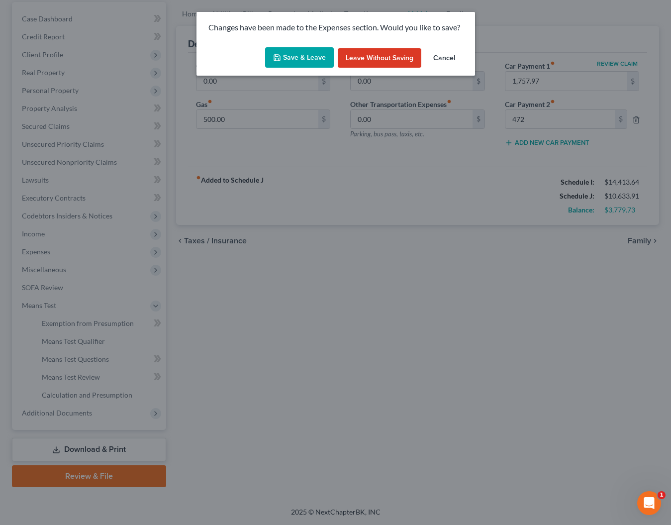
click at [289, 52] on button "Save & Leave" at bounding box center [299, 57] width 69 height 21
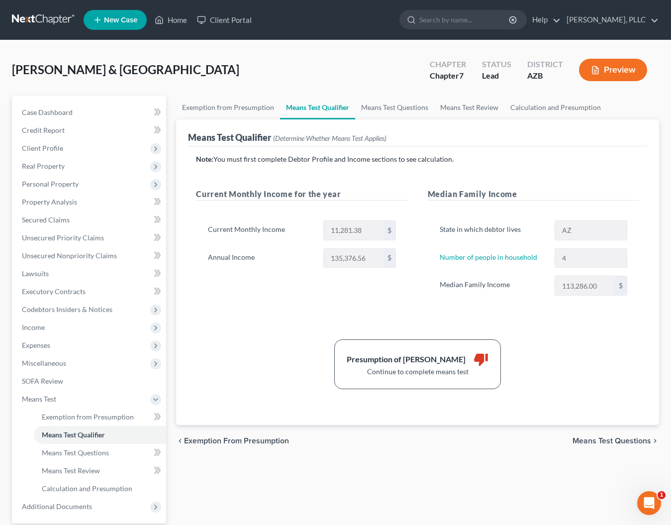
click at [578, 439] on span "Means Test Questions" at bounding box center [612, 441] width 79 height 8
select select "3"
select select "0"
select select "60"
select select "1"
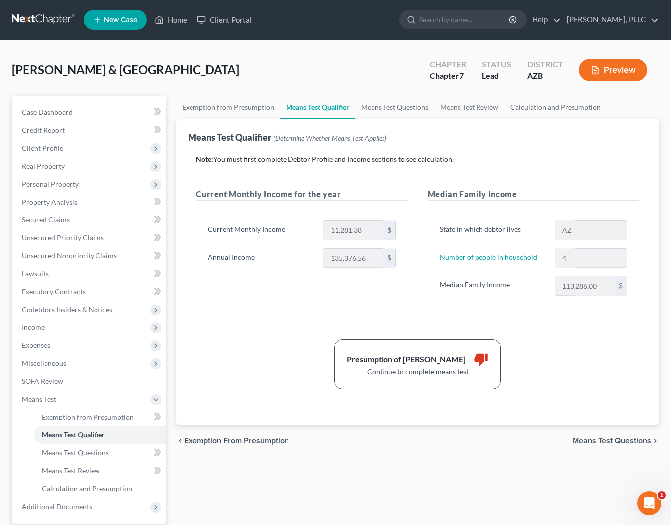
select select "60"
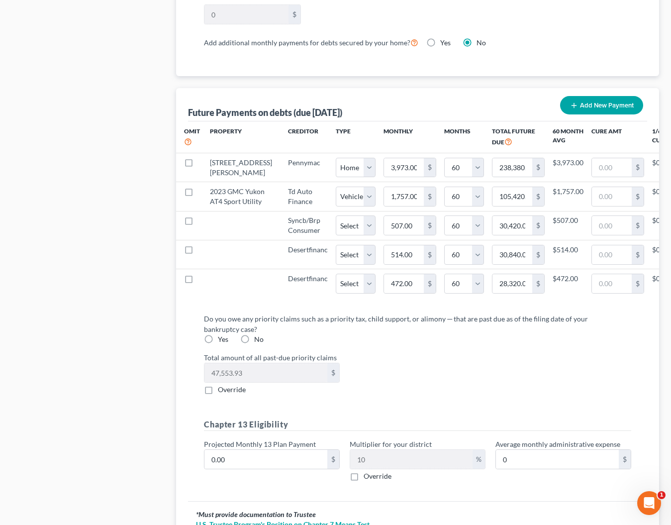
scroll to position [946, 0]
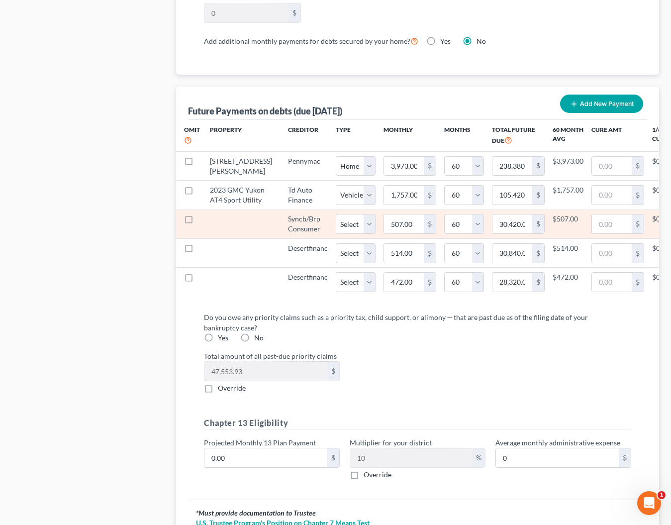
click at [198, 221] on label at bounding box center [198, 221] width 0 height 0
click at [202, 220] on input "checkbox" at bounding box center [205, 217] width 6 height 6
checkbox input "true"
select select "60"
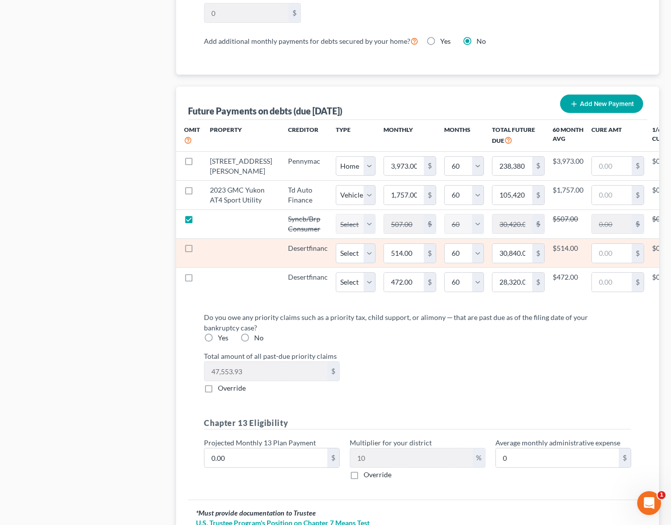
click at [198, 251] on label at bounding box center [198, 251] width 0 height 0
click at [202, 250] on input "checkbox" at bounding box center [205, 246] width 6 height 6
checkbox input "true"
select select "60"
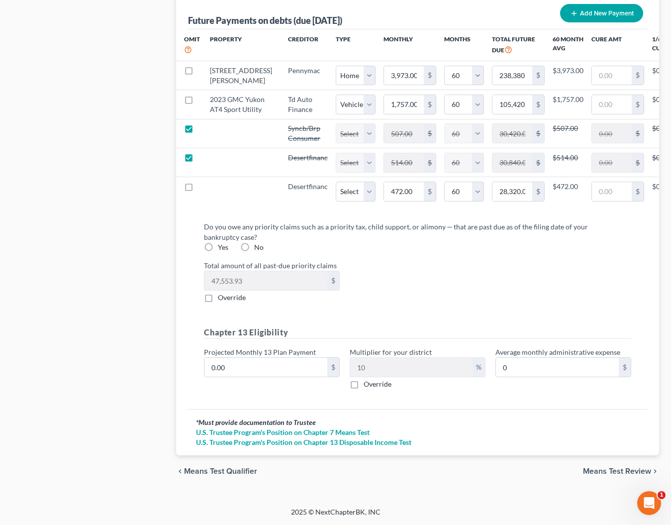
click at [605, 473] on span "Means Test Review" at bounding box center [617, 471] width 68 height 8
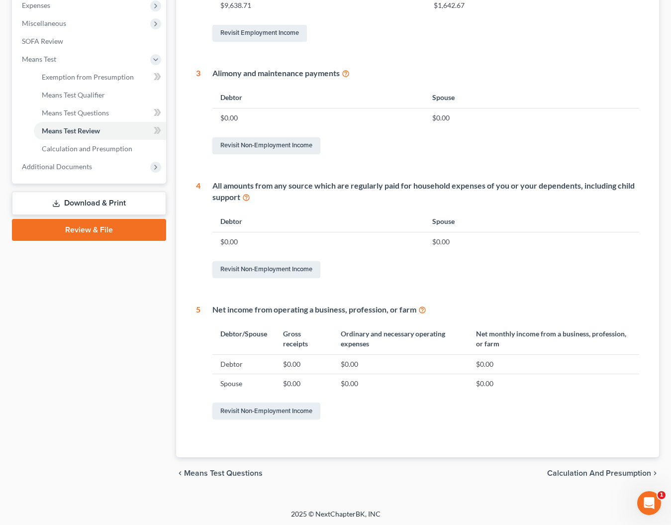
scroll to position [339, 0]
click at [571, 471] on span "Calculation and Presumption" at bounding box center [599, 474] width 104 height 8
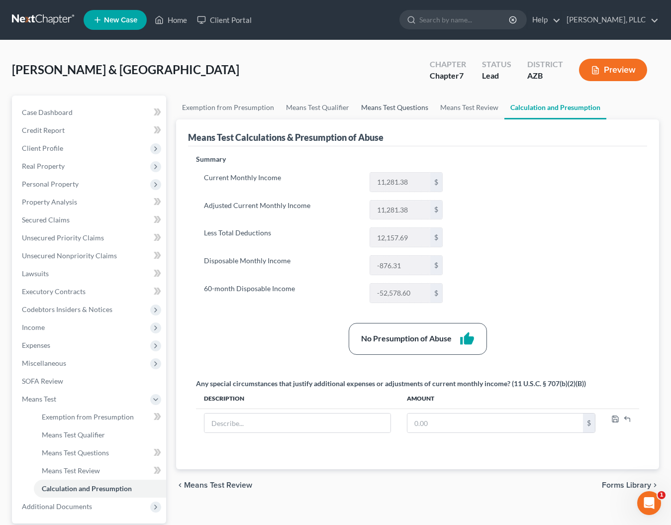
click at [418, 105] on link "Means Test Questions" at bounding box center [394, 108] width 79 height 24
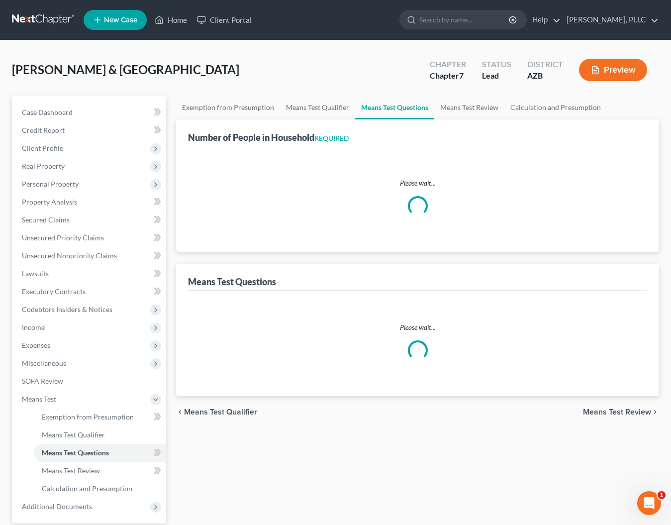
select select "0"
select select "60"
select select "1"
select select "60"
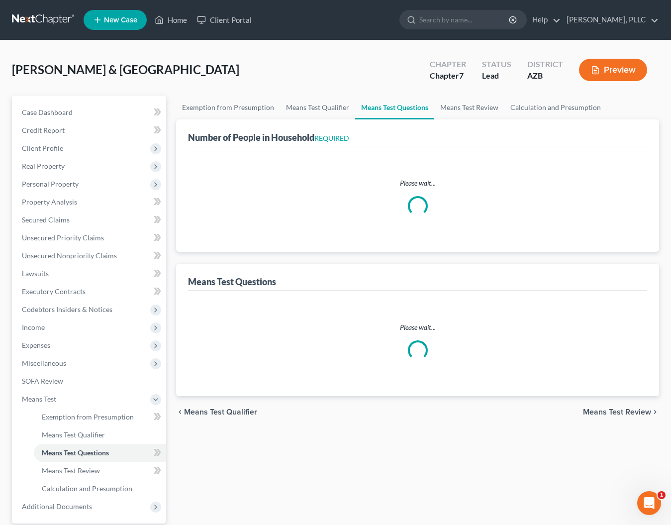
select select "60"
select select "3"
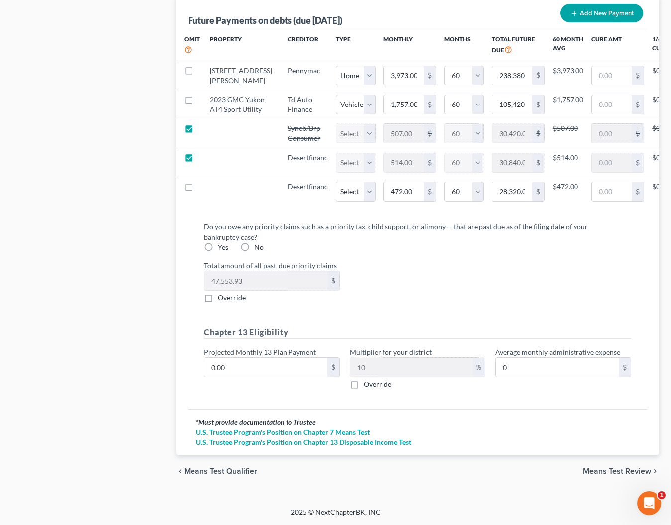
scroll to position [1076, 0]
type input "1"
type input "0.10"
type input "14"
type input "1.40"
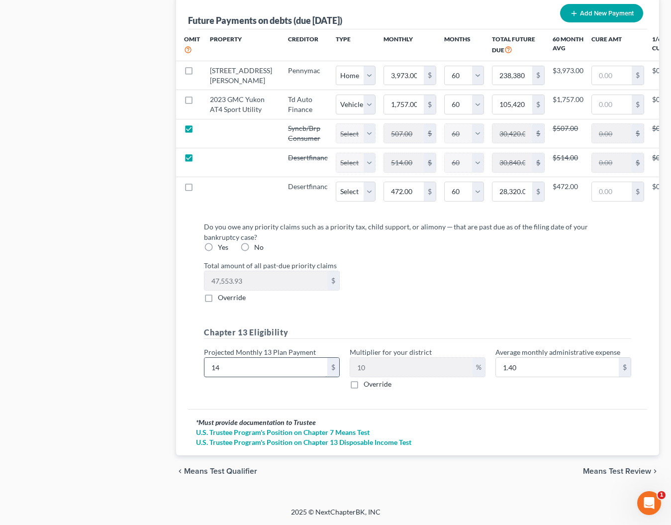
type input "140"
type input "14.00"
type input "1400"
type input "140.00"
type input "1,40"
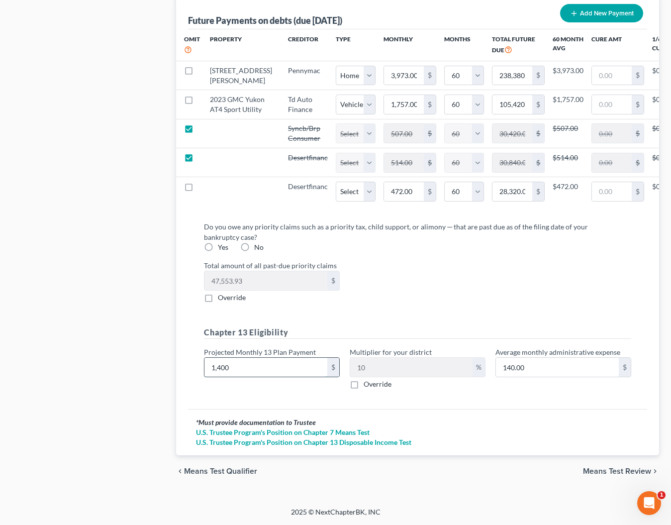
type input "14.00"
type input "1,4"
type input "1.40"
type input "1,"
type input "0.10"
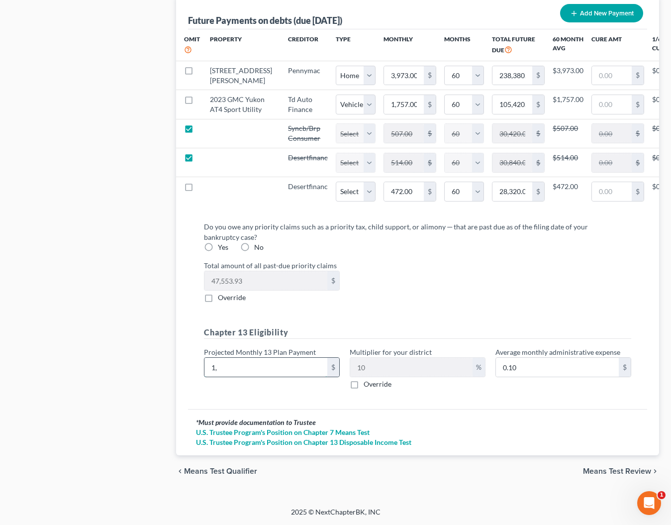
type input "1"
click at [467, 411] on div "* Must provide documentation to Trustee U.S. Trustee Program's Position on Chap…" at bounding box center [417, 432] width 459 height 46
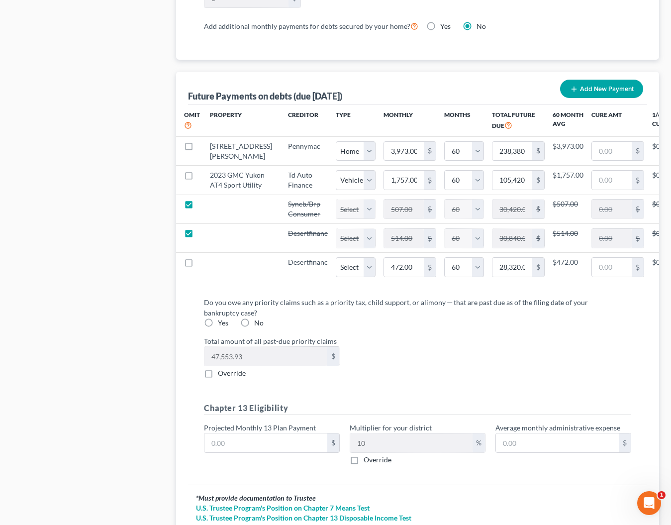
scroll to position [961, 0]
click at [229, 453] on input "text" at bounding box center [266, 443] width 123 height 19
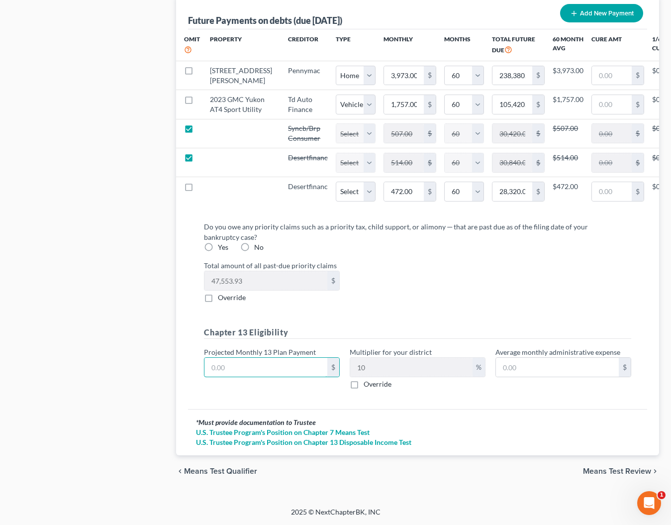
scroll to position [1076, 0]
click at [590, 474] on span "Means Test Review" at bounding box center [617, 471] width 68 height 8
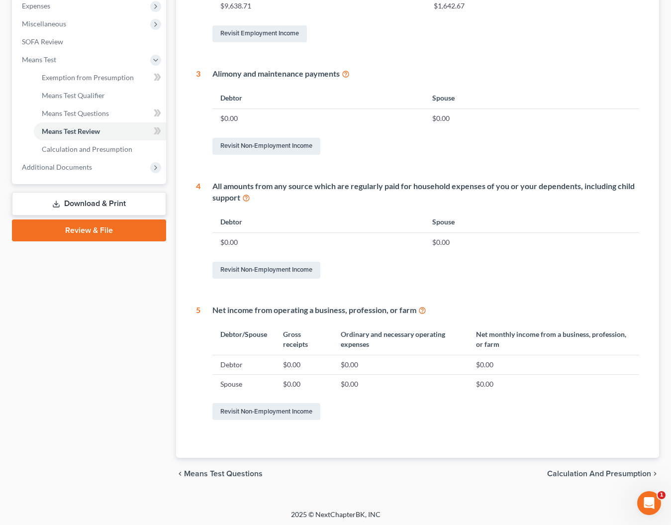
click at [590, 472] on span "Calculation and Presumption" at bounding box center [599, 474] width 104 height 8
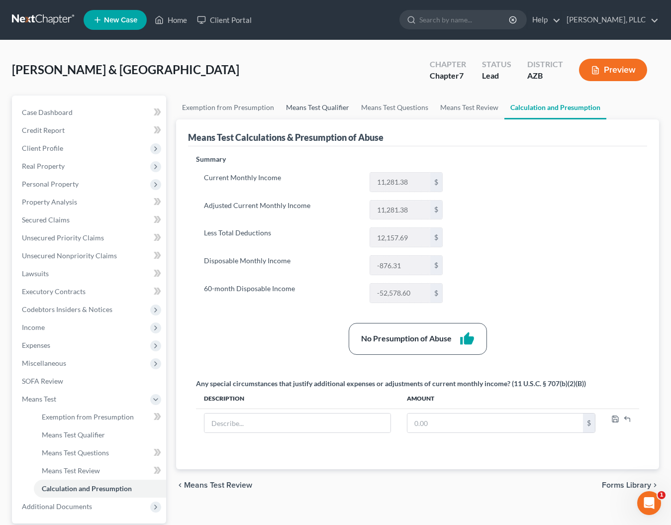
click at [323, 111] on link "Means Test Qualifier" at bounding box center [317, 108] width 75 height 24
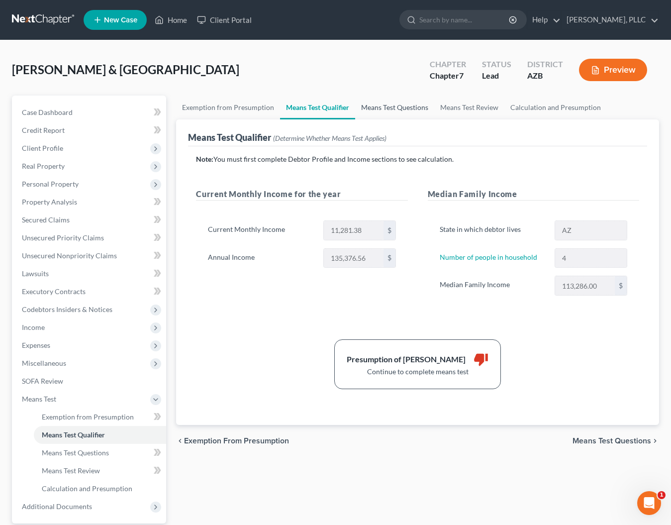
click at [374, 106] on link "Means Test Questions" at bounding box center [394, 108] width 79 height 24
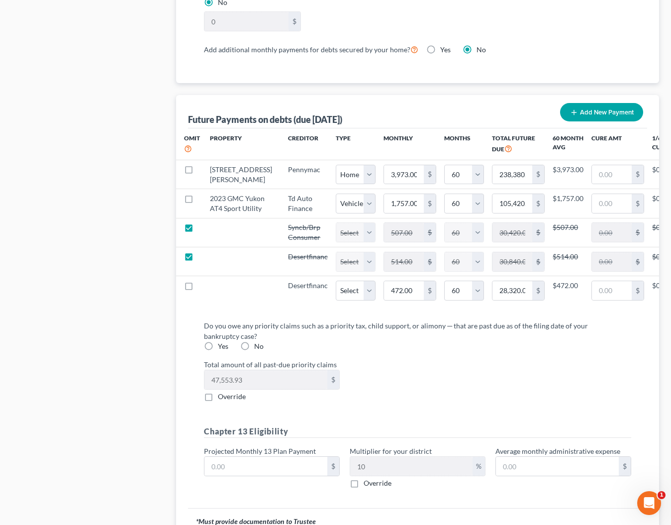
scroll to position [938, 0]
